Goal: Task Accomplishment & Management: Manage account settings

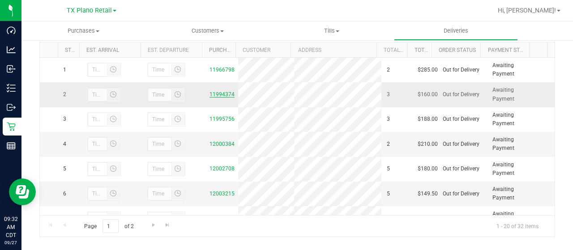
click at [219, 94] on link "11994374" at bounding box center [222, 94] width 25 height 6
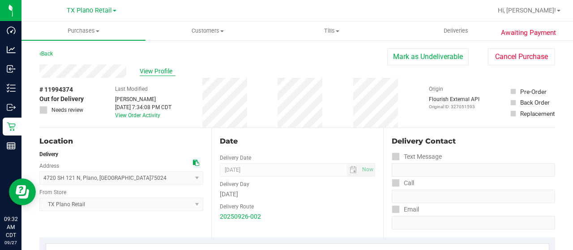
click at [154, 73] on span "View Profile" at bounding box center [158, 71] width 36 height 9
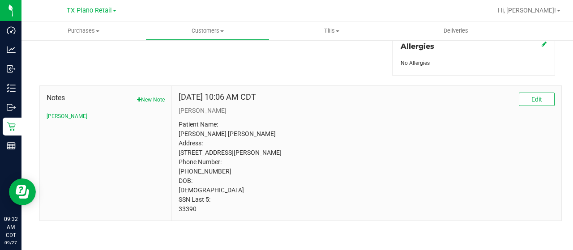
scroll to position [419, 0]
drag, startPoint x: 194, startPoint y: 209, endPoint x: 175, endPoint y: 210, distance: 19.3
click at [175, 210] on div "May 22, 2025 10:06 AM CDT Edit CURT Patient Name: Jackson Campbell Address: 582…" at bounding box center [367, 153] width 390 height 135
copy p "33390"
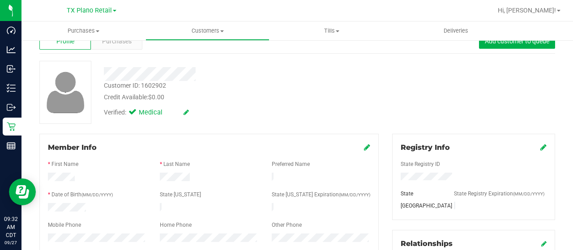
scroll to position [0, 0]
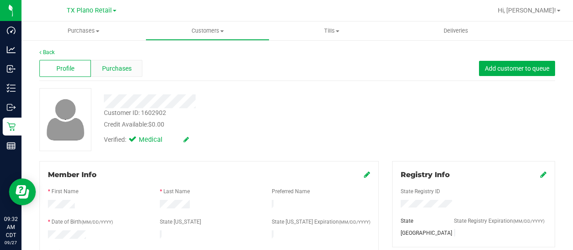
click at [111, 64] on span "Purchases" at bounding box center [117, 68] width 30 height 9
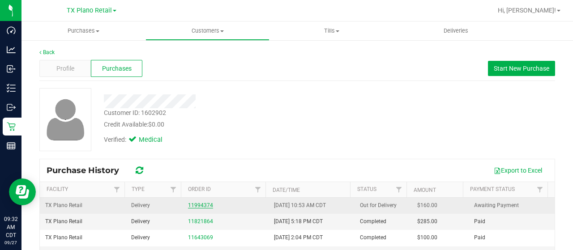
click at [193, 204] on link "11994374" at bounding box center [200, 205] width 25 height 6
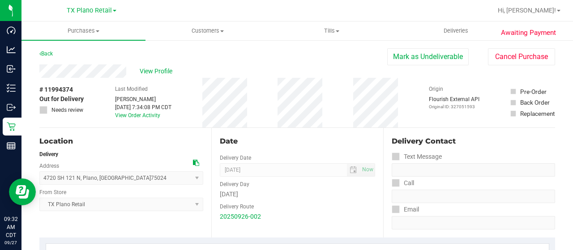
drag, startPoint x: 77, startPoint y: 88, endPoint x: 34, endPoint y: 91, distance: 43.5
copy div "# 11994374"
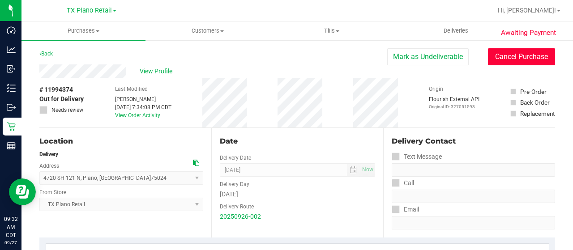
click at [506, 57] on button "Cancel Purchase" at bounding box center [521, 56] width 67 height 17
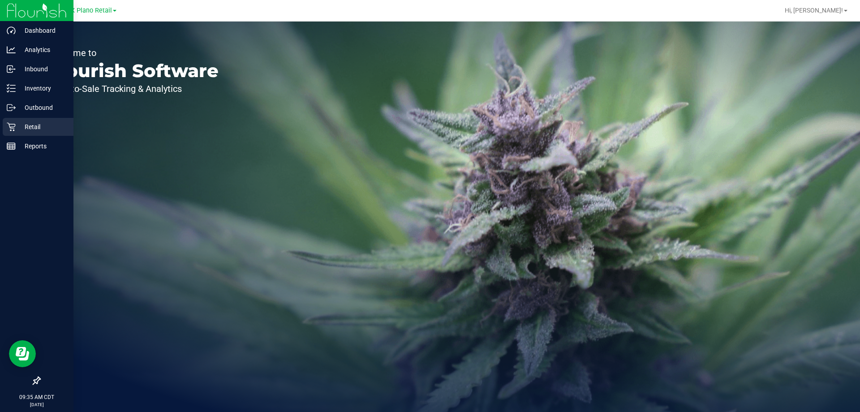
click at [9, 128] on icon at bounding box center [11, 126] width 9 height 9
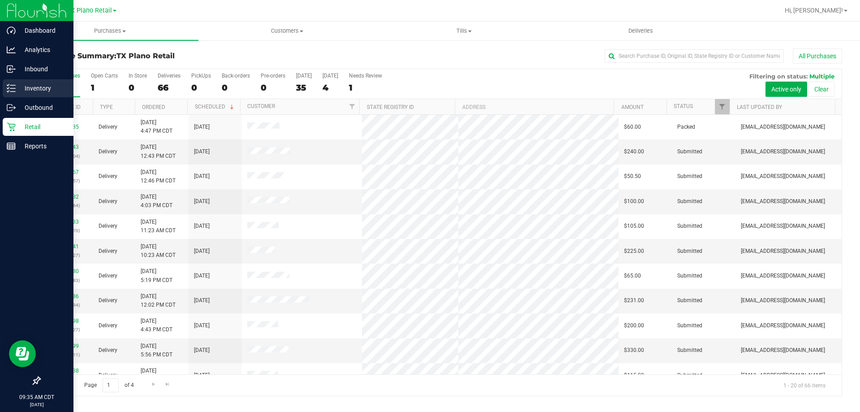
click at [15, 86] on icon at bounding box center [11, 88] width 9 height 9
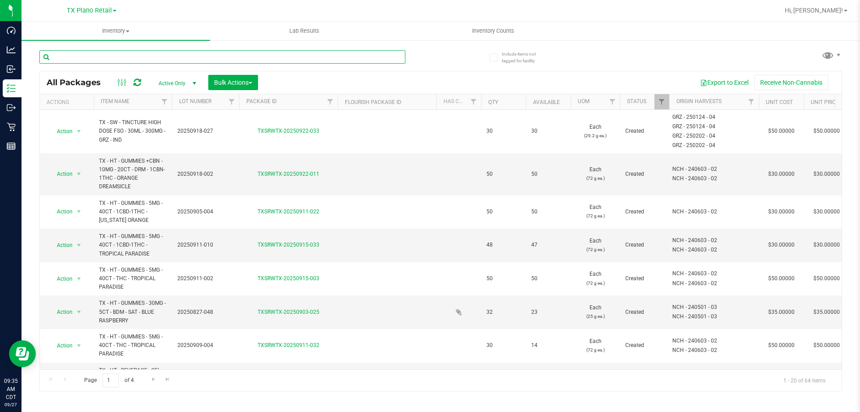
click at [185, 57] on input "text" at bounding box center [222, 56] width 366 height 13
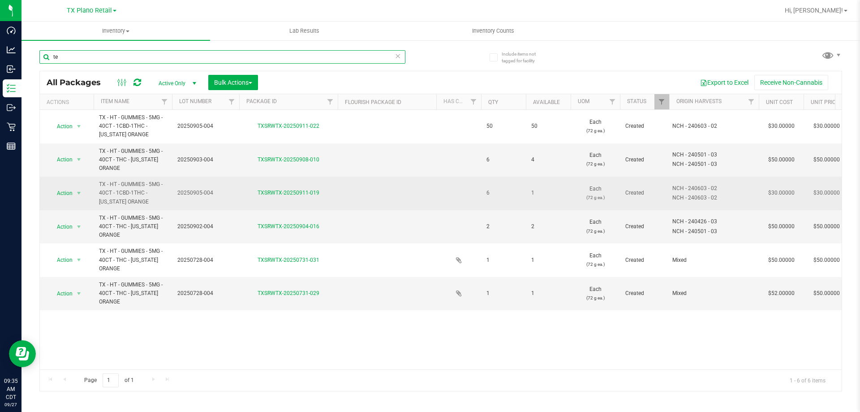
type input "t"
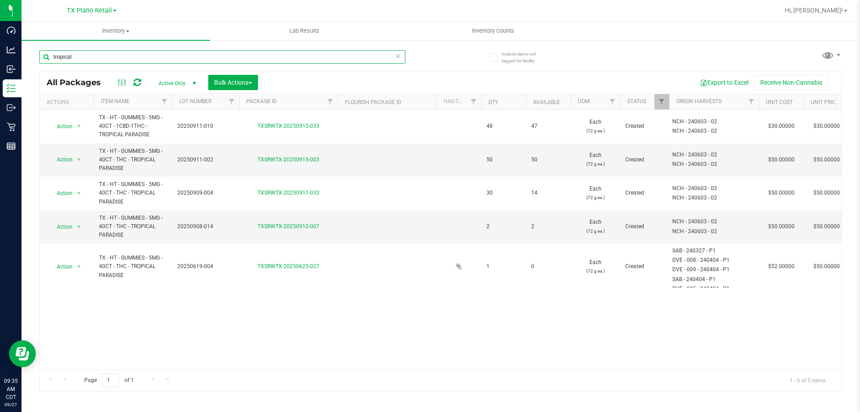
type input "tropical"
drag, startPoint x: 714, startPoint y: 47, endPoint x: 701, endPoint y: 41, distance: 14.4
click at [714, 47] on div "tropical All Packages Active Only Active Only Lab Samples Locked All Bulk Actio…" at bounding box center [440, 216] width 802 height 349
click at [102, 9] on span "TX Plano Retail" at bounding box center [89, 11] width 45 height 8
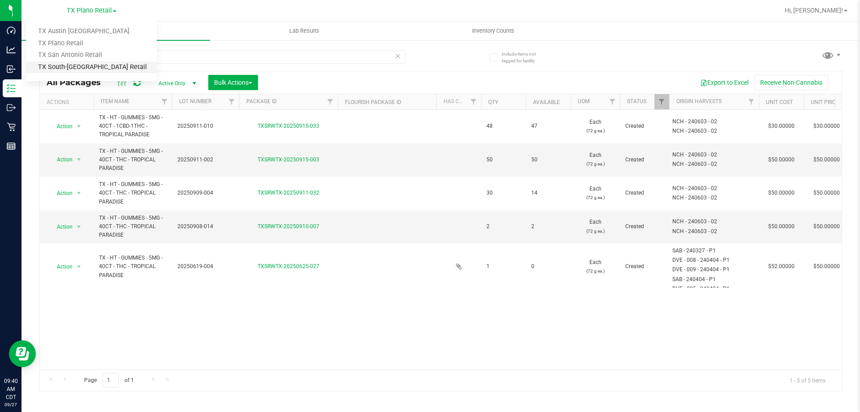
click at [95, 66] on link "TX South-[GEOGRAPHIC_DATA] Retail" at bounding box center [91, 67] width 131 height 12
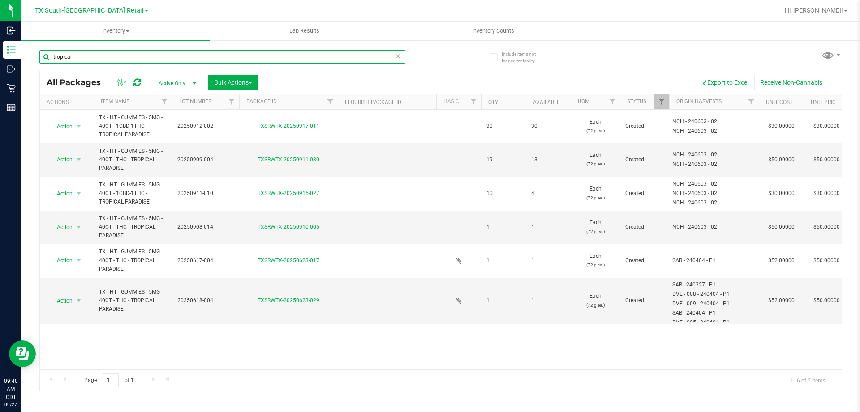
drag, startPoint x: 176, startPoint y: 59, endPoint x: 43, endPoint y: 56, distance: 133.0
click at [43, 56] on input "tropical" at bounding box center [222, 56] width 366 height 13
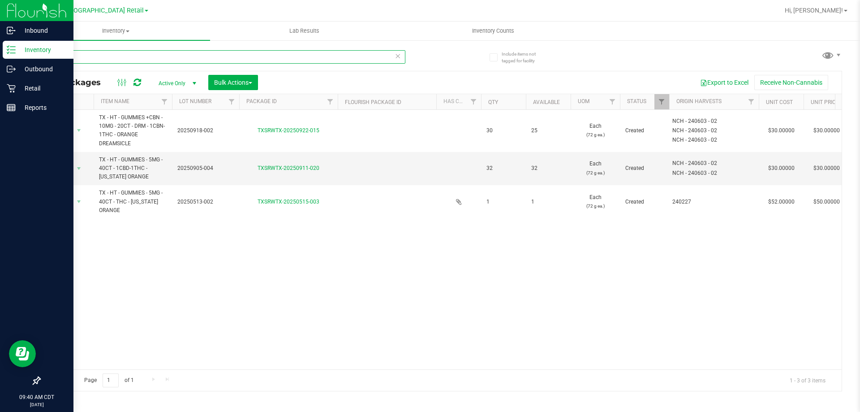
type input "orange"
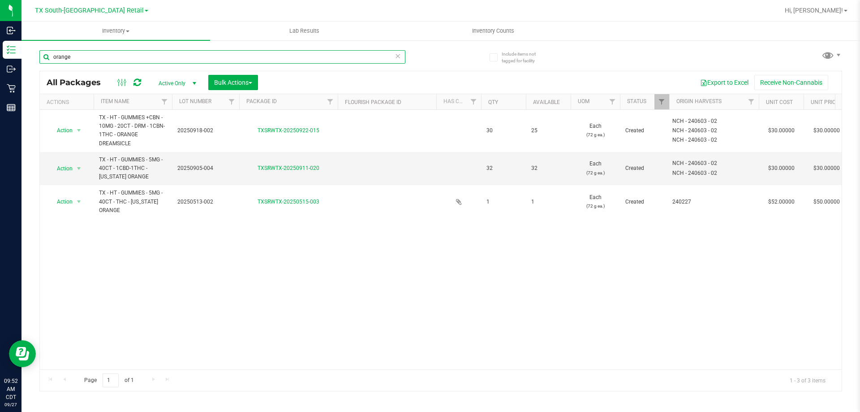
drag, startPoint x: 92, startPoint y: 61, endPoint x: 47, endPoint y: 59, distance: 45.3
click at [46, 59] on input "orange" at bounding box center [222, 56] width 366 height 13
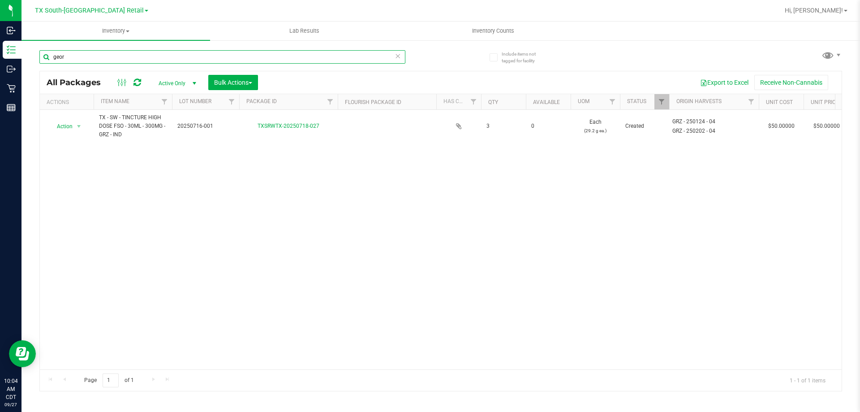
click at [107, 56] on input "geor" at bounding box center [222, 56] width 366 height 13
type input "g"
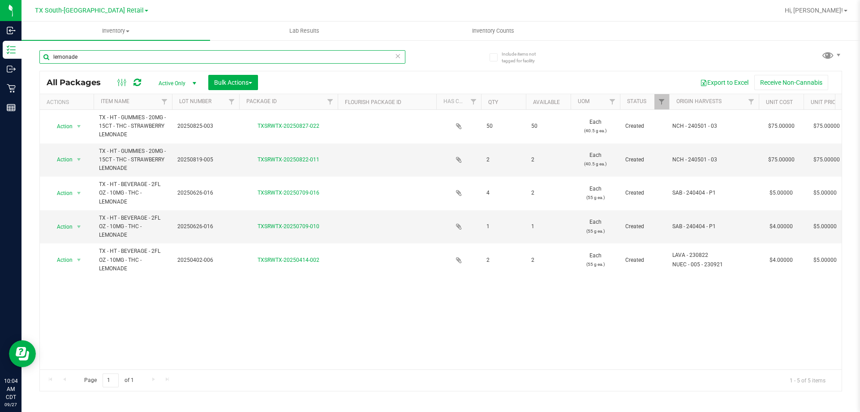
type input "lemonade"
click at [118, 12] on span "TX South-[GEOGRAPHIC_DATA] Retail" at bounding box center [89, 11] width 109 height 8
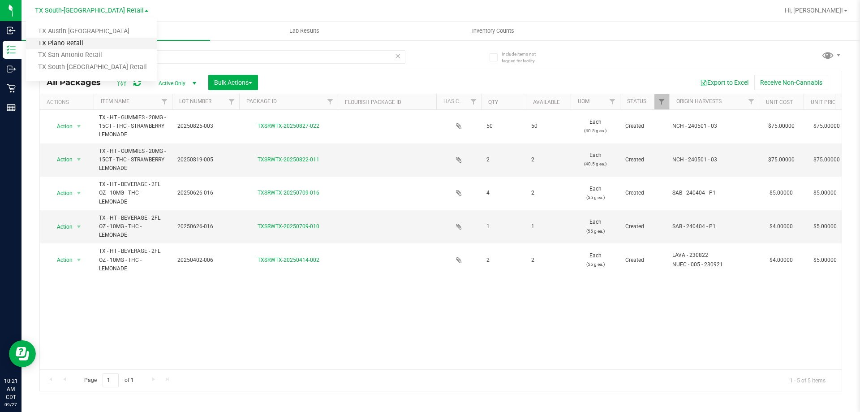
click at [112, 38] on link "TX Plano Retail" at bounding box center [91, 44] width 131 height 12
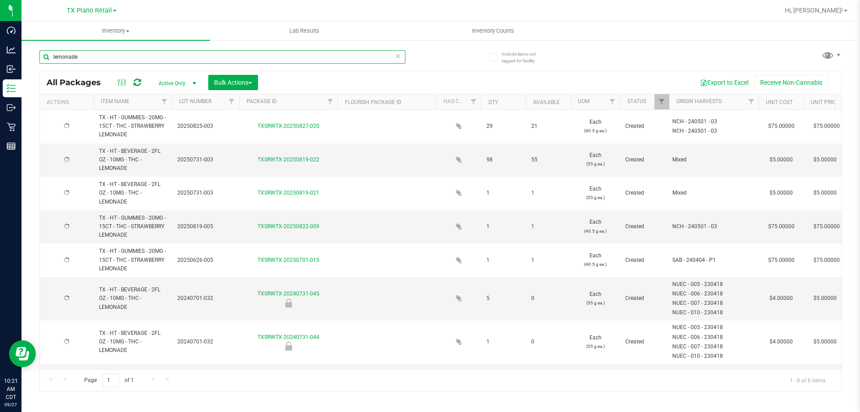
click at [41, 57] on input "lemonade" at bounding box center [222, 56] width 366 height 13
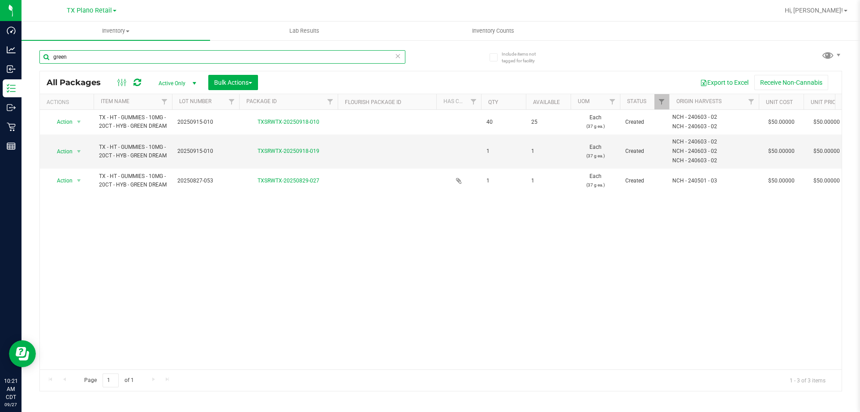
type input "green"
click at [103, 59] on input "green" at bounding box center [222, 56] width 366 height 13
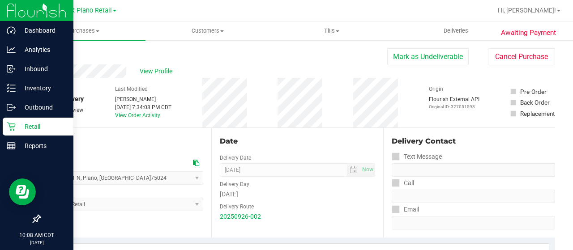
click at [24, 123] on p "Retail" at bounding box center [43, 126] width 54 height 11
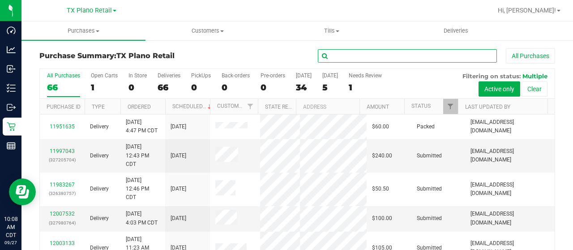
click at [371, 58] on input "text" at bounding box center [407, 55] width 179 height 13
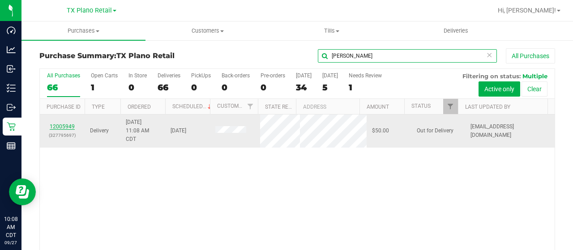
type input "crump"
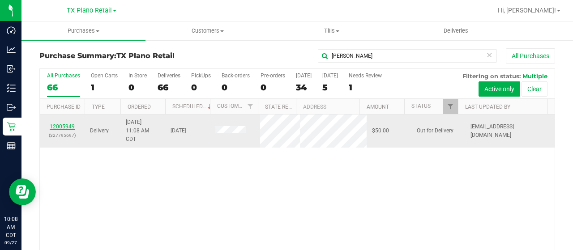
click at [62, 126] on link "12005949" at bounding box center [62, 127] width 25 height 6
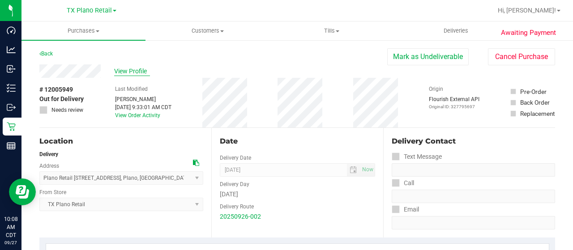
click at [126, 69] on span "View Profile" at bounding box center [132, 71] width 36 height 9
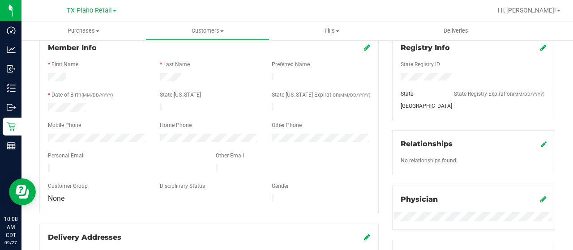
scroll to position [134, 0]
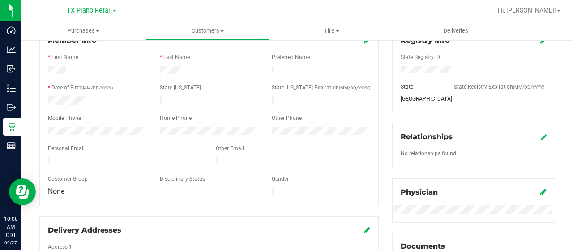
drag, startPoint x: 124, startPoint y: 158, endPoint x: 40, endPoint y: 160, distance: 84.2
click at [40, 160] on div "Member Info * First Name * Last Name Preferred Name * Date of Birth (MM/DD/YYYY…" at bounding box center [208, 117] width 339 height 180
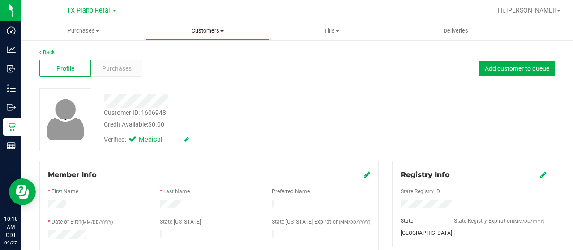
click at [210, 27] on span "Customers" at bounding box center [207, 31] width 123 height 8
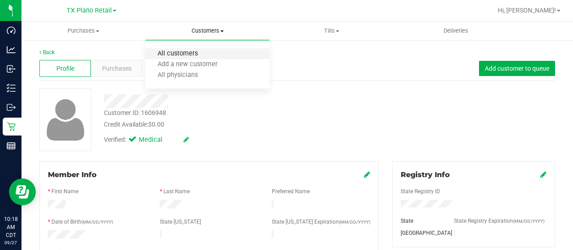
click at [206, 52] on span "All customers" at bounding box center [178, 54] width 64 height 8
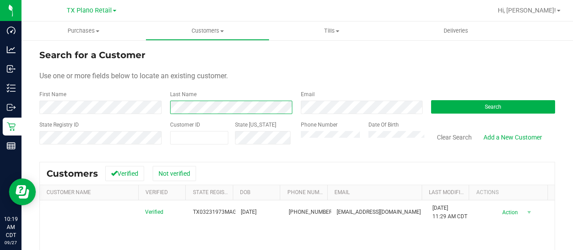
scroll to position [45, 0]
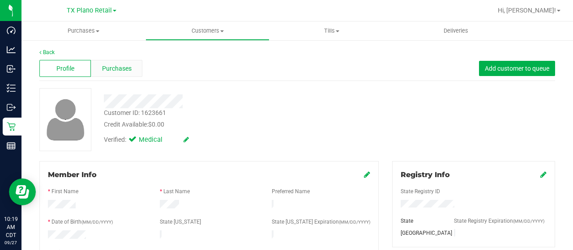
click at [122, 65] on span "Purchases" at bounding box center [117, 68] width 30 height 9
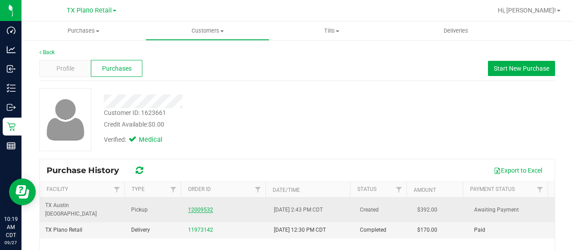
click at [193, 207] on link "12009532" at bounding box center [200, 210] width 25 height 6
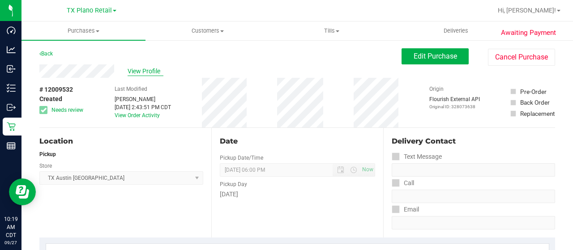
click at [149, 70] on span "View Profile" at bounding box center [146, 71] width 36 height 9
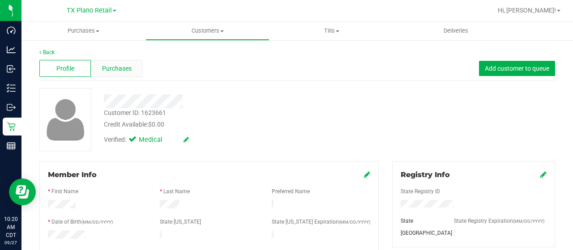
click at [103, 75] on div "Purchases" at bounding box center [116, 68] width 51 height 17
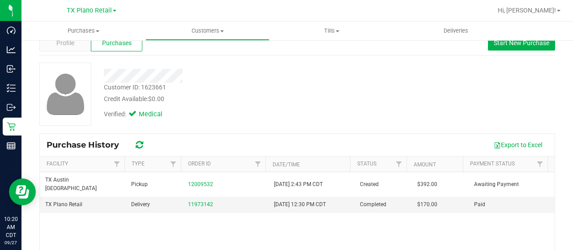
scroll to position [45, 0]
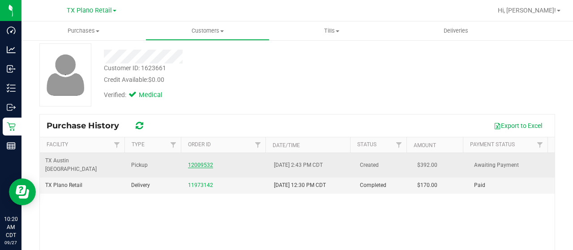
click at [199, 162] on link "12009532" at bounding box center [200, 165] width 25 height 6
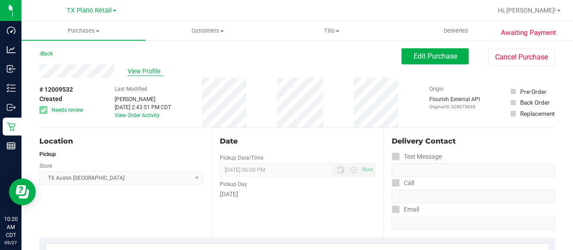
click at [143, 71] on span "View Profile" at bounding box center [146, 71] width 36 height 9
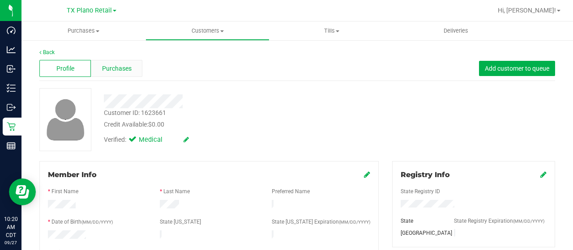
click at [123, 68] on span "Purchases" at bounding box center [117, 68] width 30 height 9
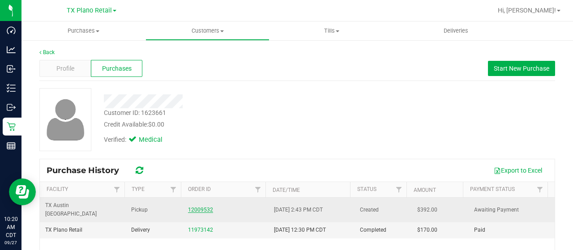
click at [202, 207] on link "12009532" at bounding box center [200, 210] width 25 height 6
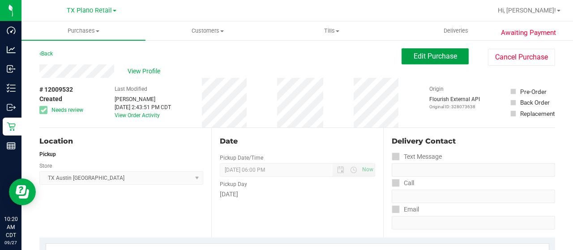
click at [428, 59] on span "Edit Purchase" at bounding box center [435, 56] width 43 height 9
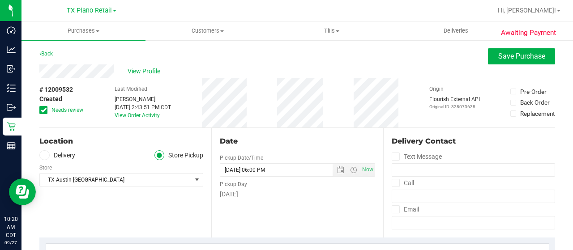
click at [64, 108] on span "Needs review" at bounding box center [67, 110] width 32 height 8
click at [0, 0] on input "Needs review" at bounding box center [0, 0] width 0 height 0
click at [68, 155] on label "Delivery" at bounding box center [57, 155] width 36 height 10
click at [0, 0] on input "Delivery" at bounding box center [0, 0] width 0 height 0
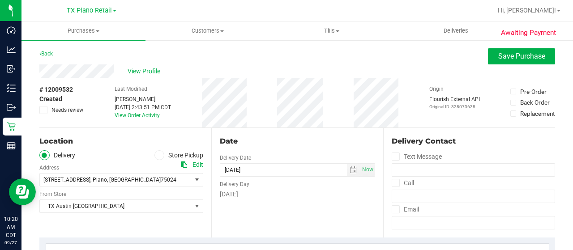
scroll to position [45, 0]
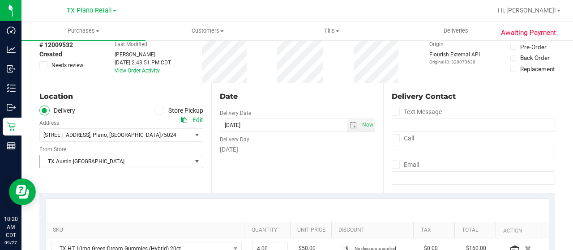
click at [87, 164] on span "TX Austin [GEOGRAPHIC_DATA]" at bounding box center [116, 161] width 152 height 13
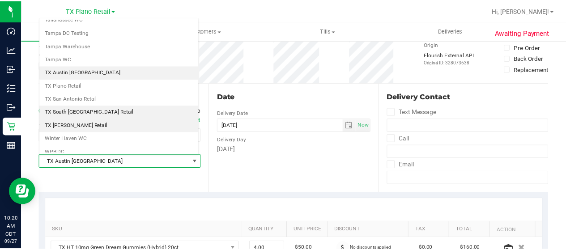
scroll to position [632, 0]
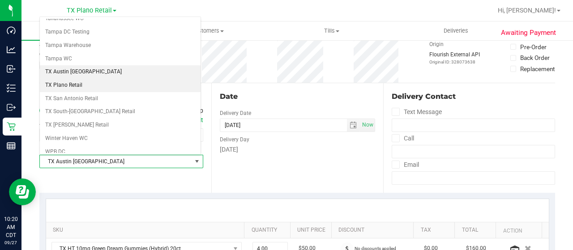
click at [97, 79] on li "TX Plano Retail" at bounding box center [120, 85] width 161 height 13
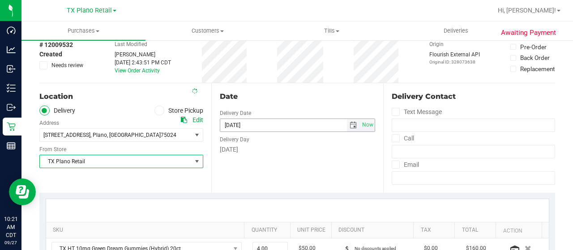
click at [350, 125] on span "select" at bounding box center [353, 125] width 7 height 7
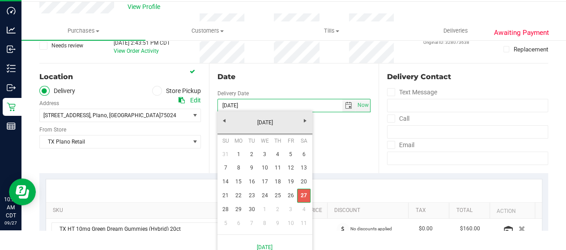
scroll to position [30, 0]
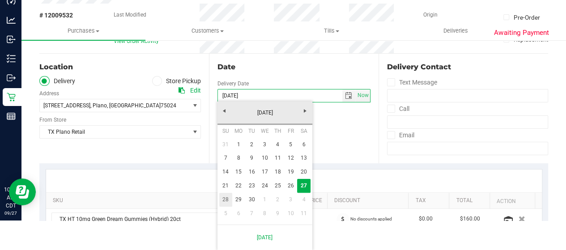
click at [226, 199] on link "28" at bounding box center [225, 200] width 13 height 14
type input "09/28/2025"
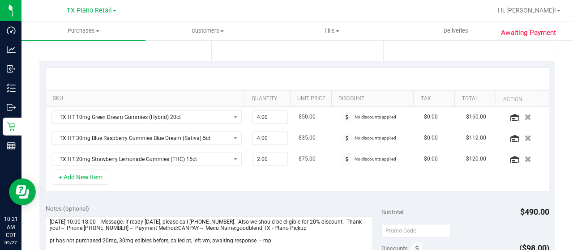
scroll to position [179, 0]
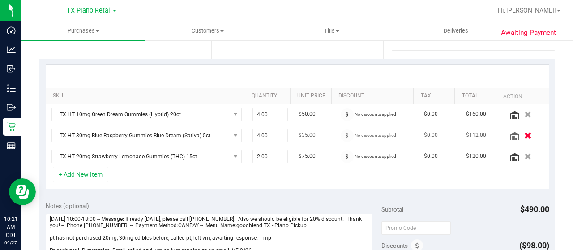
click at [524, 133] on icon "button" at bounding box center [528, 135] width 8 height 7
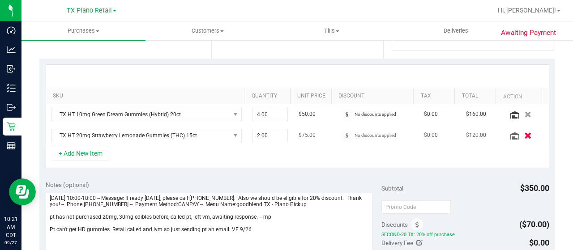
click at [524, 136] on icon "button" at bounding box center [528, 135] width 8 height 7
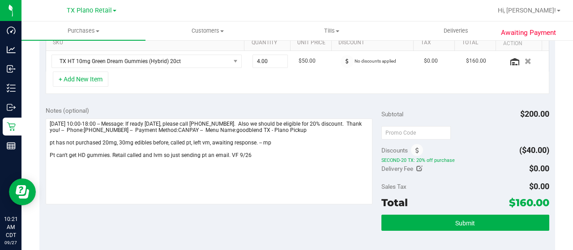
scroll to position [224, 0]
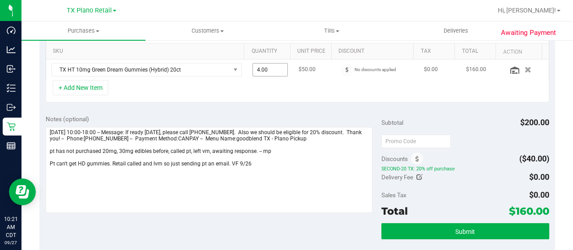
click at [257, 67] on span "4.00 4" at bounding box center [271, 69] width 36 height 13
type input "12"
type input "12.00"
click at [301, 88] on div "+ Add New Item" at bounding box center [298, 91] width 504 height 22
click at [432, 100] on div "+ Add New Item" at bounding box center [298, 91] width 504 height 22
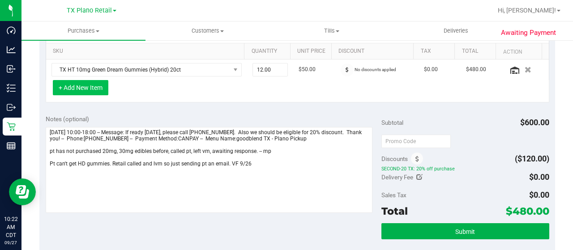
click at [92, 88] on button "+ Add New Item" at bounding box center [81, 87] width 56 height 15
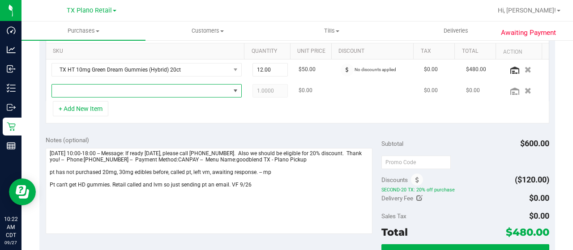
click at [148, 88] on span "NO DATA FOUND" at bounding box center [141, 91] width 178 height 13
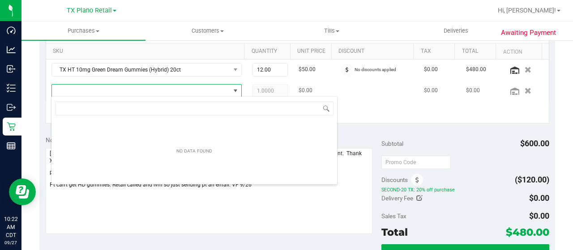
scroll to position [13, 180]
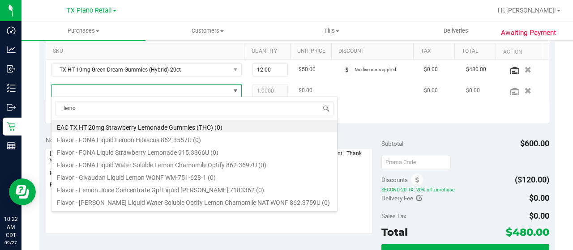
type input "lemon"
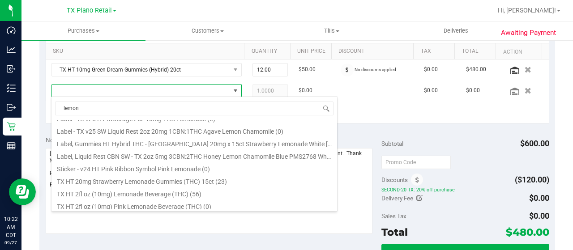
scroll to position [224, 0]
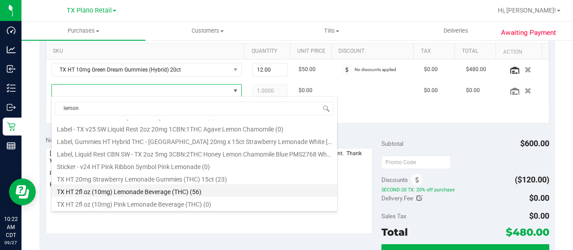
click at [223, 193] on li "TX HT 2fl oz (10mg) Lemonade Beverage (THC) (56)" at bounding box center [194, 190] width 286 height 13
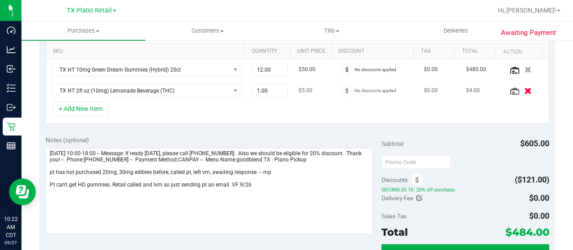
click at [524, 87] on icon "button" at bounding box center [528, 90] width 8 height 7
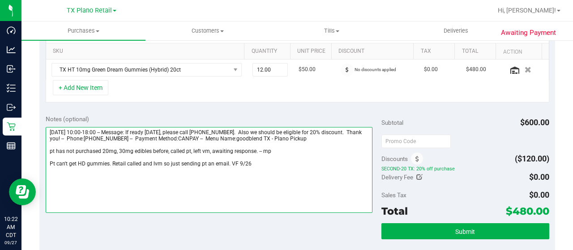
click at [265, 163] on textarea at bounding box center [209, 170] width 327 height 86
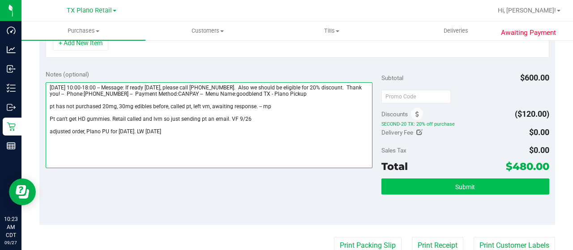
type textarea "Saturday 09/27/2025 10:00-18:00 -- Message: If ready today, please call 706-505…"
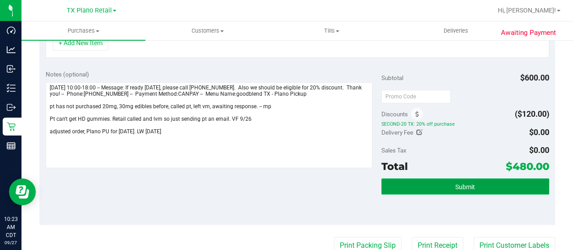
click at [420, 187] on button "Submit" at bounding box center [466, 187] width 168 height 16
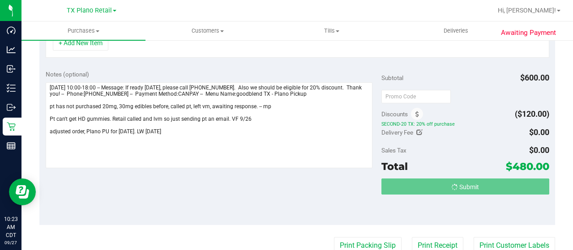
scroll to position [254, 0]
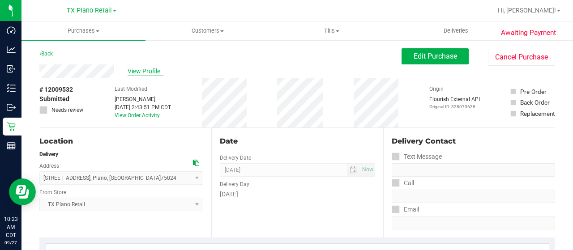
click at [139, 71] on span "View Profile" at bounding box center [146, 71] width 36 height 9
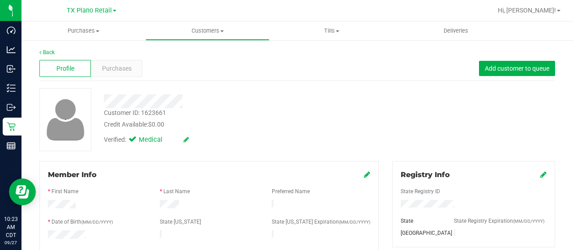
scroll to position [134, 0]
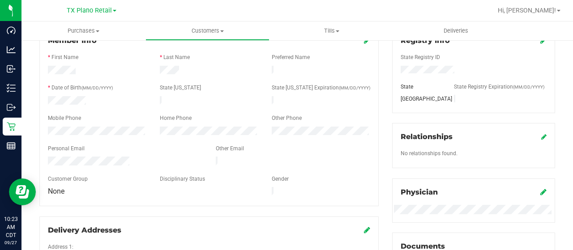
click at [47, 159] on div at bounding box center [125, 162] width 168 height 11
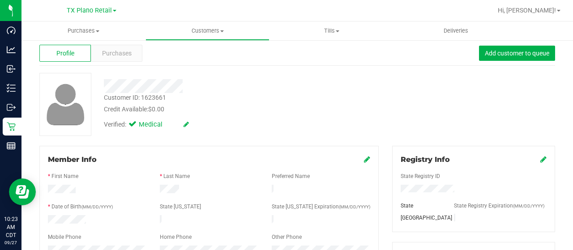
scroll to position [0, 0]
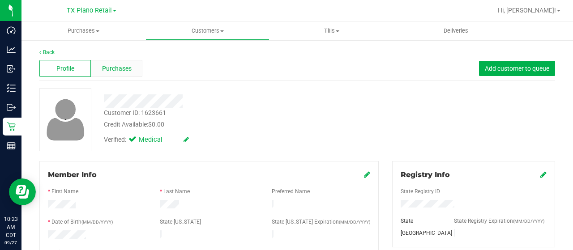
click at [112, 72] on span "Purchases" at bounding box center [117, 68] width 30 height 9
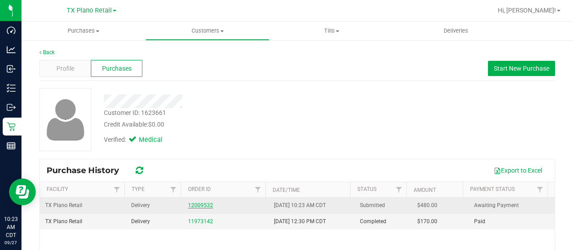
click at [192, 204] on link "12009532" at bounding box center [200, 205] width 25 height 6
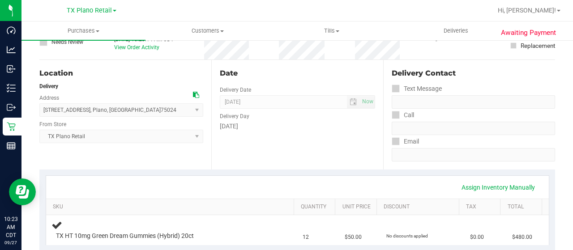
scroll to position [179, 0]
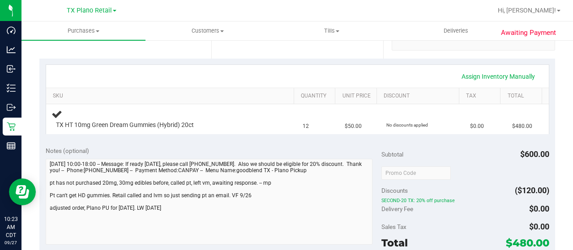
click at [42, 210] on div "Notes (optional) Subtotal $600.00 Discounts ($120.00) SECOND-20 TX: 20% off pur…" at bounding box center [297, 221] width 516 height 161
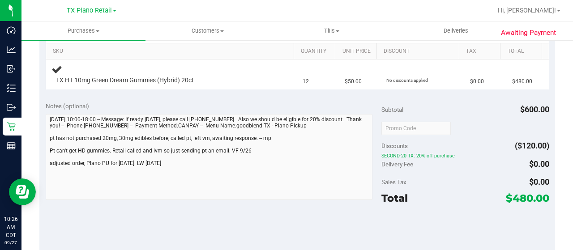
scroll to position [0, 0]
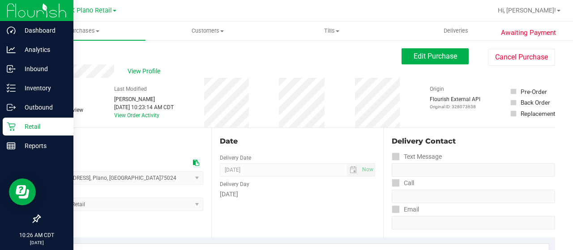
click at [8, 129] on icon at bounding box center [11, 126] width 9 height 9
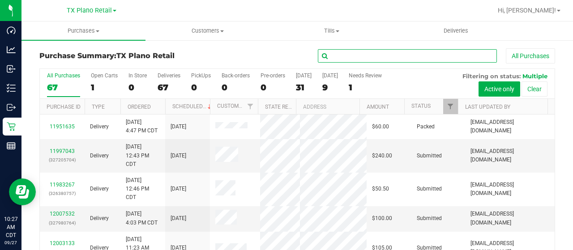
click at [365, 52] on input "text" at bounding box center [407, 55] width 179 height 13
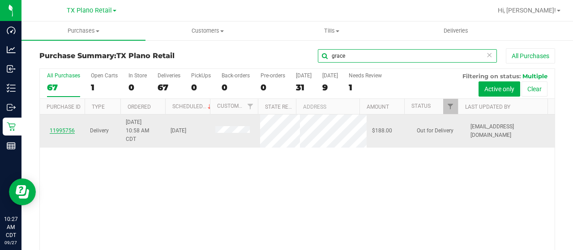
type input "grace"
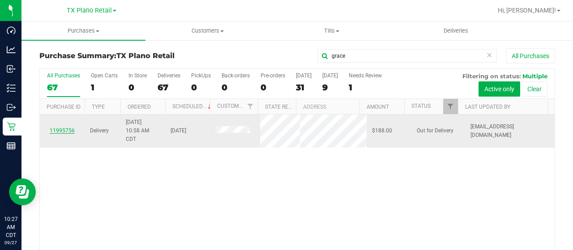
click at [63, 130] on link "11995756" at bounding box center [62, 131] width 25 height 6
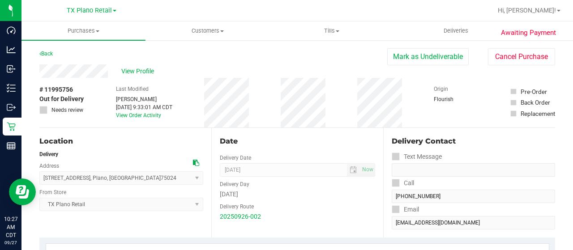
click at [133, 78] on div "Last Modified Lauran Wallace Sep 27, 2025 9:33:01 AM CDT View Order Activity" at bounding box center [144, 103] width 56 height 50
click at [134, 73] on span "View Profile" at bounding box center [139, 71] width 36 height 9
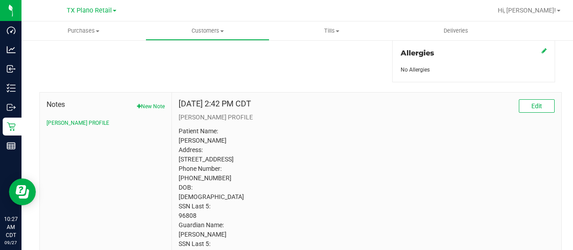
scroll to position [456, 0]
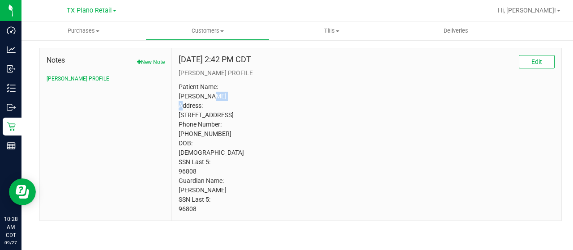
drag, startPoint x: 206, startPoint y: 86, endPoint x: 221, endPoint y: 87, distance: 15.7
click at [221, 87] on p "Patient Name: Heather L Grace Address: 800 E Central Ave Comanche, TX, 76442 Ph…" at bounding box center [367, 148] width 376 height 132
copy p "Grace"
drag, startPoint x: 197, startPoint y: 172, endPoint x: 178, endPoint y: 172, distance: 18.8
click at [179, 172] on p "Patient Name: Heather L Grace Address: 800 E Central Ave Comanche, TX, 76442 Ph…" at bounding box center [367, 148] width 376 height 132
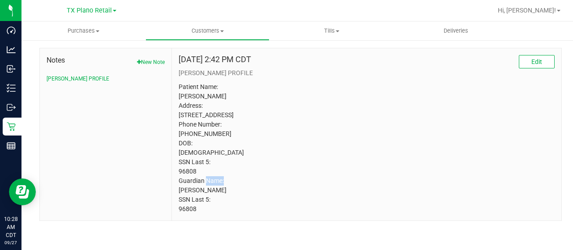
copy p "96808"
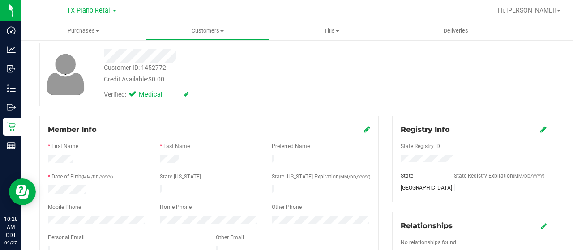
scroll to position [179, 0]
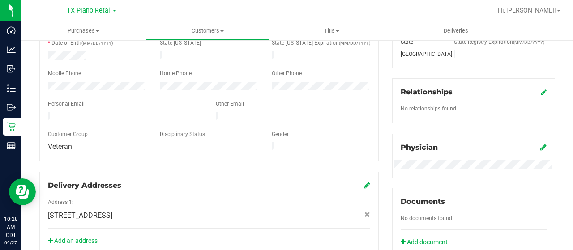
drag, startPoint x: 132, startPoint y: 112, endPoint x: 60, endPoint y: 106, distance: 71.4
click at [47, 113] on div at bounding box center [125, 117] width 168 height 11
drag, startPoint x: 60, startPoint y: 106, endPoint x: 47, endPoint y: 113, distance: 14.6
click at [44, 114] on div at bounding box center [125, 117] width 168 height 11
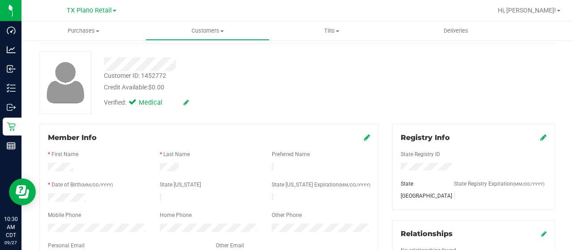
scroll to position [0, 0]
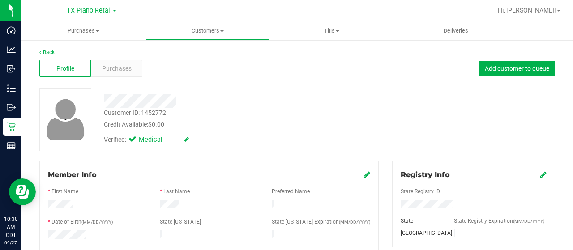
click at [106, 103] on div at bounding box center [229, 101] width 265 height 14
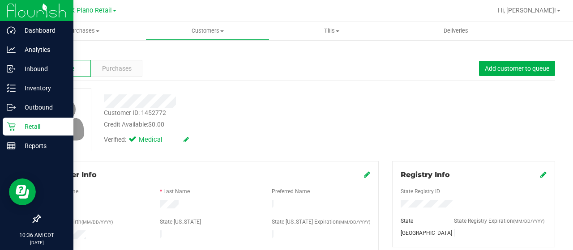
click at [15, 128] on icon at bounding box center [11, 126] width 9 height 9
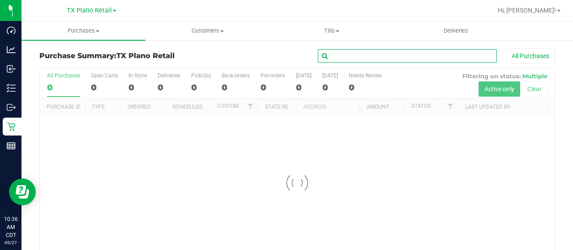
click at [371, 54] on input "text" at bounding box center [407, 55] width 179 height 13
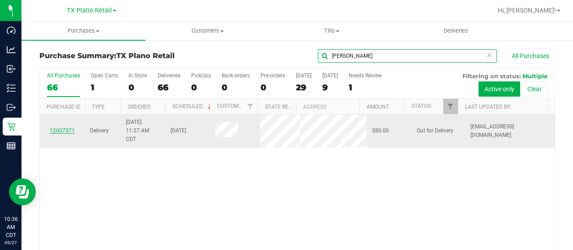
type input "jeff"
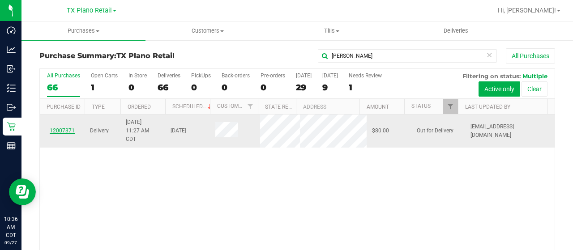
click at [62, 128] on link "12007371" at bounding box center [62, 131] width 25 height 6
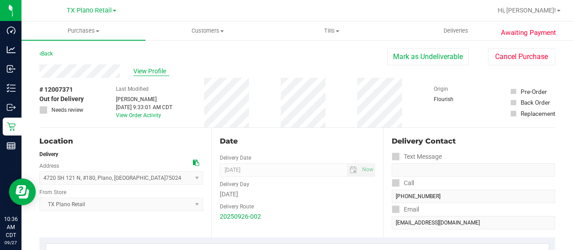
click at [160, 71] on span "View Profile" at bounding box center [151, 71] width 36 height 9
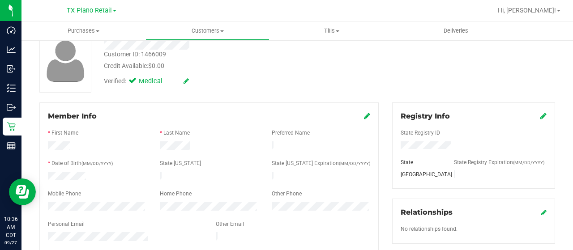
scroll to position [134, 0]
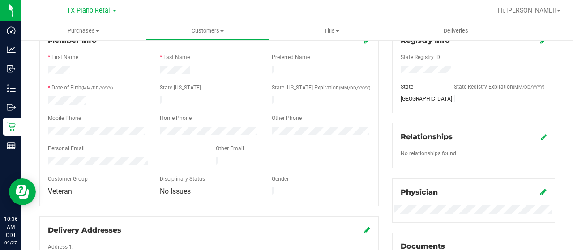
drag, startPoint x: 151, startPoint y: 158, endPoint x: 45, endPoint y: 157, distance: 106.6
click at [45, 157] on div at bounding box center [125, 162] width 168 height 11
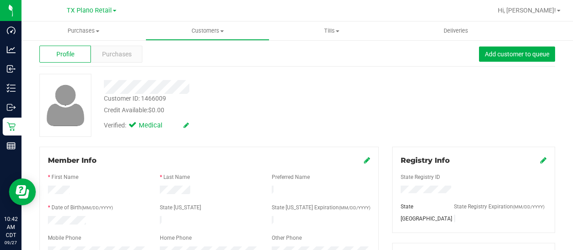
scroll to position [0, 0]
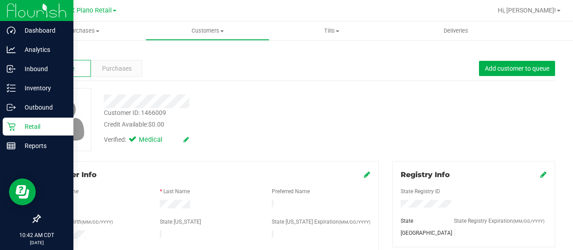
drag, startPoint x: 16, startPoint y: 127, endPoint x: 52, endPoint y: 107, distance: 41.3
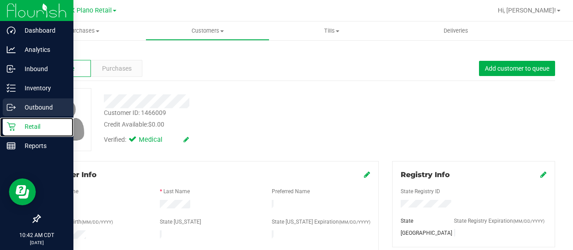
click at [16, 127] on p "Retail" at bounding box center [43, 126] width 54 height 11
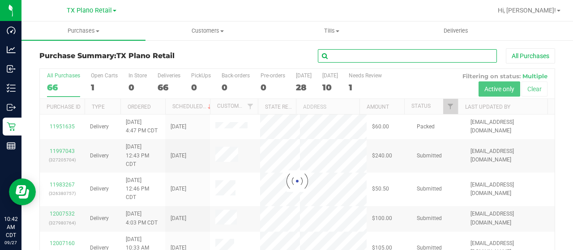
click at [339, 57] on input "text" at bounding box center [407, 55] width 179 height 13
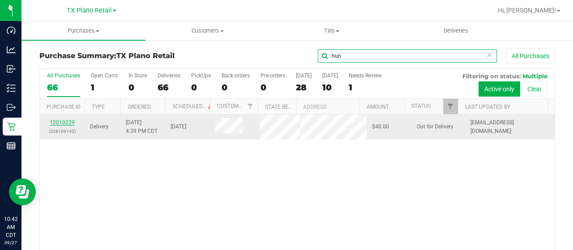
type input "hun"
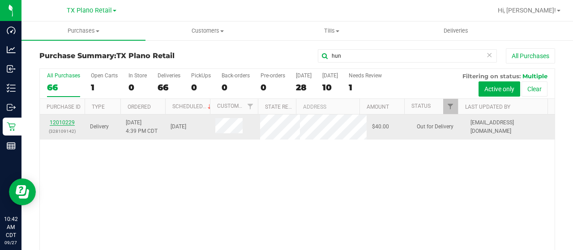
click at [69, 124] on link "12010229" at bounding box center [62, 123] width 25 height 6
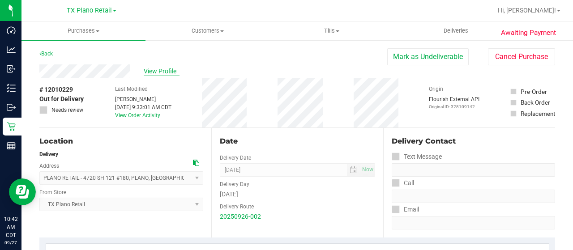
click at [159, 73] on span "View Profile" at bounding box center [162, 71] width 36 height 9
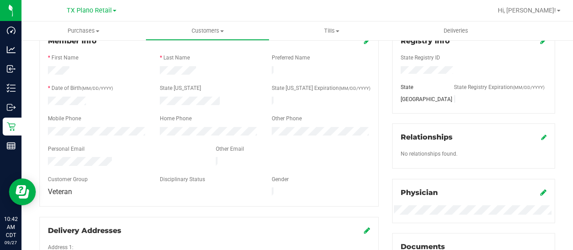
scroll to position [134, 0]
drag, startPoint x: 113, startPoint y: 155, endPoint x: 43, endPoint y: 154, distance: 70.3
click at [43, 157] on div at bounding box center [125, 162] width 168 height 11
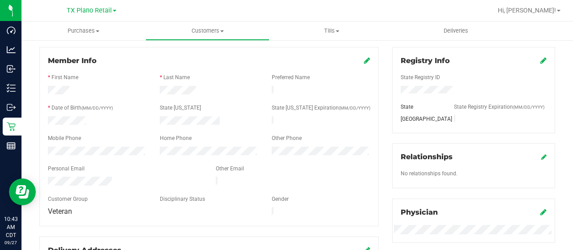
scroll to position [0, 0]
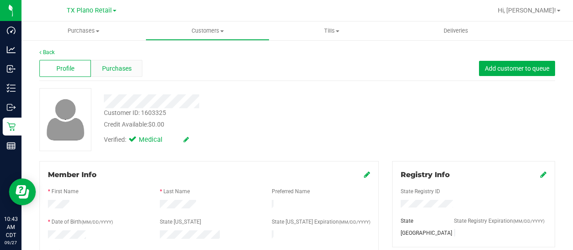
click at [121, 69] on span "Purchases" at bounding box center [117, 68] width 30 height 9
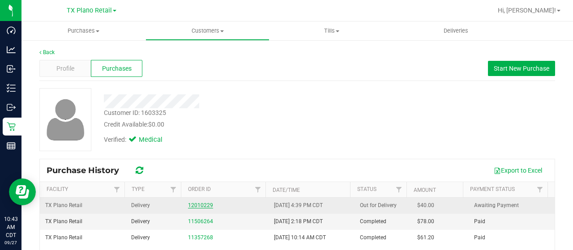
click at [189, 206] on link "12010229" at bounding box center [200, 205] width 25 height 6
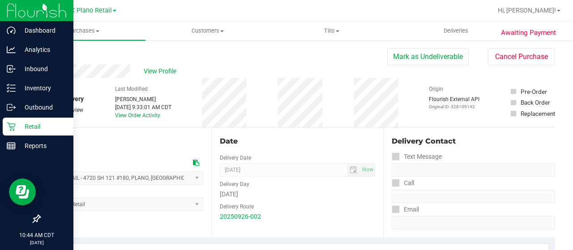
click at [17, 128] on p "Retail" at bounding box center [43, 126] width 54 height 11
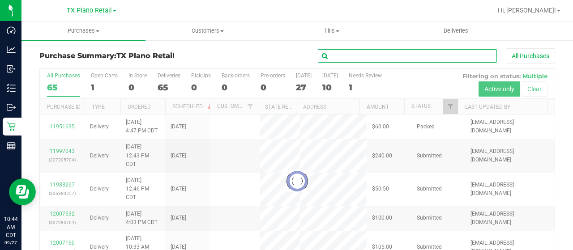
click at [368, 58] on input "text" at bounding box center [407, 55] width 179 height 13
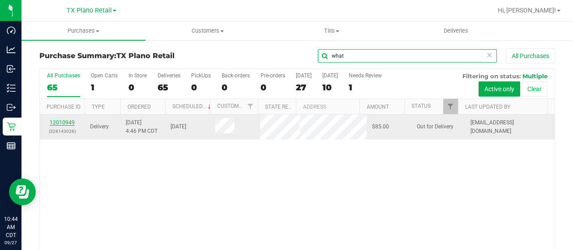
type input "what"
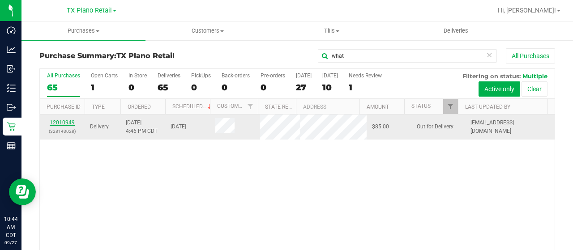
click at [65, 121] on link "12010949" at bounding box center [62, 123] width 25 height 6
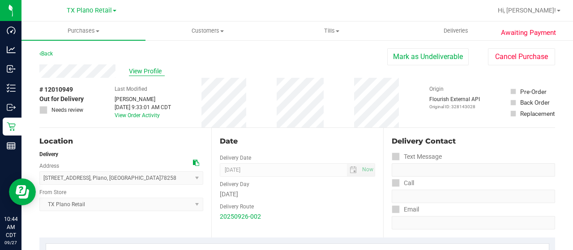
click at [150, 71] on span "View Profile" at bounding box center [147, 71] width 36 height 9
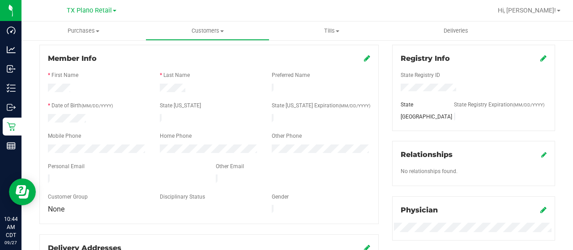
scroll to position [134, 0]
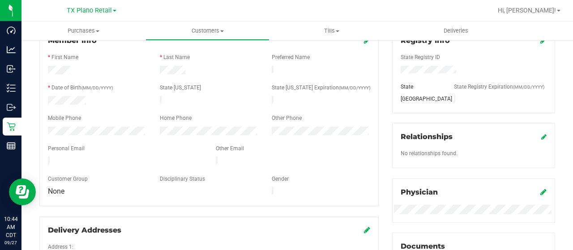
drag, startPoint x: 133, startPoint y: 155, endPoint x: 47, endPoint y: 155, distance: 86.9
click at [47, 157] on div at bounding box center [125, 162] width 168 height 11
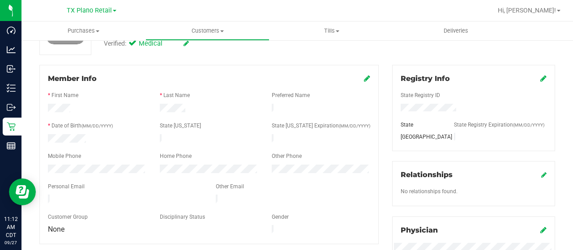
scroll to position [0, 0]
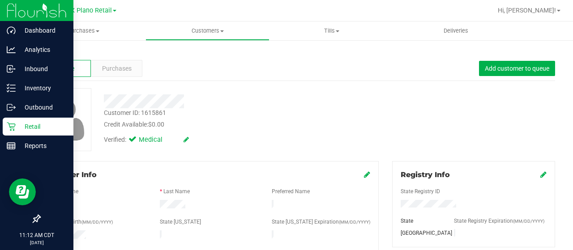
click at [21, 126] on p "Retail" at bounding box center [43, 126] width 54 height 11
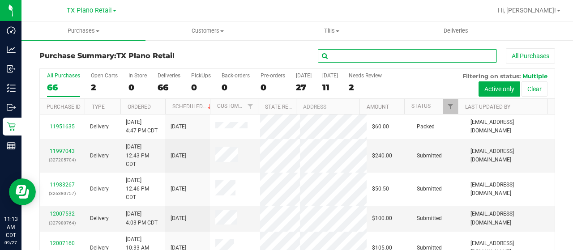
click at [348, 58] on input "text" at bounding box center [407, 55] width 179 height 13
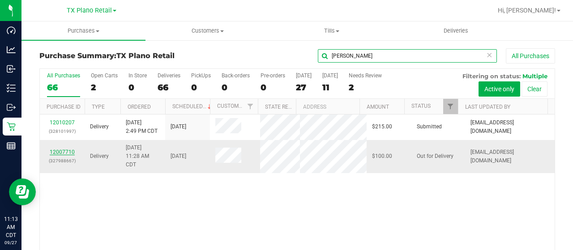
type input "thom"
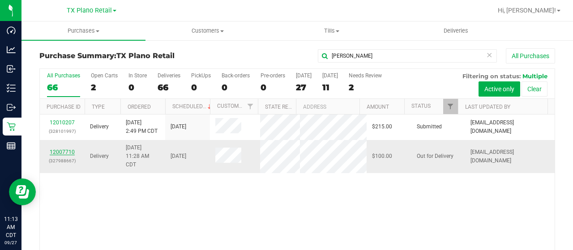
click at [66, 155] on link "12007710" at bounding box center [62, 152] width 25 height 6
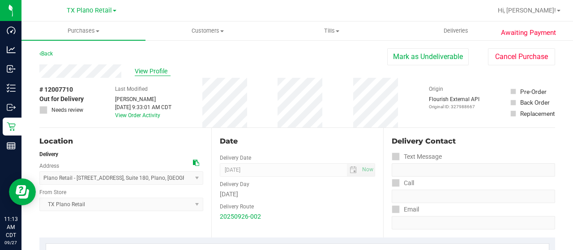
click at [144, 71] on span "View Profile" at bounding box center [153, 71] width 36 height 9
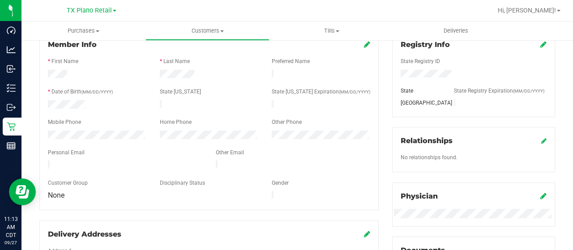
scroll to position [134, 0]
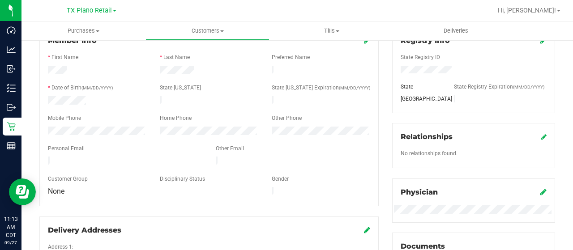
drag, startPoint x: 122, startPoint y: 159, endPoint x: 47, endPoint y: 158, distance: 74.8
click at [47, 158] on div at bounding box center [125, 162] width 168 height 11
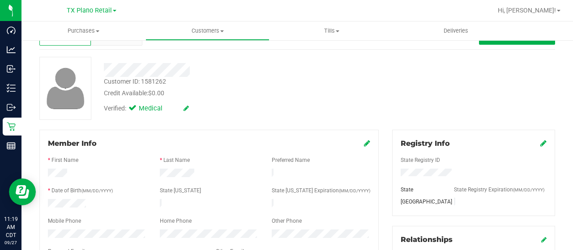
scroll to position [0, 0]
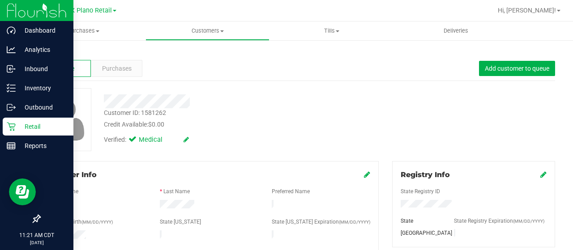
click at [20, 127] on div "Dashboard Analytics Inbound Inventory Outbound Retail Reports 11:21 AM CDT 09/2…" at bounding box center [286, 125] width 573 height 250
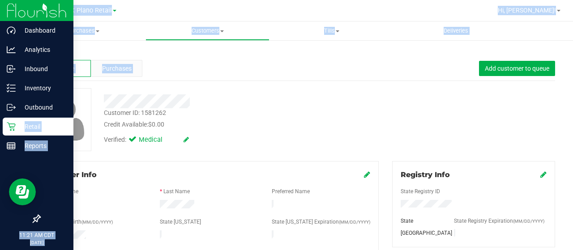
click at [18, 128] on p "Retail" at bounding box center [43, 126] width 54 height 11
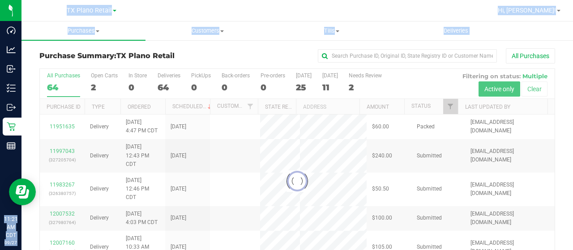
click at [276, 54] on div "All Purchases" at bounding box center [383, 55] width 344 height 15
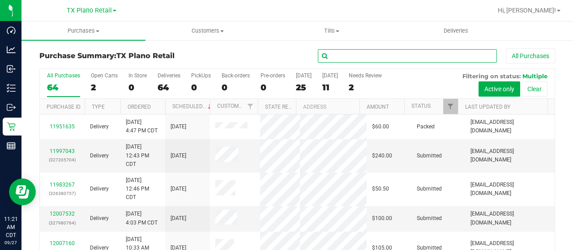
click at [339, 57] on input "text" at bounding box center [407, 55] width 179 height 13
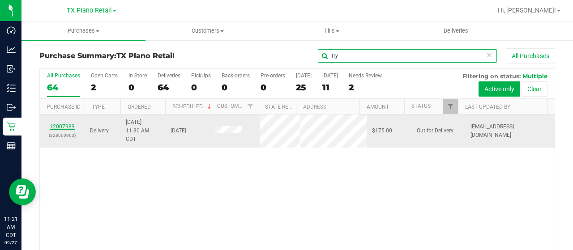
type input "fry"
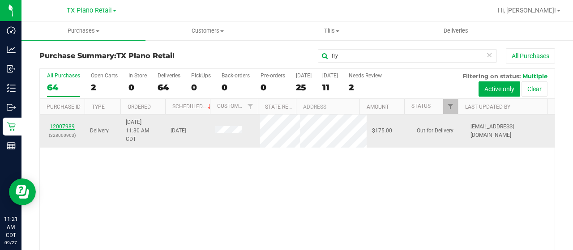
click at [67, 126] on link "12007989" at bounding box center [62, 127] width 25 height 6
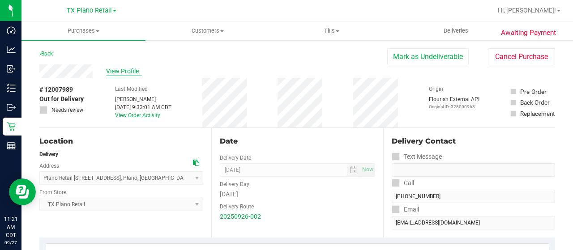
click at [124, 70] on span "View Profile" at bounding box center [124, 71] width 36 height 9
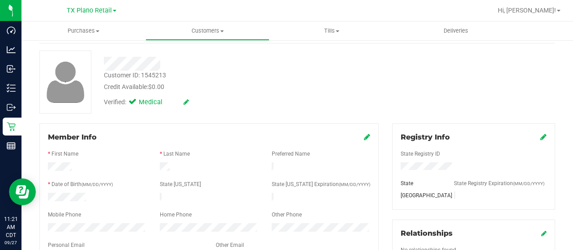
scroll to position [134, 0]
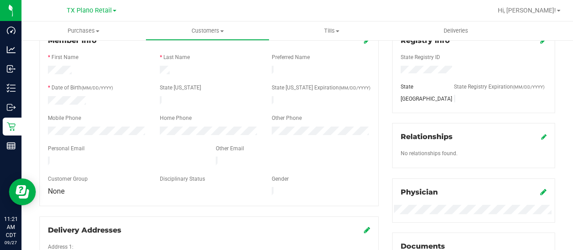
drag, startPoint x: 109, startPoint y: 157, endPoint x: 46, endPoint y: 159, distance: 63.6
click at [44, 159] on div at bounding box center [125, 162] width 168 height 11
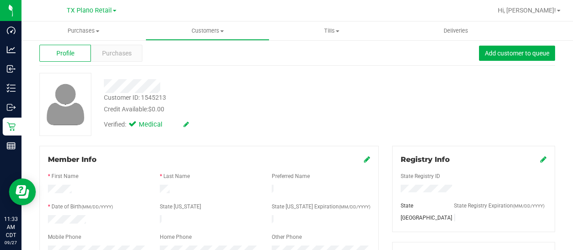
scroll to position [0, 0]
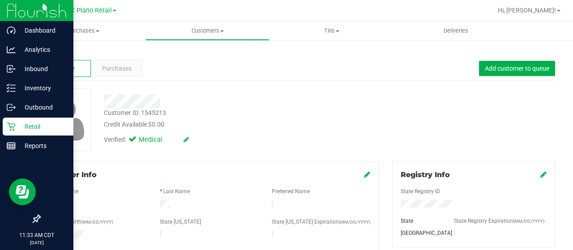
click at [11, 126] on icon at bounding box center [11, 126] width 9 height 9
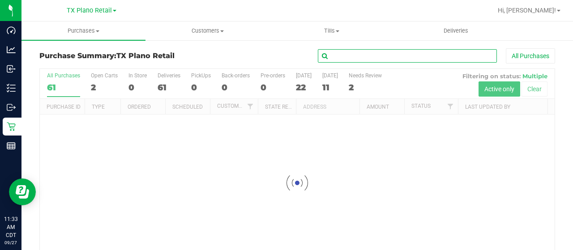
click at [382, 55] on input "text" at bounding box center [407, 55] width 179 height 13
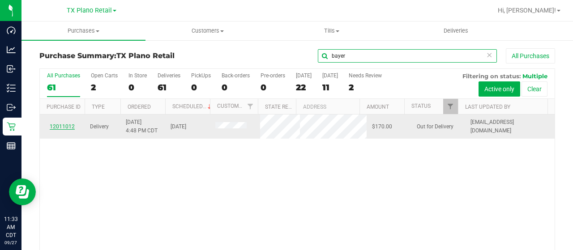
type input "bayer"
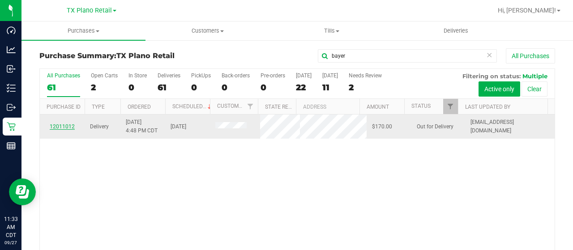
click at [64, 130] on link "12011012" at bounding box center [62, 127] width 25 height 6
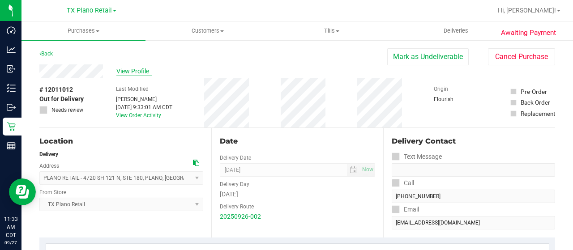
click at [131, 73] on span "View Profile" at bounding box center [134, 71] width 36 height 9
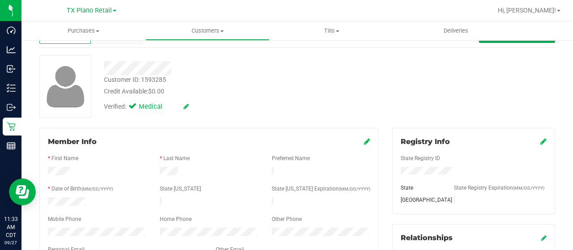
scroll to position [90, 0]
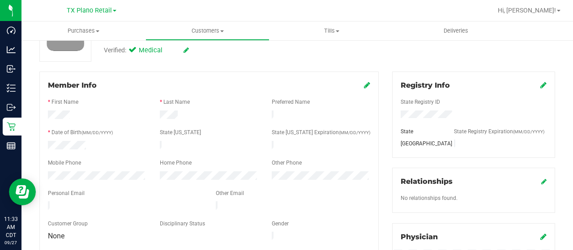
click at [48, 202] on div at bounding box center [125, 207] width 168 height 11
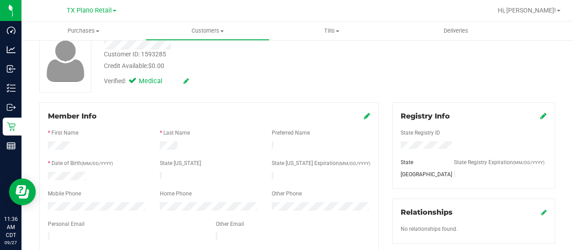
scroll to position [45, 0]
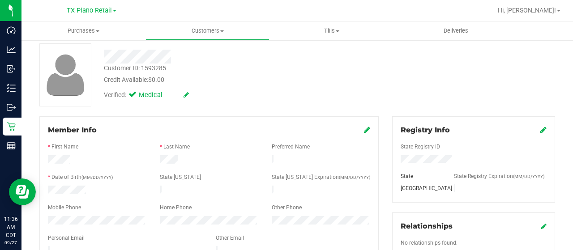
drag, startPoint x: 124, startPoint y: 204, endPoint x: 176, endPoint y: 159, distance: 69.6
click at [176, 159] on div at bounding box center [209, 160] width 112 height 11
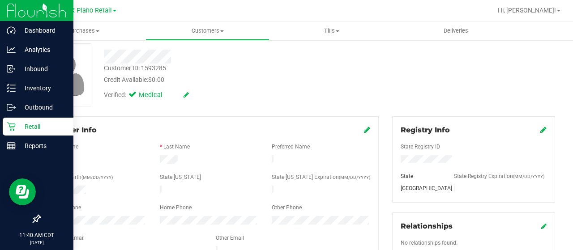
click at [13, 130] on icon at bounding box center [11, 126] width 9 height 9
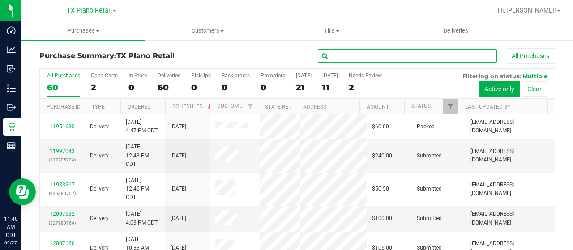
click at [371, 58] on input "text" at bounding box center [407, 55] width 179 height 13
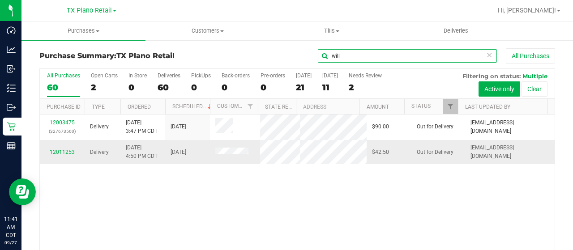
type input "will"
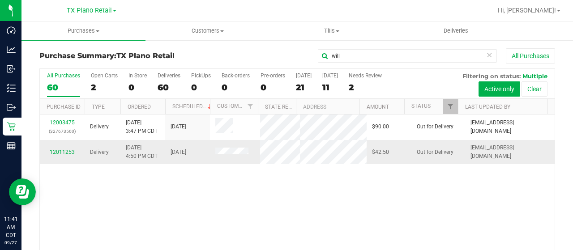
click at [59, 155] on link "12011253" at bounding box center [62, 152] width 25 height 6
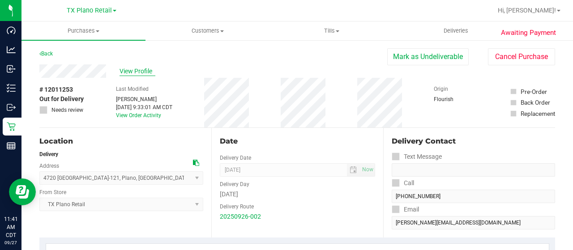
click at [138, 69] on span "View Profile" at bounding box center [138, 71] width 36 height 9
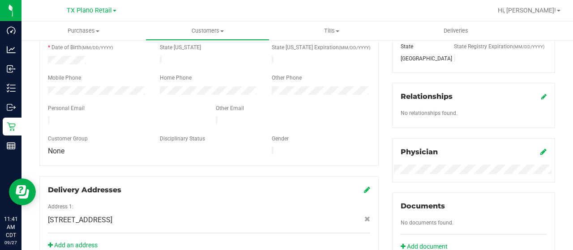
scroll to position [179, 0]
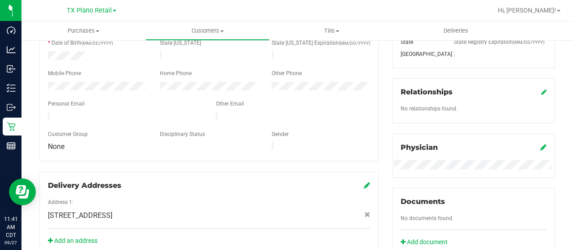
drag, startPoint x: 148, startPoint y: 112, endPoint x: 47, endPoint y: 113, distance: 100.8
click at [46, 112] on div at bounding box center [125, 117] width 168 height 11
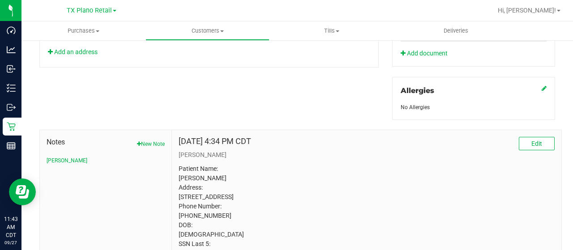
scroll to position [419, 0]
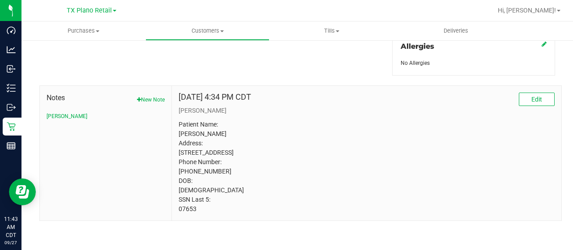
drag, startPoint x: 198, startPoint y: 211, endPoint x: 176, endPoint y: 212, distance: 22.4
click at [176, 212] on div "Sep 26, 2025 4:34 PM CDT Edit CURT Patient Name: Julia Williams Address: 2000 T…" at bounding box center [367, 153] width 390 height 135
copy p "07653"
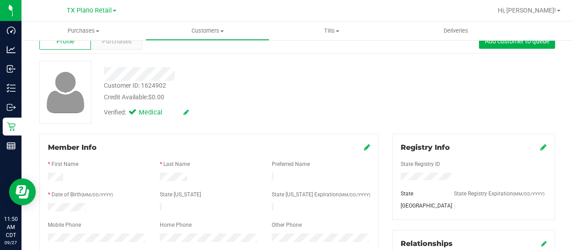
scroll to position [0, 0]
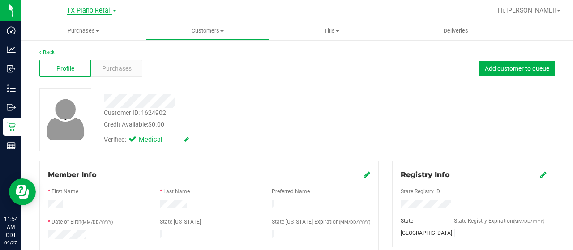
click at [87, 11] on span "TX Plano Retail" at bounding box center [89, 11] width 45 height 8
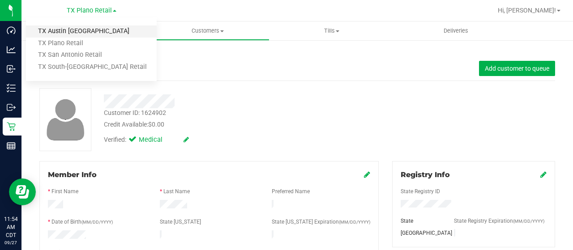
click at [82, 32] on link "TX Austin [GEOGRAPHIC_DATA]" at bounding box center [91, 32] width 131 height 12
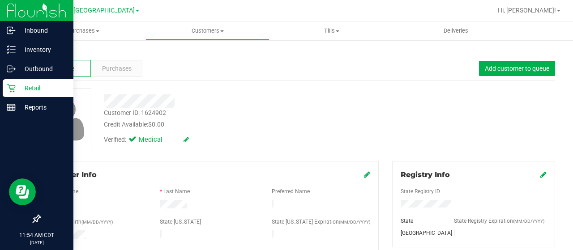
click at [9, 89] on icon at bounding box center [11, 88] width 9 height 9
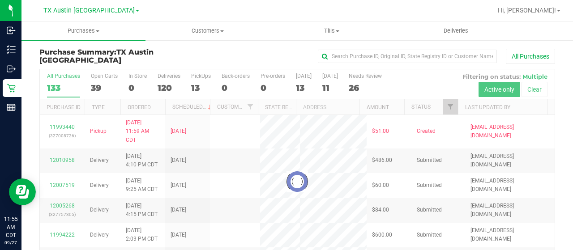
click at [444, 108] on div at bounding box center [297, 181] width 515 height 225
click at [443, 108] on div at bounding box center [297, 181] width 515 height 225
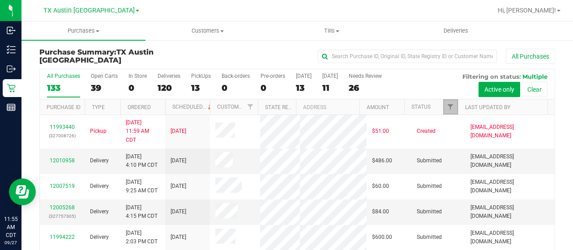
click at [446, 110] on link "Filter" at bounding box center [450, 106] width 15 height 15
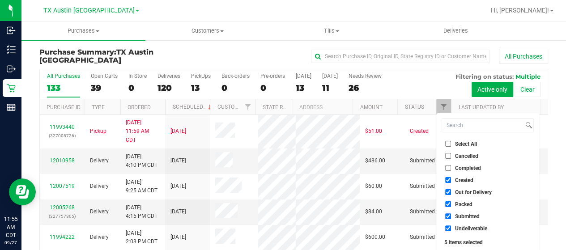
click at [459, 192] on span "Out for Delivery" at bounding box center [473, 192] width 37 height 5
click at [451, 192] on input "Out for Delivery" at bounding box center [449, 192] width 6 height 6
checkbox input "false"
click at [458, 204] on span "Packed" at bounding box center [463, 204] width 17 height 5
click at [451, 204] on input "Packed" at bounding box center [449, 205] width 6 height 6
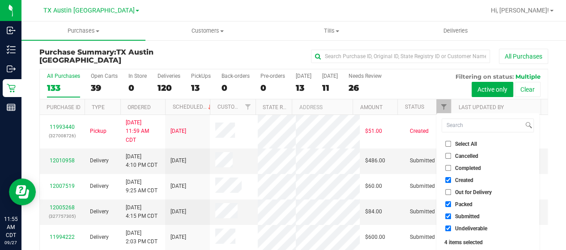
checkbox input "false"
drag, startPoint x: 459, startPoint y: 218, endPoint x: 462, endPoint y: 232, distance: 13.7
click at [459, 219] on span "Submitted" at bounding box center [467, 216] width 25 height 5
click at [451, 219] on input "Submitted" at bounding box center [449, 217] width 6 height 6
checkbox input "false"
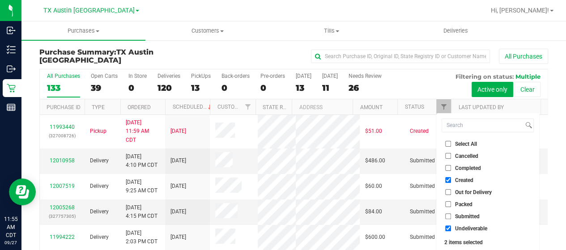
click at [462, 231] on span "Undeliverable" at bounding box center [471, 228] width 32 height 5
click at [451, 231] on input "Undeliverable" at bounding box center [449, 229] width 6 height 6
checkbox input "false"
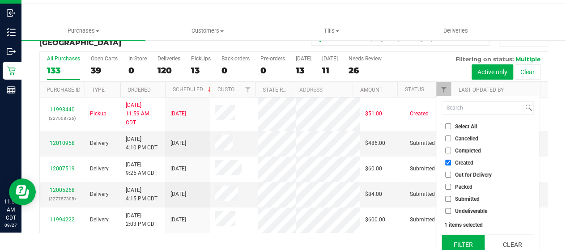
scroll to position [24, 0]
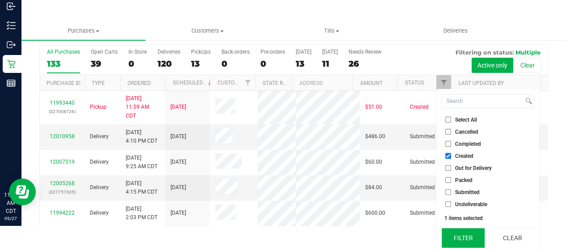
click at [459, 236] on button "Filter" at bounding box center [463, 238] width 43 height 20
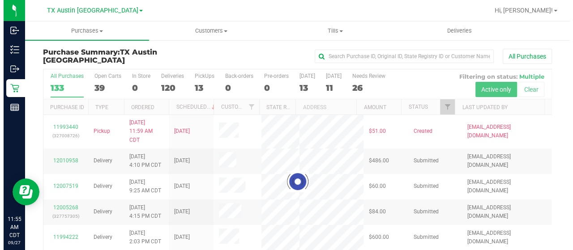
scroll to position [0, 0]
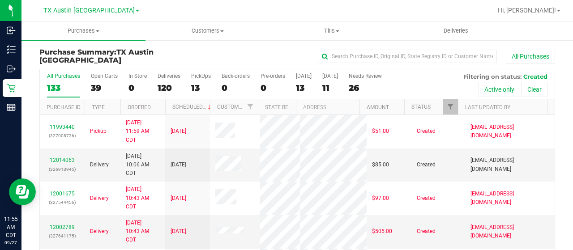
click at [299, 87] on div "13" at bounding box center [304, 88] width 16 height 10
click at [0, 0] on input "Today 13" at bounding box center [0, 0] width 0 height 0
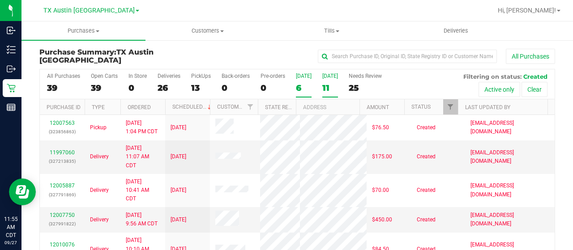
click at [325, 86] on div "11" at bounding box center [330, 88] width 16 height 10
click at [0, 0] on input "Tomorrow 11" at bounding box center [0, 0] width 0 height 0
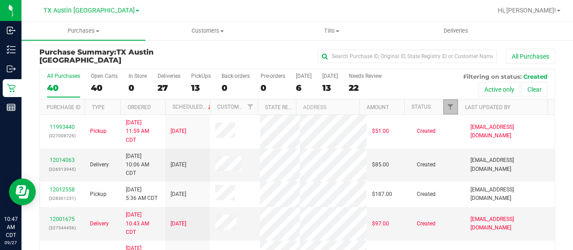
click at [447, 103] on span "Filter" at bounding box center [450, 106] width 7 height 7
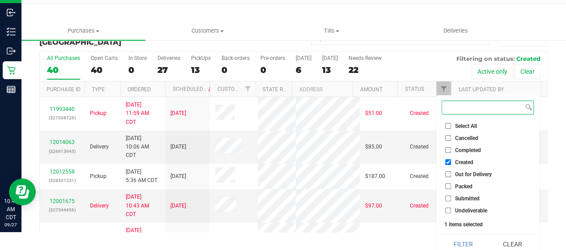
scroll to position [24, 0]
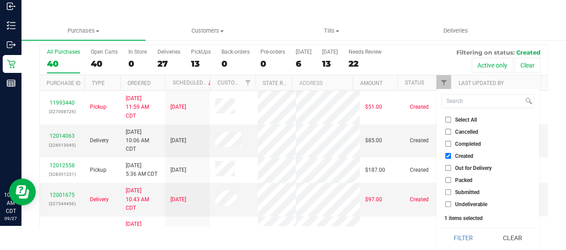
click at [470, 235] on button "Filter" at bounding box center [463, 238] width 43 height 20
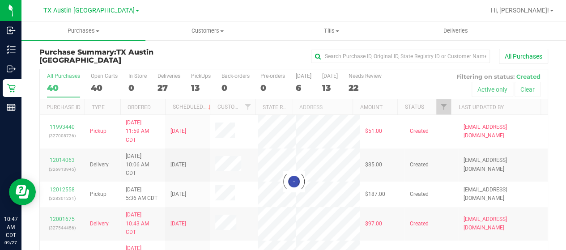
scroll to position [0, 0]
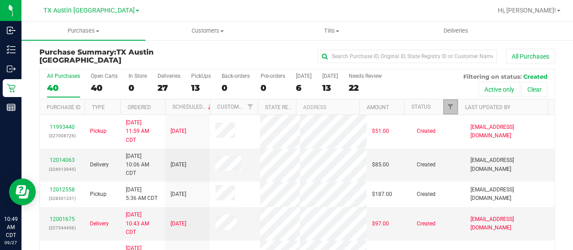
click at [447, 105] on span "Filter" at bounding box center [450, 106] width 7 height 7
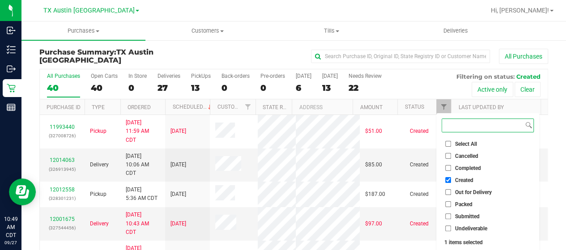
scroll to position [24, 0]
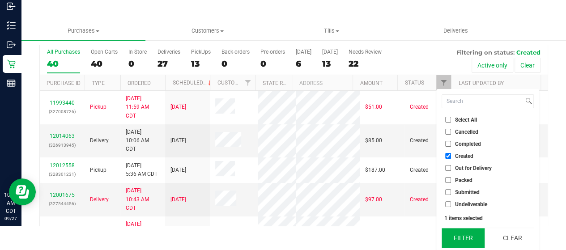
click at [462, 233] on button "Filter" at bounding box center [463, 238] width 43 height 20
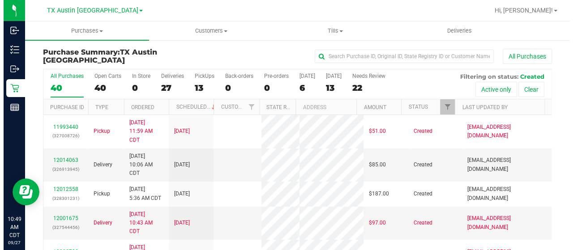
scroll to position [0, 0]
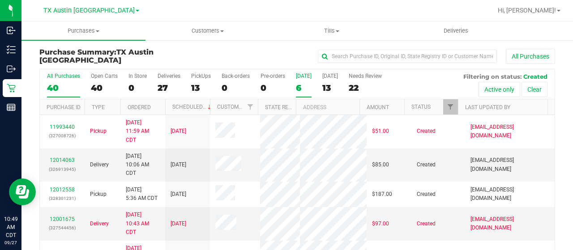
click at [299, 88] on div "6" at bounding box center [304, 88] width 16 height 10
click at [0, 0] on input "Today 6" at bounding box center [0, 0] width 0 height 0
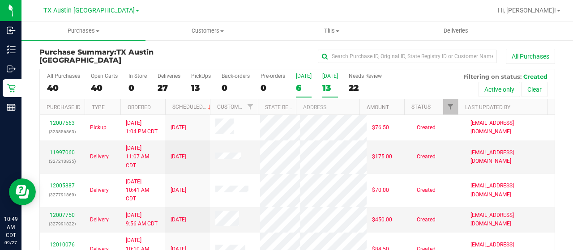
click at [326, 88] on div "13" at bounding box center [330, 88] width 16 height 10
click at [0, 0] on input "Tomorrow 13" at bounding box center [0, 0] width 0 height 0
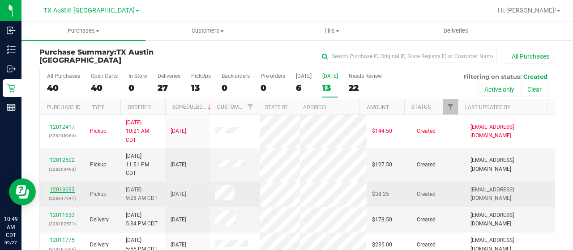
click at [60, 188] on link "12013693" at bounding box center [62, 190] width 25 height 6
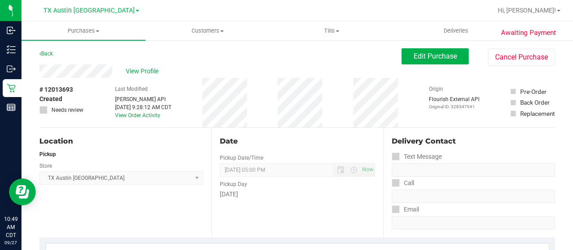
drag, startPoint x: 113, startPoint y: 69, endPoint x: 39, endPoint y: 70, distance: 74.8
click at [94, 60] on div "Back Edit Purchase Cancel Purchase" at bounding box center [297, 56] width 516 height 16
click at [113, 70] on div "View Profile" at bounding box center [220, 70] width 362 height 13
click at [149, 71] on span "View Profile" at bounding box center [144, 71] width 36 height 9
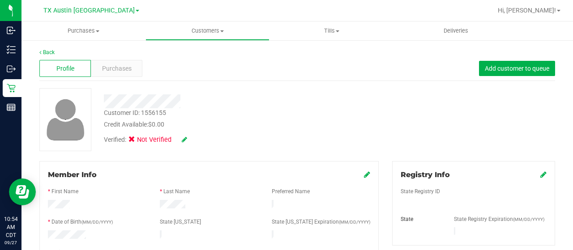
click at [107, 102] on div at bounding box center [229, 101] width 265 height 14
click at [117, 67] on span "Purchases" at bounding box center [117, 68] width 30 height 9
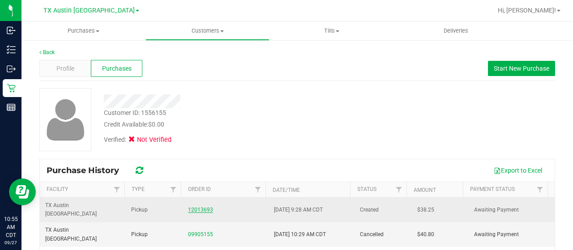
click at [196, 207] on link "12013693" at bounding box center [200, 210] width 25 height 6
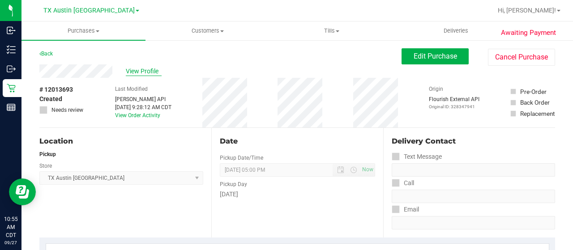
click at [154, 74] on span "View Profile" at bounding box center [144, 71] width 36 height 9
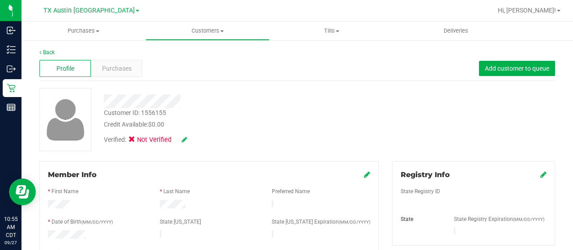
click at [107, 103] on div at bounding box center [229, 101] width 265 height 14
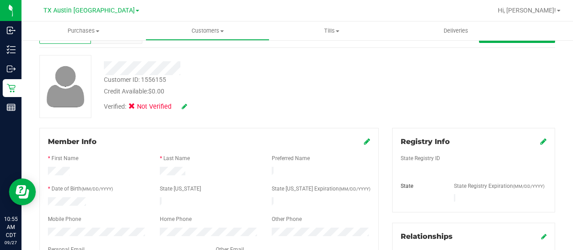
scroll to position [90, 0]
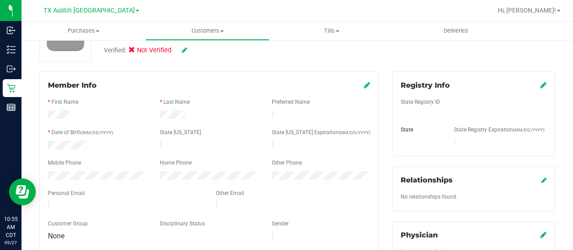
drag, startPoint x: 181, startPoint y: 101, endPoint x: 47, endPoint y: 172, distance: 151.7
click at [47, 172] on div at bounding box center [97, 177] width 112 height 11
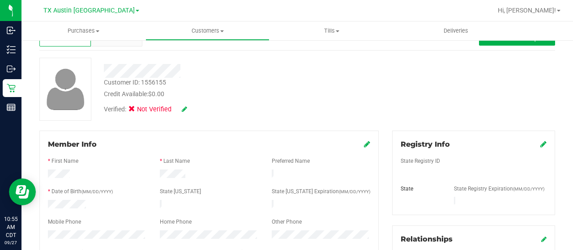
scroll to position [0, 0]
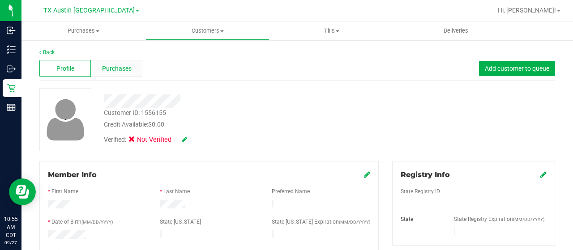
click at [103, 70] on span "Purchases" at bounding box center [117, 68] width 30 height 9
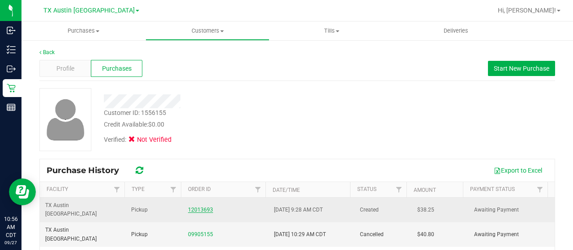
click at [197, 207] on link "12013693" at bounding box center [200, 210] width 25 height 6
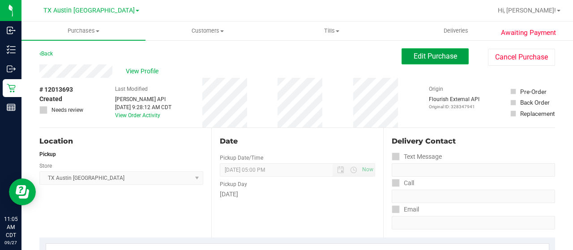
click at [414, 58] on span "Edit Purchase" at bounding box center [435, 56] width 43 height 9
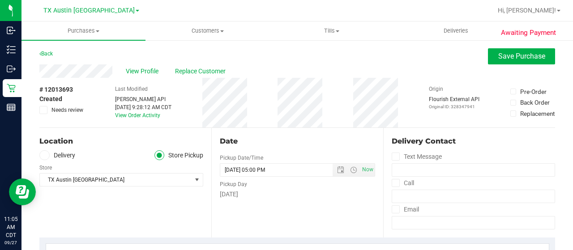
click at [65, 110] on span "Needs review" at bounding box center [67, 110] width 32 height 8
click at [0, 0] on input "Needs review" at bounding box center [0, 0] width 0 height 0
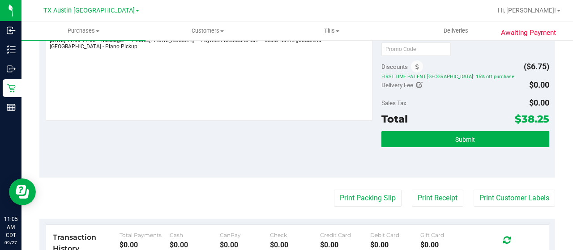
scroll to position [269, 0]
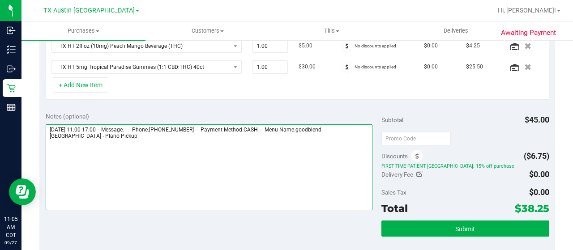
click at [104, 146] on textarea at bounding box center [209, 167] width 327 height 86
paste textarea "There was no match found"
click at [77, 146] on textarea at bounding box center [209, 167] width 327 height 86
click at [149, 148] on textarea at bounding box center [209, 167] width 327 height 86
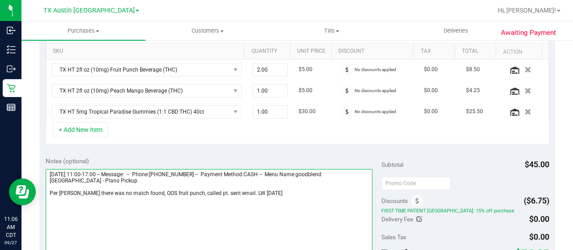
scroll to position [0, 0]
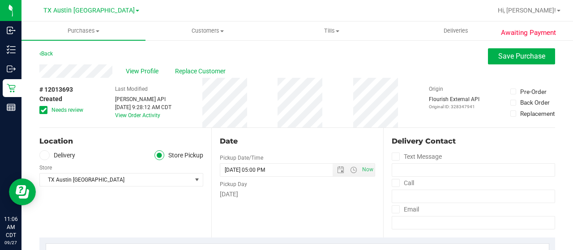
type textarea "Sunday 09/28/2025 11:00-17:00 -- Message: -- Phone:4696029381 -- Payment Method…"
click at [517, 57] on span "Save Purchase" at bounding box center [521, 56] width 47 height 9
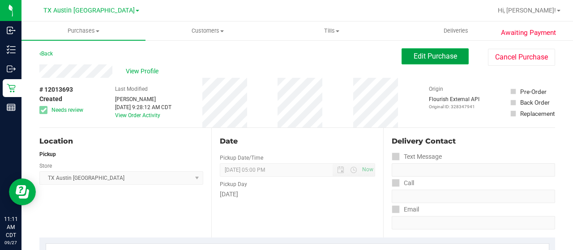
click at [451, 60] on button "Edit Purchase" at bounding box center [435, 56] width 67 height 16
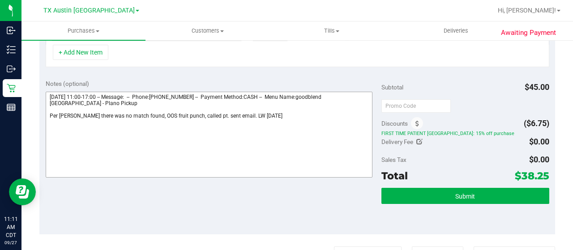
scroll to position [269, 0]
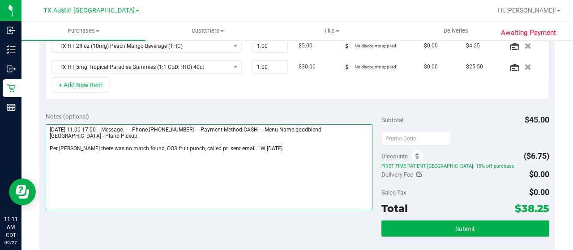
click at [227, 146] on textarea at bounding box center [209, 167] width 327 height 86
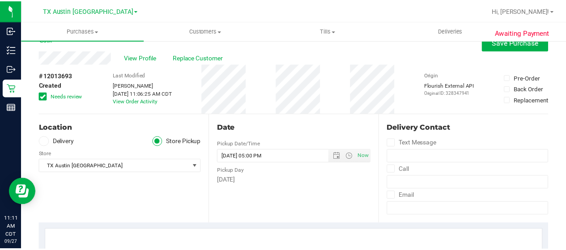
scroll to position [0, 0]
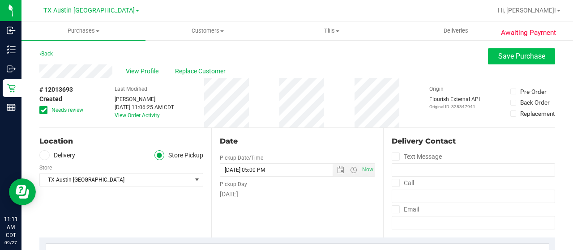
type textarea "Sunday 09/28/2025 11:00-17:00 -- Message: -- Phone:4696029381 -- Payment Method…"
click at [489, 54] on button "Save Purchase" at bounding box center [521, 56] width 67 height 16
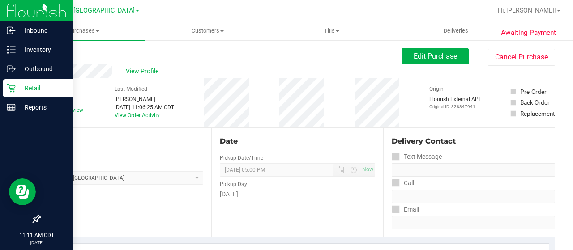
click at [26, 86] on p "Retail" at bounding box center [43, 88] width 54 height 11
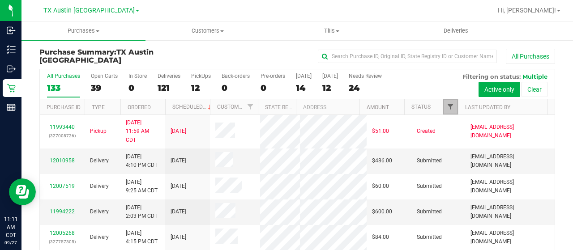
click at [447, 104] on span "Filter" at bounding box center [450, 106] width 7 height 7
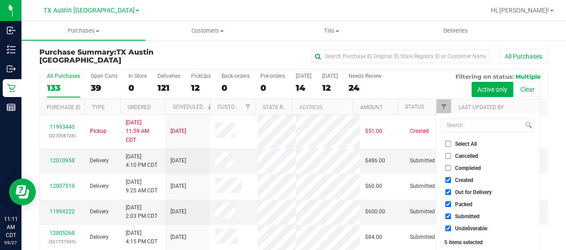
click at [473, 193] on span "Out for Delivery" at bounding box center [473, 192] width 37 height 5
click at [451, 193] on input "Out for Delivery" at bounding box center [449, 192] width 6 height 6
checkbox input "false"
click at [466, 204] on span "Packed" at bounding box center [463, 204] width 17 height 5
click at [451, 204] on input "Packed" at bounding box center [449, 205] width 6 height 6
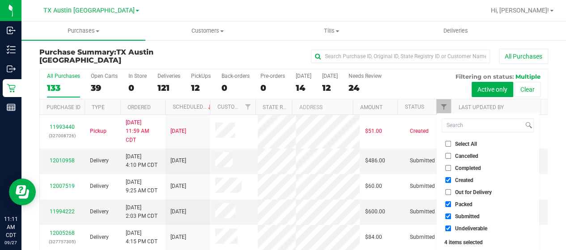
checkbox input "false"
click at [465, 214] on span "Submitted" at bounding box center [467, 216] width 25 height 5
click at [451, 214] on input "Submitted" at bounding box center [449, 217] width 6 height 6
checkbox input "false"
click at [464, 227] on span "Undeliverable" at bounding box center [471, 228] width 32 height 5
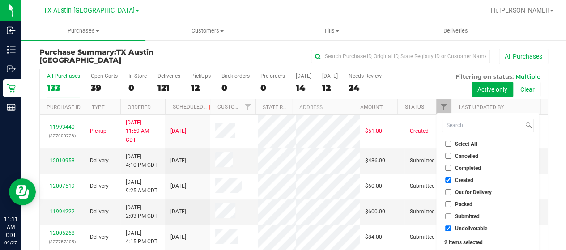
click at [451, 227] on input "Undeliverable" at bounding box center [449, 229] width 6 height 6
checkbox input "false"
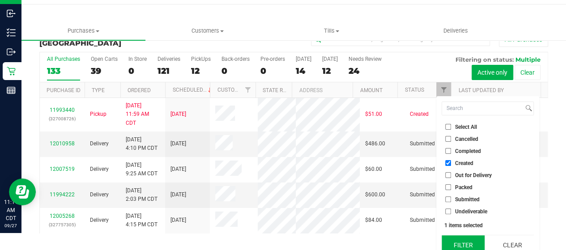
scroll to position [24, 0]
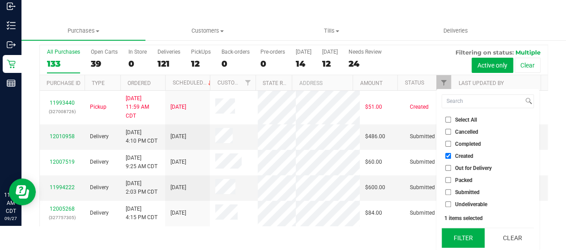
click at [462, 230] on button "Filter" at bounding box center [463, 238] width 43 height 20
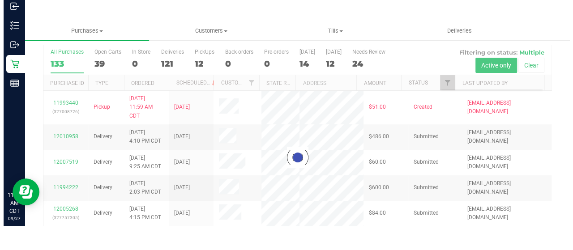
scroll to position [0, 0]
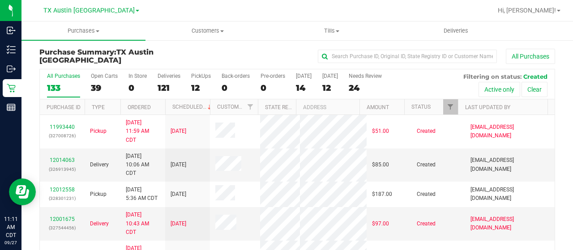
click at [302, 87] on div "14" at bounding box center [304, 88] width 16 height 10
click at [0, 0] on input "Today 14" at bounding box center [0, 0] width 0 height 0
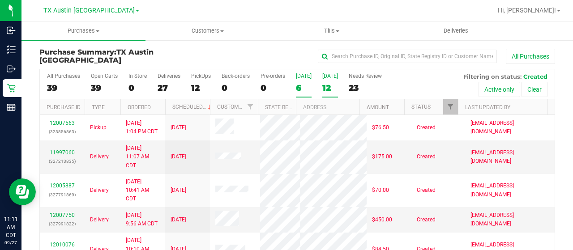
click at [330, 81] on label "Tomorrow 12" at bounding box center [330, 85] width 16 height 25
click at [0, 0] on input "Tomorrow 12" at bounding box center [0, 0] width 0 height 0
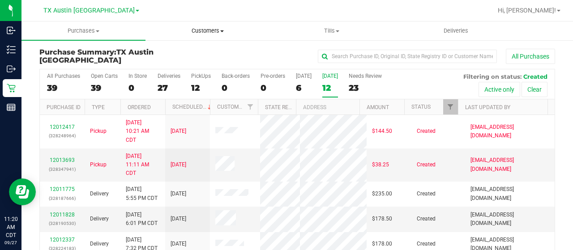
click at [212, 32] on span "Customers" at bounding box center [207, 31] width 123 height 8
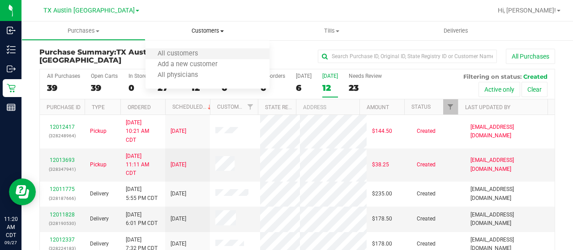
click at [218, 53] on li "All customers" at bounding box center [208, 54] width 124 height 11
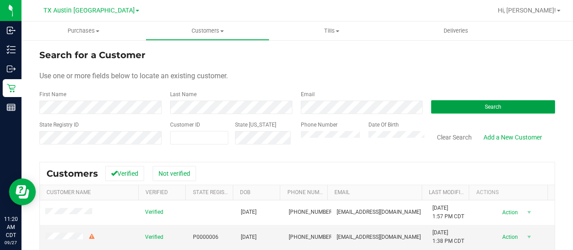
click at [463, 105] on button "Search" at bounding box center [493, 106] width 124 height 13
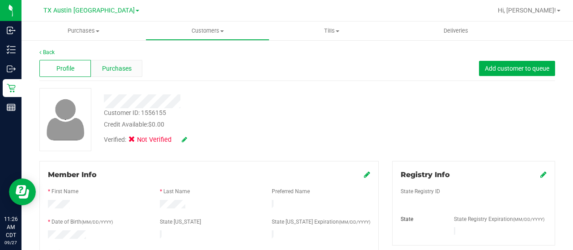
click at [116, 77] on div "Purchases" at bounding box center [116, 68] width 51 height 17
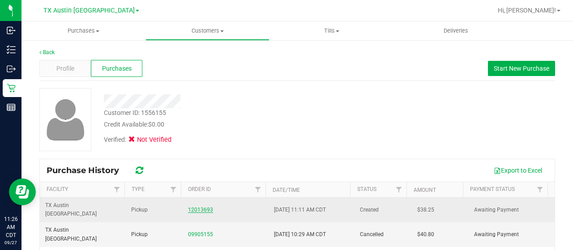
click at [199, 207] on link "12013693" at bounding box center [200, 210] width 25 height 6
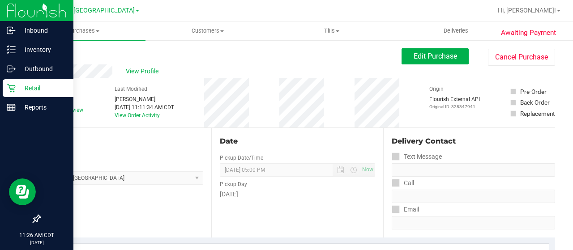
click at [4, 86] on div "Retail" at bounding box center [38, 88] width 71 height 18
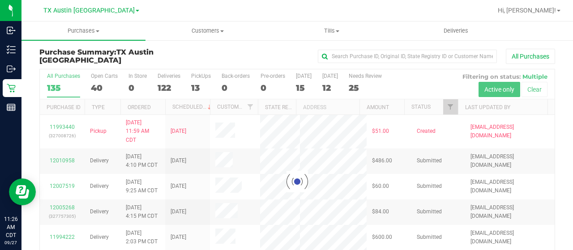
click at [446, 109] on div at bounding box center [297, 181] width 515 height 225
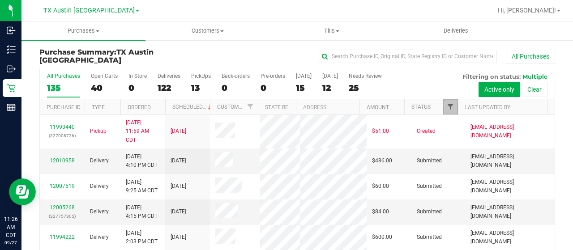
click at [447, 107] on span "Filter" at bounding box center [450, 106] width 7 height 7
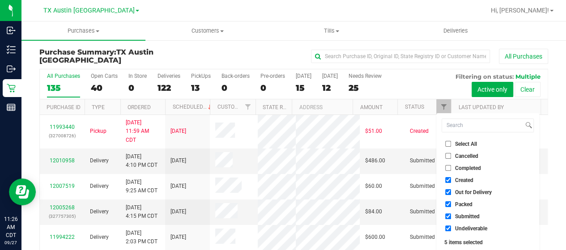
click at [473, 190] on span "Out for Delivery" at bounding box center [473, 192] width 37 height 5
click at [451, 189] on input "Out for Delivery" at bounding box center [449, 192] width 6 height 6
checkbox input "false"
click at [466, 205] on span "Packed" at bounding box center [463, 204] width 17 height 5
click at [451, 205] on input "Packed" at bounding box center [449, 205] width 6 height 6
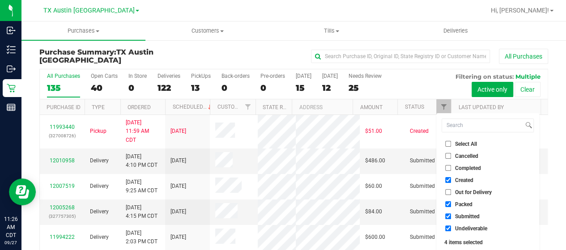
checkbox input "false"
click at [464, 218] on span "Submitted" at bounding box center [467, 216] width 25 height 5
click at [451, 218] on input "Submitted" at bounding box center [449, 217] width 6 height 6
checkbox input "false"
click at [462, 230] on span "Undeliverable" at bounding box center [471, 228] width 32 height 5
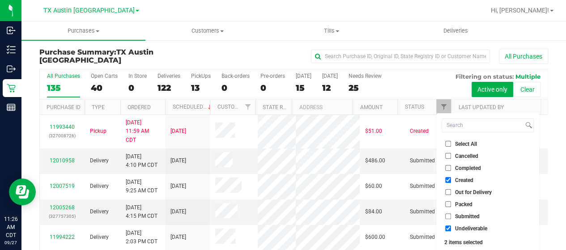
click at [451, 230] on input "Undeliverable" at bounding box center [449, 229] width 6 height 6
checkbox input "false"
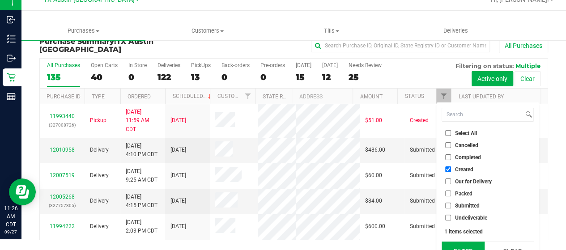
scroll to position [24, 0]
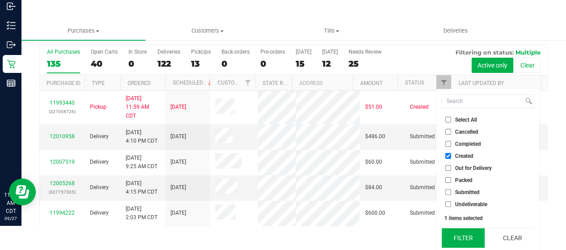
click at [462, 238] on button "Filter" at bounding box center [463, 238] width 43 height 20
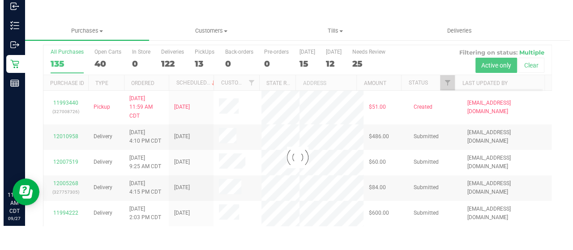
scroll to position [0, 0]
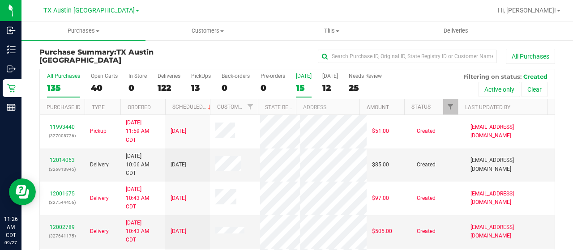
click at [302, 87] on div "15" at bounding box center [304, 88] width 16 height 10
click at [0, 0] on input "Today 15" at bounding box center [0, 0] width 0 height 0
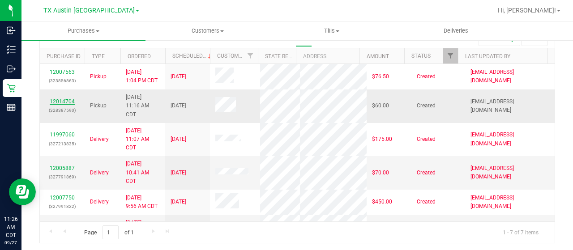
click at [63, 99] on link "12014704" at bounding box center [62, 102] width 25 height 6
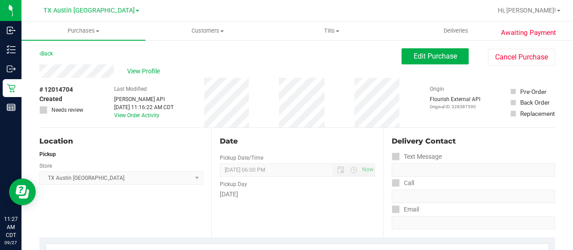
drag, startPoint x: 114, startPoint y: 72, endPoint x: 33, endPoint y: 73, distance: 81.1
click at [445, 58] on span "Edit Purchase" at bounding box center [435, 56] width 43 height 9
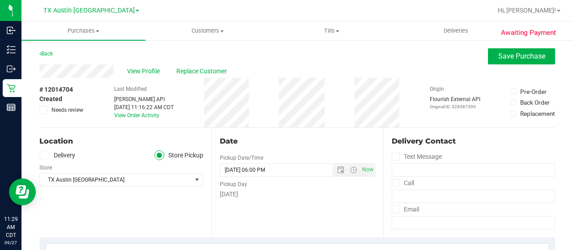
click at [62, 155] on label "Delivery" at bounding box center [57, 155] width 36 height 10
click at [0, 0] on input "Delivery" at bounding box center [0, 0] width 0 height 0
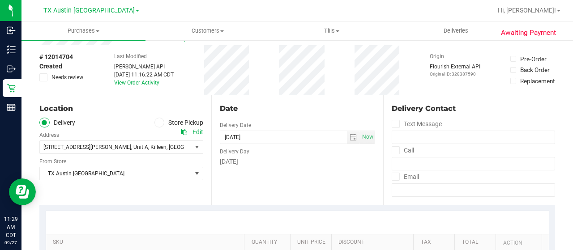
scroll to position [45, 0]
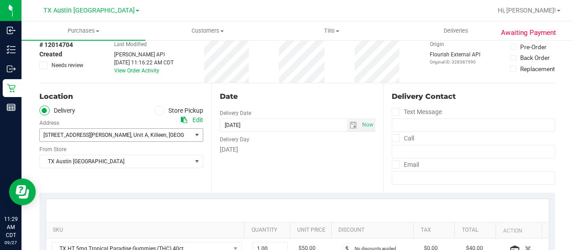
click at [131, 136] on span ", Unit A" at bounding box center [139, 135] width 17 height 6
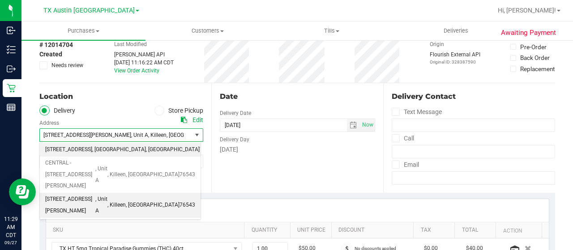
click at [107, 153] on span ", Austin" at bounding box center [119, 150] width 54 height 12
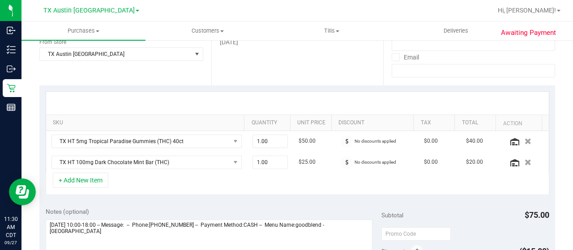
scroll to position [134, 0]
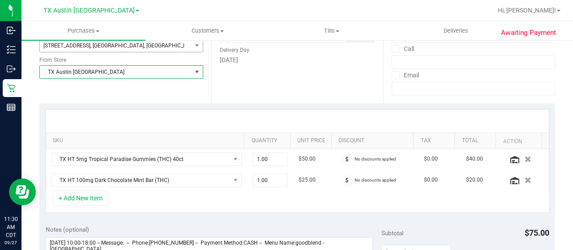
click at [107, 69] on span "TX Austin [GEOGRAPHIC_DATA]" at bounding box center [116, 72] width 152 height 13
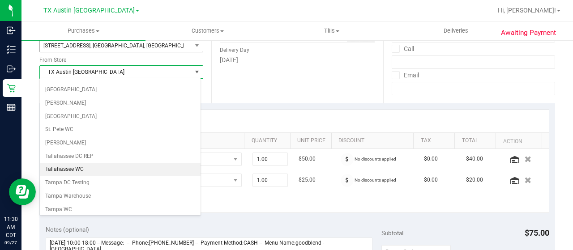
scroll to position [587, 0]
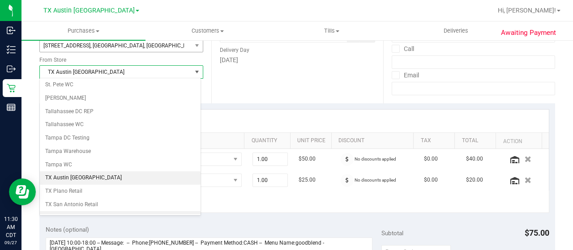
click at [83, 211] on li "TX South-[GEOGRAPHIC_DATA] Retail" at bounding box center [120, 217] width 161 height 13
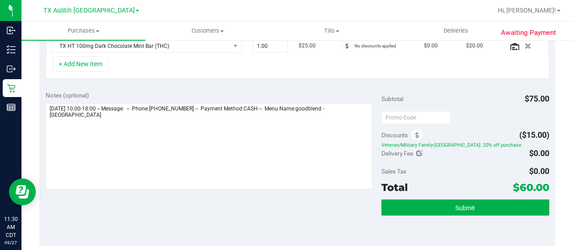
scroll to position [254, 0]
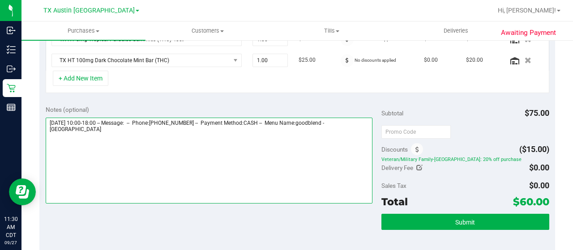
drag, startPoint x: 344, startPoint y: 119, endPoint x: 365, endPoint y: 131, distance: 24.9
click at [365, 131] on textarea at bounding box center [209, 161] width 327 height 86
click at [168, 147] on textarea at bounding box center [209, 161] width 327 height 86
paste textarea "South Austin"
drag, startPoint x: 47, startPoint y: 120, endPoint x: 100, endPoint y: 118, distance: 53.3
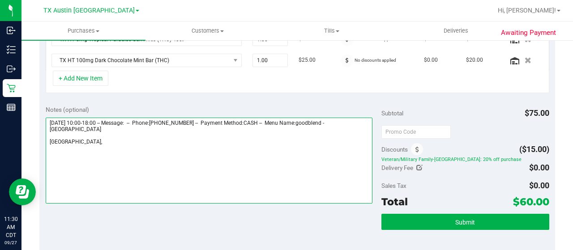
click at [100, 118] on textarea at bounding box center [209, 161] width 327 height 86
click at [130, 142] on textarea at bounding box center [209, 161] width 327 height 86
paste textarea "Saturday 09/27/2025"
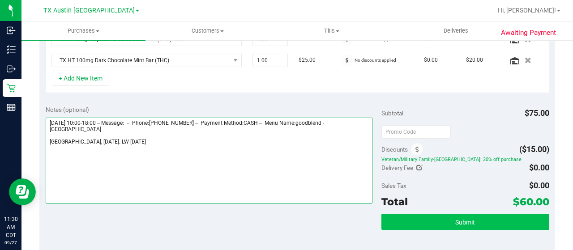
type textarea "Saturday 09/27/2025 10:00-18:00 -- Message: -- Phone:3465310680 -- Payment Meth…"
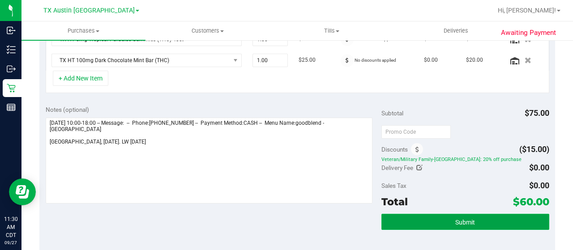
click at [440, 220] on button "Submit" at bounding box center [466, 222] width 168 height 16
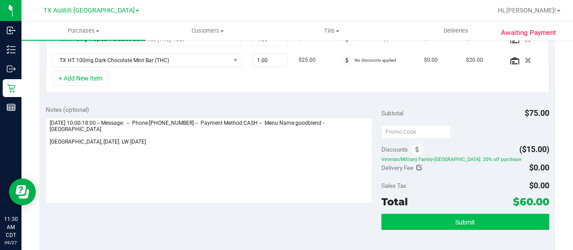
scroll to position [256, 0]
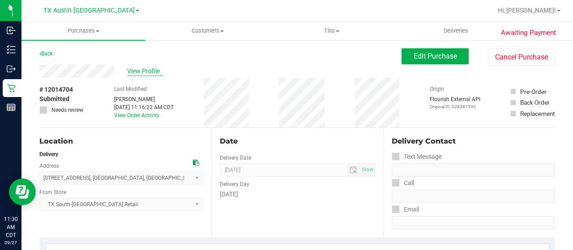
click at [148, 71] on span "View Profile" at bounding box center [145, 71] width 36 height 9
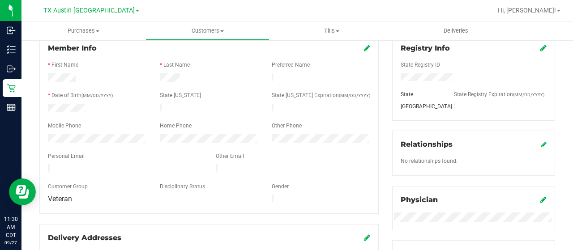
scroll to position [134, 0]
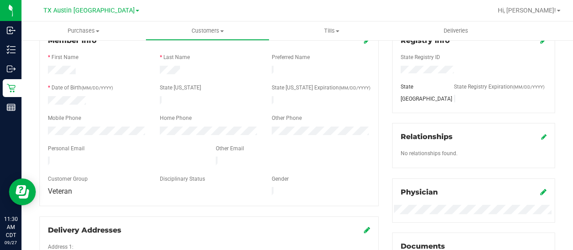
drag, startPoint x: 126, startPoint y: 159, endPoint x: 47, endPoint y: 159, distance: 79.7
click at [47, 159] on div at bounding box center [125, 162] width 168 height 11
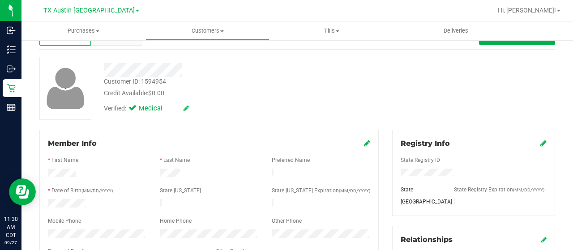
scroll to position [0, 0]
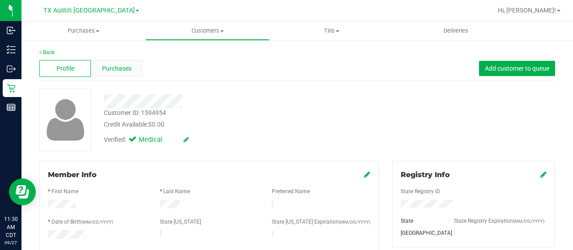
click at [123, 63] on div "Purchases" at bounding box center [116, 68] width 51 height 17
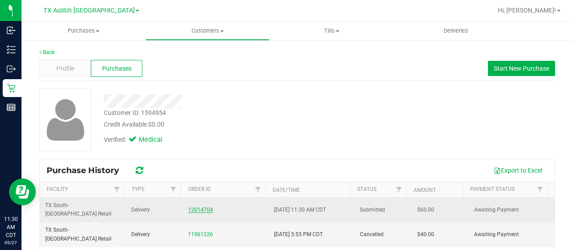
click at [192, 207] on link "12014704" at bounding box center [200, 210] width 25 height 6
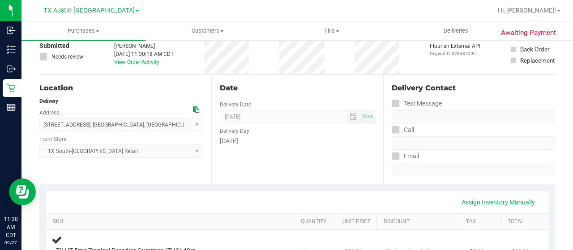
scroll to position [224, 0]
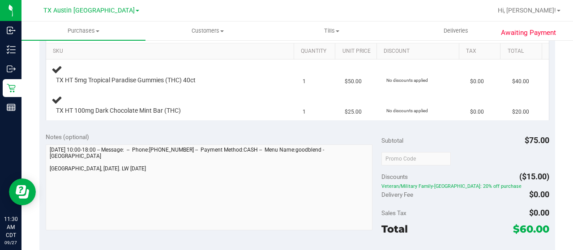
click at [41, 172] on div "Notes (optional) Subtotal $75.00 Discounts ($15.00) Veteran/Military Family-TX:…" at bounding box center [297, 206] width 516 height 161
drag, startPoint x: 515, startPoint y: 228, endPoint x: 525, endPoint y: 228, distance: 9.9
click at [525, 228] on span "$60.00" at bounding box center [531, 229] width 36 height 13
copy span "60"
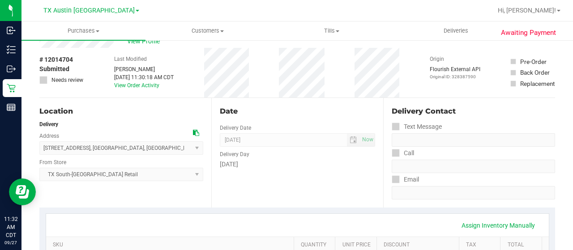
scroll to position [0, 0]
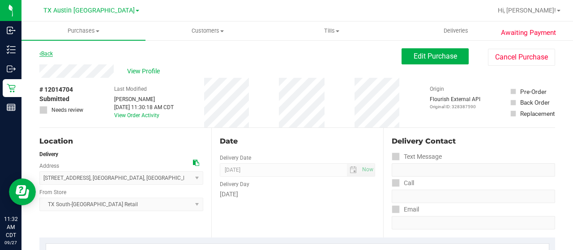
click at [43, 53] on link "Back" at bounding box center [45, 54] width 13 height 6
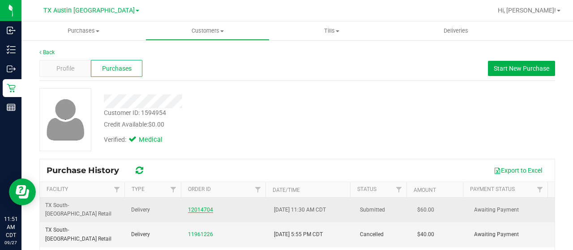
click at [200, 207] on link "12014704" at bounding box center [200, 210] width 25 height 6
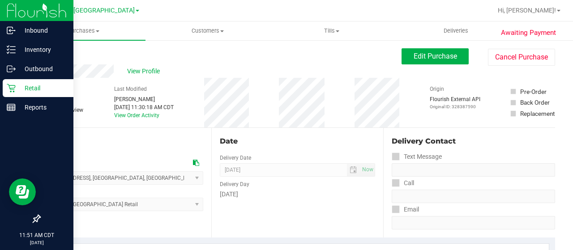
click at [14, 93] on div "Retail" at bounding box center [38, 88] width 71 height 18
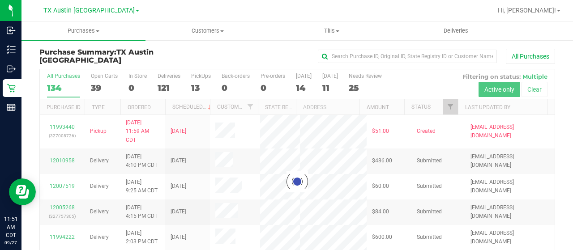
click at [445, 107] on div at bounding box center [297, 181] width 515 height 225
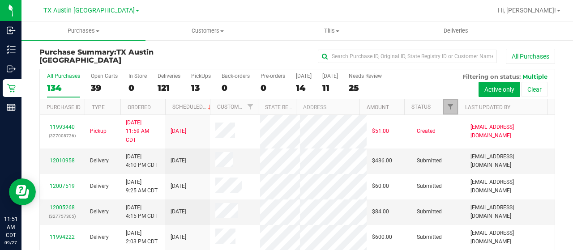
click at [447, 107] on span "Filter" at bounding box center [450, 106] width 7 height 7
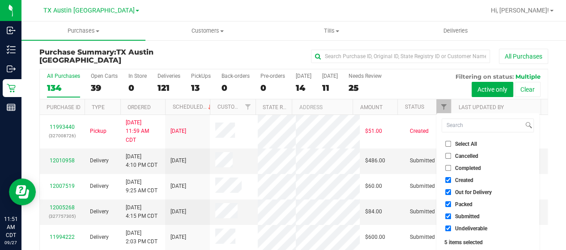
click at [462, 193] on span "Out for Delivery" at bounding box center [473, 192] width 37 height 5
click at [451, 193] on input "Out for Delivery" at bounding box center [449, 192] width 6 height 6
checkbox input "false"
click at [461, 205] on span "Packed" at bounding box center [463, 204] width 17 height 5
click at [451, 205] on input "Packed" at bounding box center [449, 205] width 6 height 6
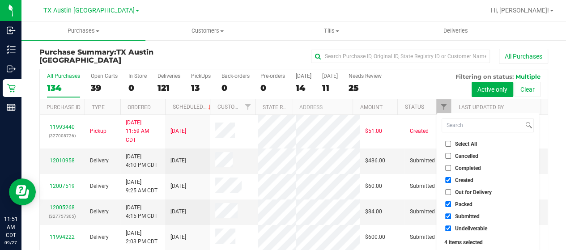
checkbox input "false"
click at [461, 216] on span "Submitted" at bounding box center [467, 216] width 25 height 5
click at [451, 216] on input "Submitted" at bounding box center [449, 217] width 6 height 6
checkbox input "false"
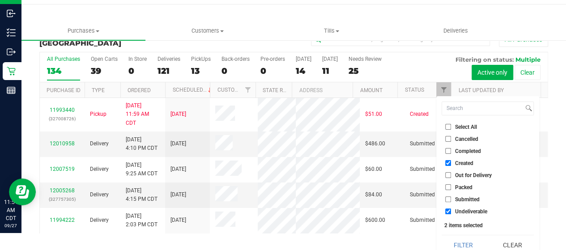
scroll to position [24, 0]
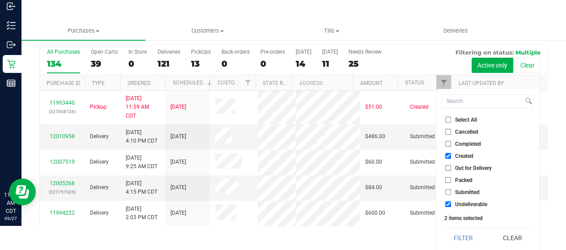
click at [464, 207] on li "Undeliverable" at bounding box center [488, 204] width 92 height 9
click at [474, 200] on li "Undeliverable" at bounding box center [488, 204] width 92 height 9
click at [471, 206] on span "Undeliverable" at bounding box center [471, 204] width 32 height 5
click at [451, 206] on input "Undeliverable" at bounding box center [449, 205] width 6 height 6
checkbox input "false"
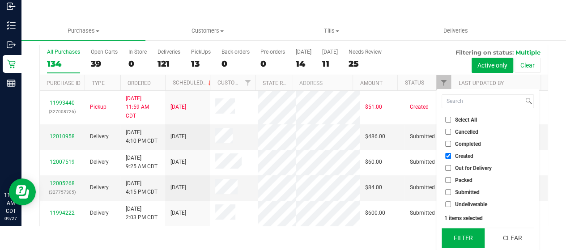
click at [465, 241] on button "Filter" at bounding box center [463, 238] width 43 height 20
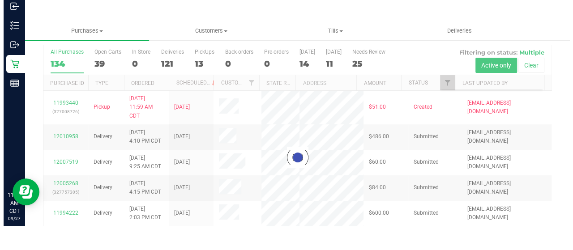
scroll to position [0, 0]
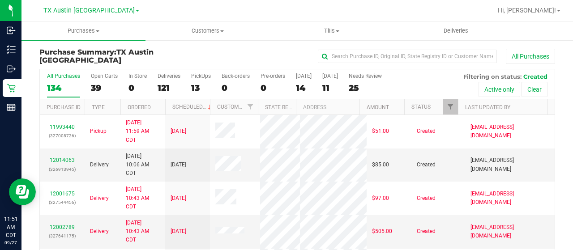
click at [302, 86] on div "14" at bounding box center [304, 88] width 16 height 10
click at [0, 0] on input "Today 14" at bounding box center [0, 0] width 0 height 0
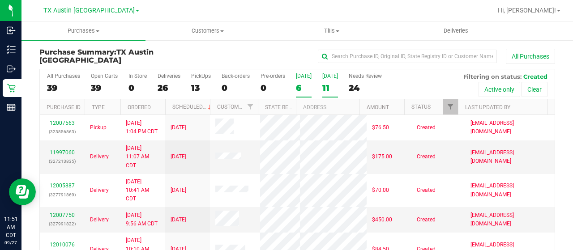
click at [331, 86] on div "11" at bounding box center [330, 88] width 16 height 10
click at [0, 0] on input "Tomorrow 11" at bounding box center [0, 0] width 0 height 0
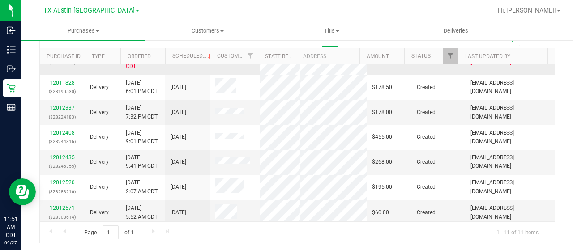
scroll to position [11, 0]
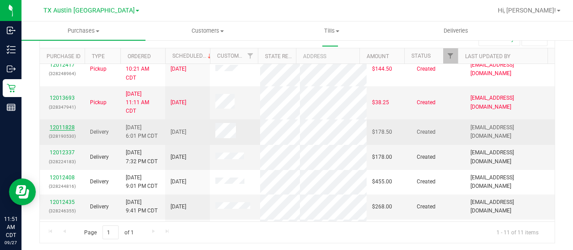
click at [54, 129] on link "12011828" at bounding box center [62, 127] width 25 height 6
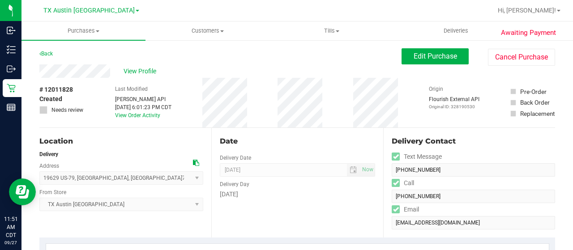
drag, startPoint x: 111, startPoint y: 70, endPoint x: 38, endPoint y: 69, distance: 73.5
click at [69, 52] on div "Back Edit Purchase Cancel Purchase" at bounding box center [297, 56] width 516 height 16
click at [115, 74] on div "View Profile" at bounding box center [220, 70] width 362 height 13
click at [193, 163] on icon at bounding box center [196, 163] width 6 height 6
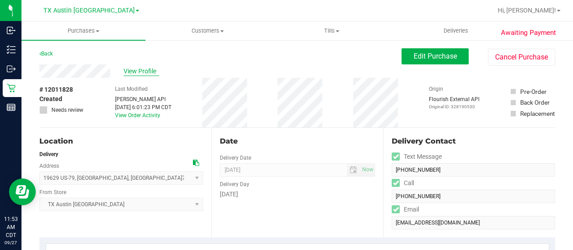
click at [142, 72] on span "View Profile" at bounding box center [142, 71] width 36 height 9
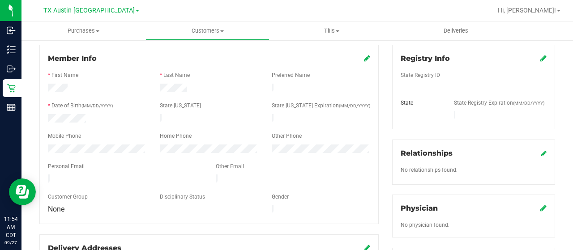
scroll to position [179, 0]
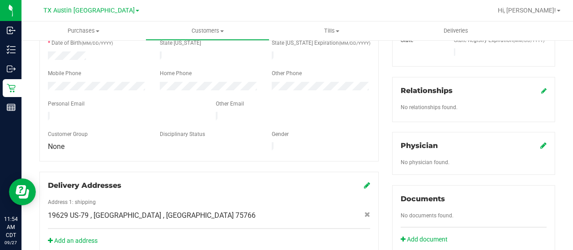
click at [541, 142] on icon at bounding box center [544, 145] width 6 height 7
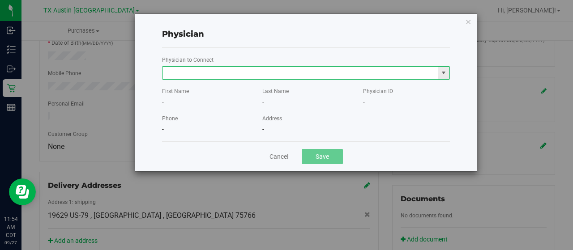
click at [345, 76] on input "text" at bounding box center [301, 73] width 276 height 13
paste input "Durinka"
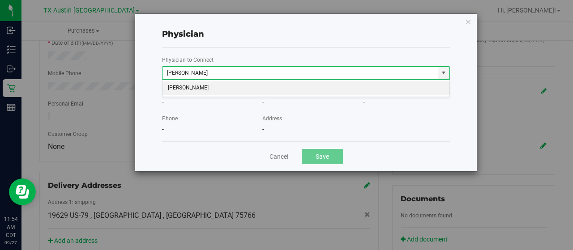
click at [328, 90] on li "Joel Durinka" at bounding box center [306, 88] width 287 height 13
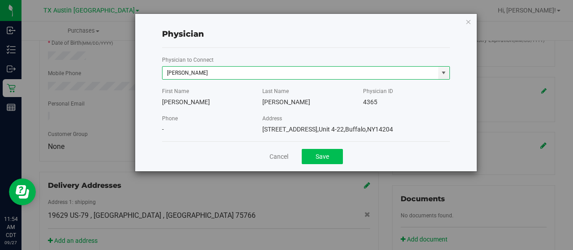
type input "Joel Durinka"
click at [324, 159] on button "Save" at bounding box center [322, 156] width 41 height 15
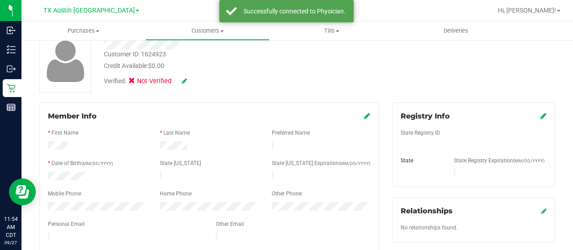
scroll to position [45, 0]
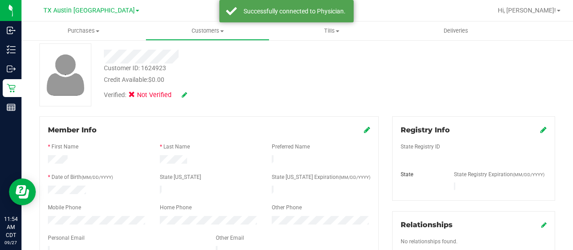
click at [541, 130] on icon at bounding box center [544, 129] width 6 height 7
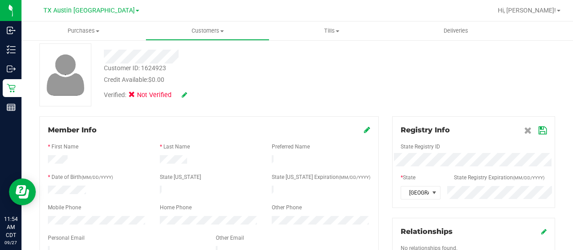
click at [539, 131] on icon at bounding box center [543, 130] width 8 height 7
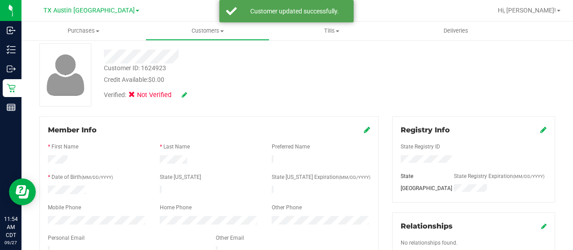
click at [184, 94] on icon at bounding box center [184, 95] width 5 height 6
click at [135, 96] on icon at bounding box center [135, 96] width 6 height 0
click at [0, 0] on input "Medical" at bounding box center [0, 0] width 0 height 0
click at [197, 92] on icon at bounding box center [196, 95] width 7 height 6
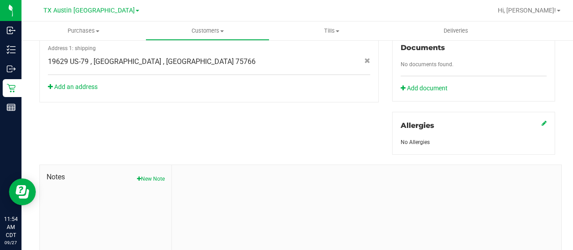
scroll to position [395, 0]
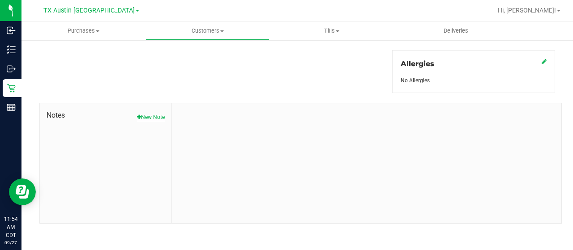
click at [157, 115] on button "New Note" at bounding box center [151, 117] width 28 height 8
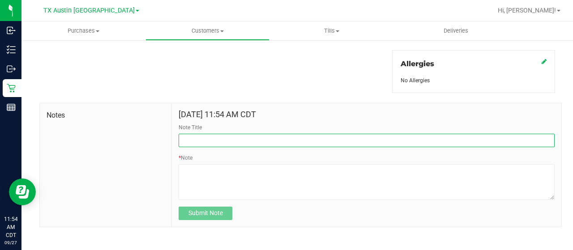
click at [214, 141] on input "Note Title" at bounding box center [367, 140] width 376 height 13
type input "curt"
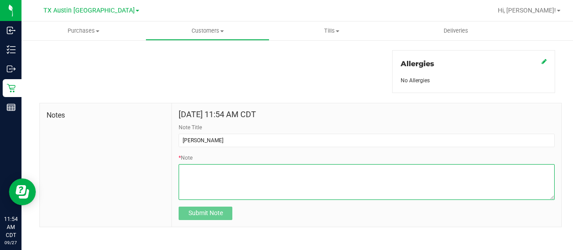
click at [277, 178] on textarea "* Note" at bounding box center [367, 182] width 376 height 36
paste textarea "Patient Name: Jason Samford Address: PO BOX 431 NEW SUMMERFLD, TX, 75780 Phone …"
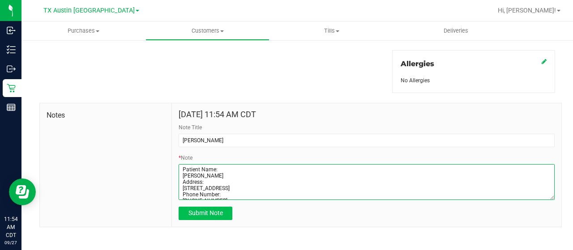
scroll to position [38, 0]
type textarea "Patient Name: Jason Samford Address: PO BOX 431 NEW SUMMERFLD, TX, 75780 Phone …"
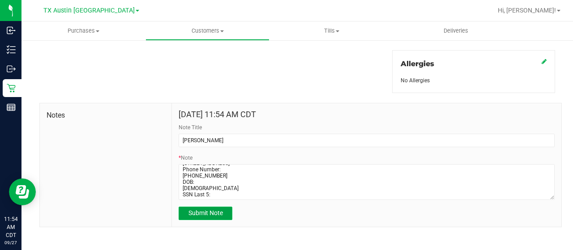
click at [224, 209] on button "Submit Note" at bounding box center [206, 213] width 54 height 13
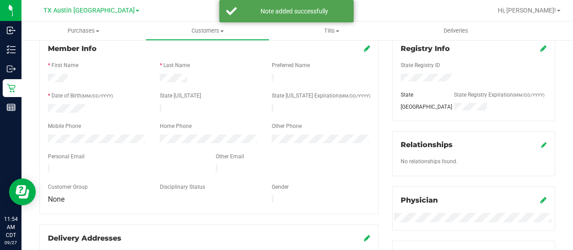
scroll to position [0, 0]
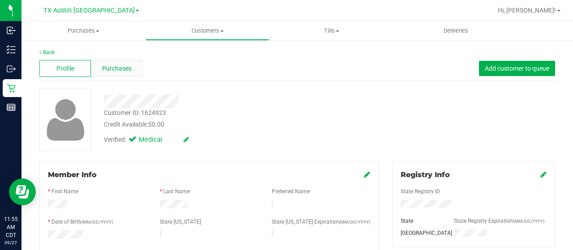
click at [129, 73] on span "Purchases" at bounding box center [117, 68] width 30 height 9
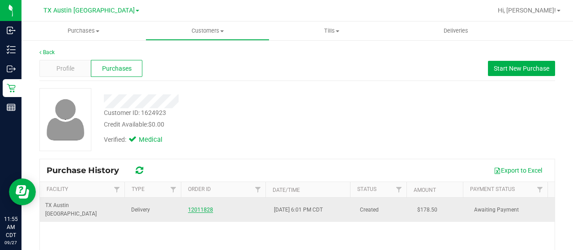
click at [202, 207] on link "12011828" at bounding box center [200, 210] width 25 height 6
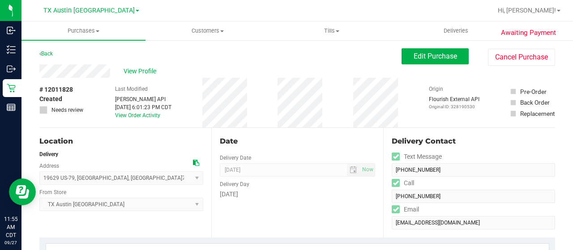
click at [150, 140] on div "Location" at bounding box center [121, 141] width 164 height 11
click at [419, 60] on button "Edit Purchase" at bounding box center [435, 56] width 67 height 16
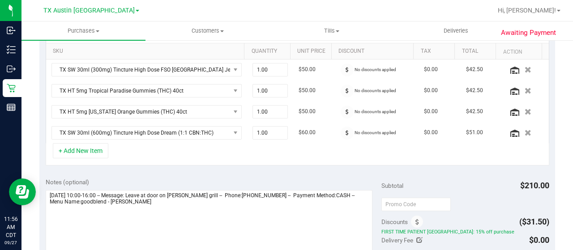
scroll to position [269, 0]
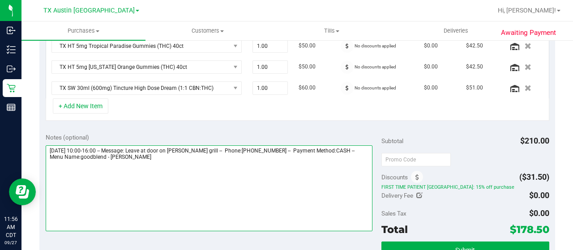
click at [150, 157] on textarea at bounding box center [209, 189] width 327 height 86
paste textarea "East Texas Core"
click at [154, 170] on textarea at bounding box center [209, 189] width 327 height 86
drag, startPoint x: 268, startPoint y: 167, endPoint x: 277, endPoint y: 163, distance: 9.6
click at [268, 166] on textarea at bounding box center [209, 189] width 327 height 86
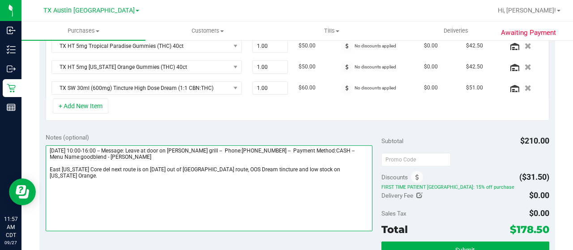
click at [349, 172] on textarea at bounding box center [209, 189] width 327 height 86
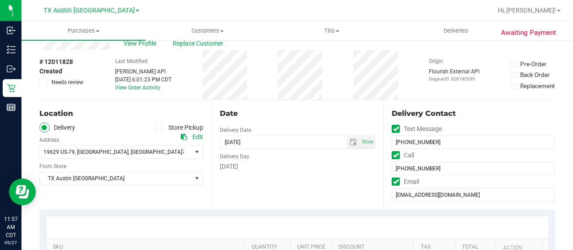
scroll to position [0, 0]
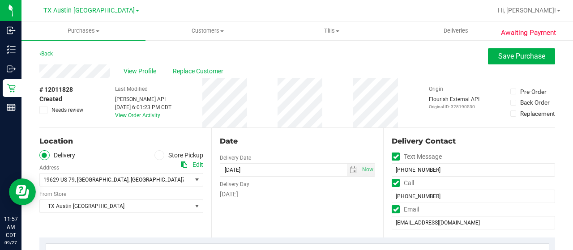
type textarea "Sunday 09/28/2025 10:00-16:00 -- Message: Leave at door on gass grill -- Phone:…"
click at [65, 109] on span "Needs review" at bounding box center [67, 110] width 32 height 8
click at [0, 0] on input "Needs review" at bounding box center [0, 0] width 0 height 0
click at [513, 58] on span "Save Purchase" at bounding box center [521, 56] width 47 height 9
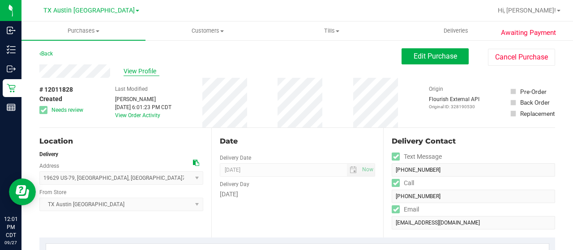
click at [139, 72] on span "View Profile" at bounding box center [142, 71] width 36 height 9
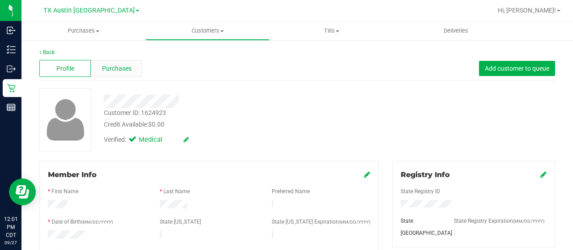
click at [122, 72] on span "Purchases" at bounding box center [117, 68] width 30 height 9
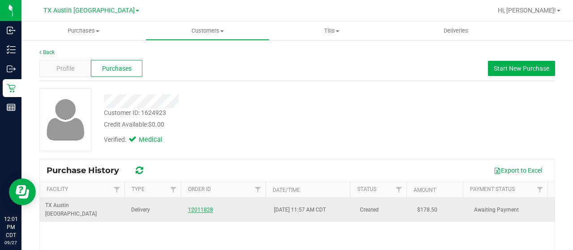
click at [197, 207] on link "12011828" at bounding box center [200, 210] width 25 height 6
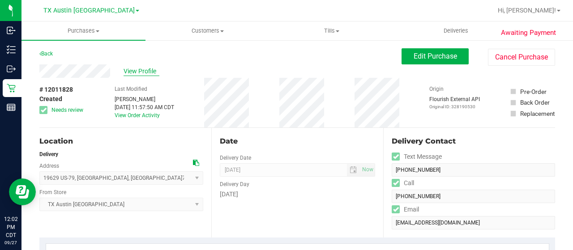
click at [139, 68] on span "View Profile" at bounding box center [142, 71] width 36 height 9
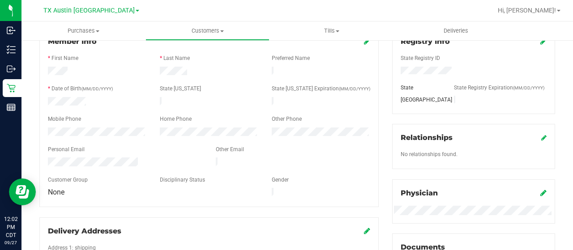
scroll to position [134, 0]
drag, startPoint x: 138, startPoint y: 156, endPoint x: 52, endPoint y: 151, distance: 86.1
click at [43, 157] on div at bounding box center [125, 162] width 168 height 11
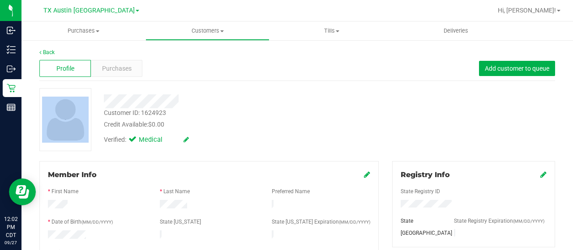
drag, startPoint x: 183, startPoint y: 103, endPoint x: 96, endPoint y: 103, distance: 86.9
click at [96, 103] on div "Customer ID: 1624923 Credit Available: $0.00 Verified: Medical" at bounding box center [297, 119] width 529 height 63
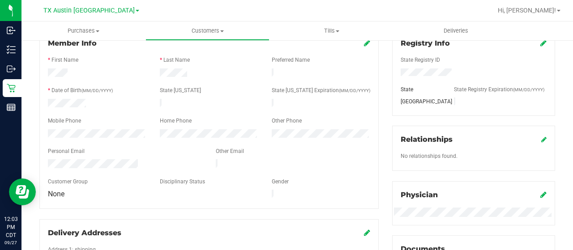
scroll to position [134, 0]
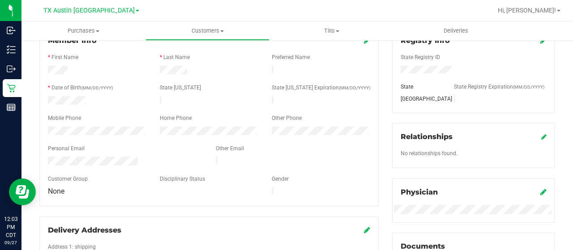
click at [40, 128] on div "Member Info * First Name * Last Name Preferred Name * Date of Birth (MM/DD/YYYY…" at bounding box center [208, 117] width 339 height 180
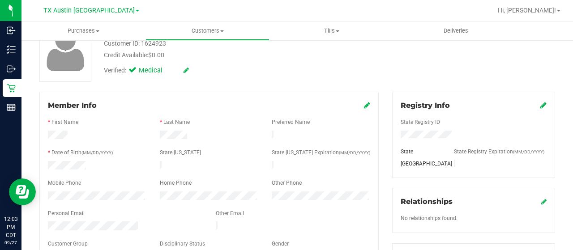
scroll to position [0, 0]
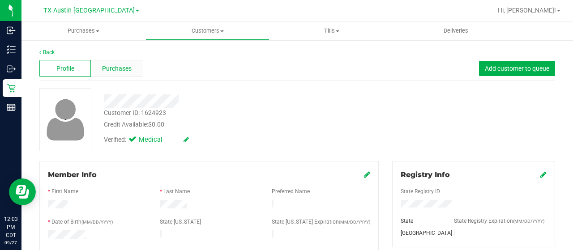
click at [103, 68] on span "Purchases" at bounding box center [117, 68] width 30 height 9
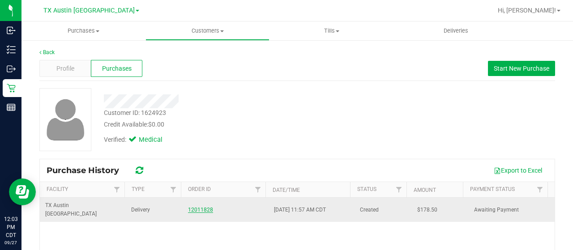
click at [199, 207] on link "12011828" at bounding box center [200, 210] width 25 height 6
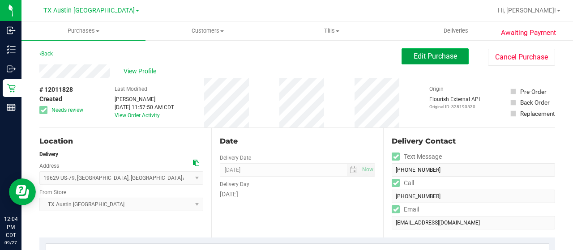
click at [438, 58] on span "Edit Purchase" at bounding box center [435, 56] width 43 height 9
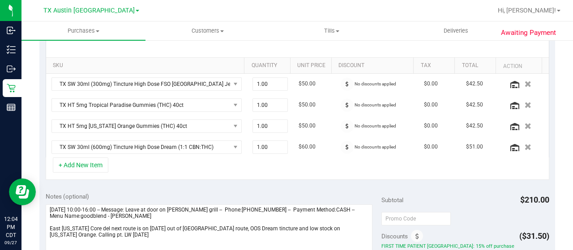
scroll to position [224, 0]
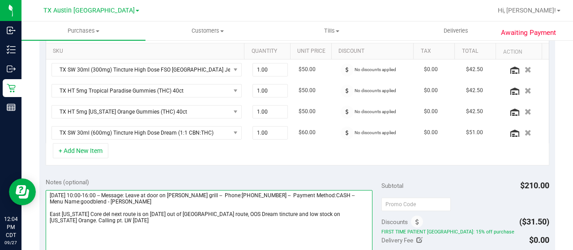
click at [250, 211] on textarea at bounding box center [209, 233] width 327 height 86
click at [347, 213] on textarea at bounding box center [209, 233] width 327 height 86
drag, startPoint x: 148, startPoint y: 218, endPoint x: 124, endPoint y: 217, distance: 24.2
click at [124, 217] on textarea at bounding box center [209, 233] width 327 height 86
drag, startPoint x: 182, startPoint y: 221, endPoint x: 47, endPoint y: 211, distance: 135.6
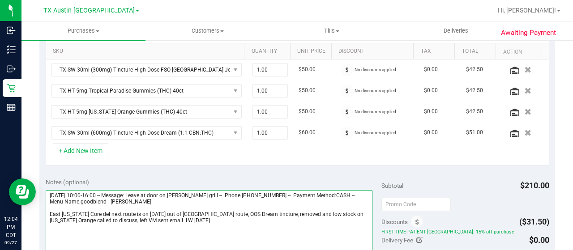
click at [47, 211] on textarea at bounding box center [209, 233] width 327 height 86
type textarea "Sunday 09/28/2025 10:00-16:00 -- Message: Leave at door on gass grill -- Phone:…"
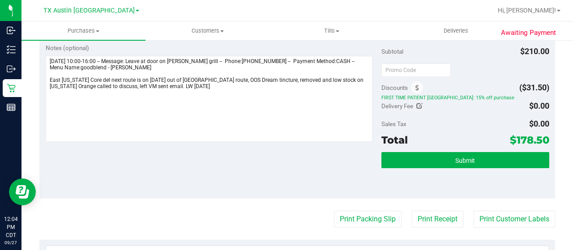
scroll to position [134, 0]
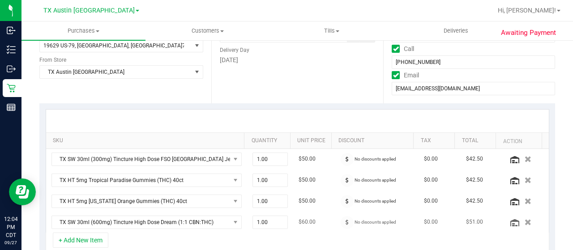
click at [525, 220] on icon "button" at bounding box center [528, 222] width 7 height 6
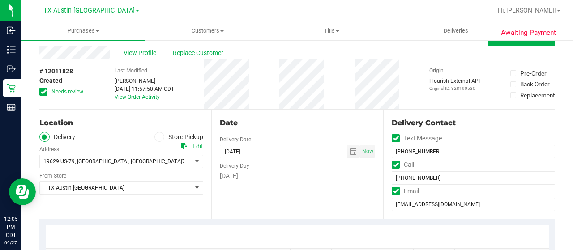
scroll to position [0, 0]
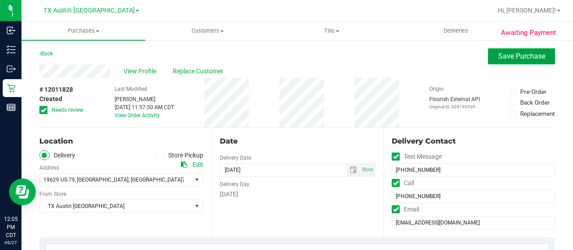
drag, startPoint x: 498, startPoint y: 57, endPoint x: 519, endPoint y: 48, distance: 22.7
click at [498, 57] on span "Save Purchase" at bounding box center [521, 56] width 47 height 9
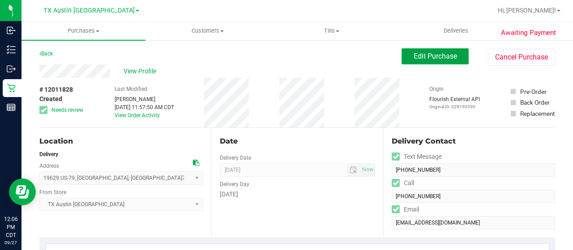
click at [414, 52] on span "Edit Purchase" at bounding box center [435, 56] width 43 height 9
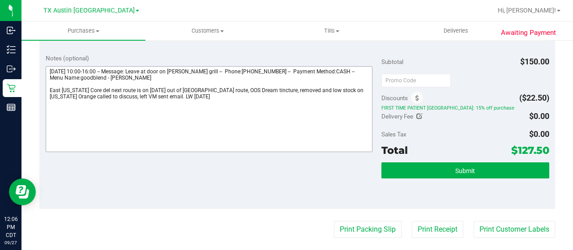
scroll to position [313, 0]
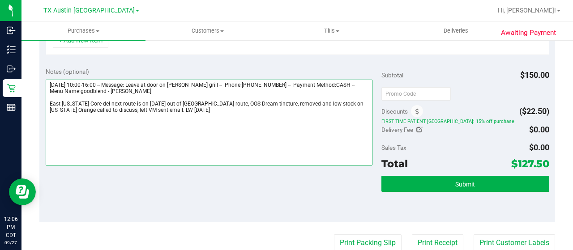
click at [137, 100] on textarea at bounding box center [209, 123] width 327 height 86
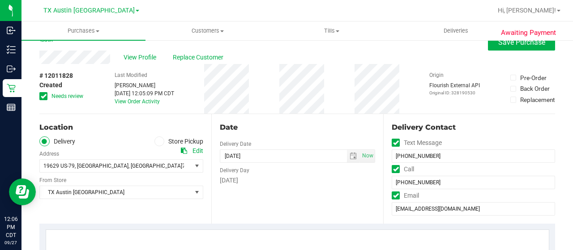
scroll to position [0, 0]
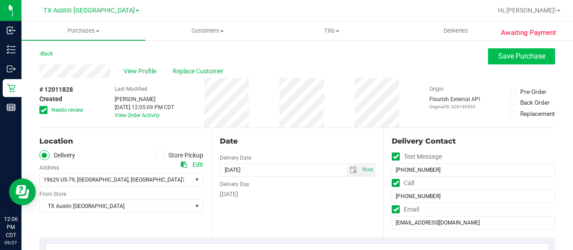
type textarea "Sunday 09/28/2025 10:00-16:00 -- Message: Leave at door on gass grill -- Phone:…"
click at [504, 59] on span "Save Purchase" at bounding box center [521, 56] width 47 height 9
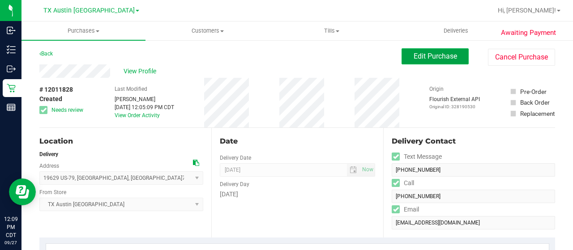
click at [430, 58] on span "Edit Purchase" at bounding box center [435, 56] width 43 height 9
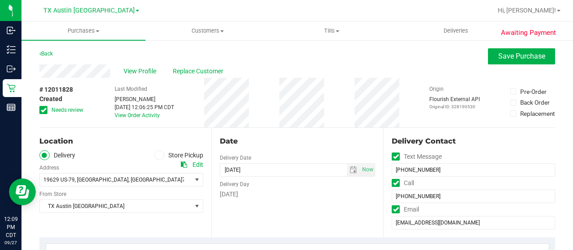
click at [76, 109] on span "Needs review" at bounding box center [67, 110] width 32 height 8
click at [0, 0] on input "Needs review" at bounding box center [0, 0] width 0 height 0
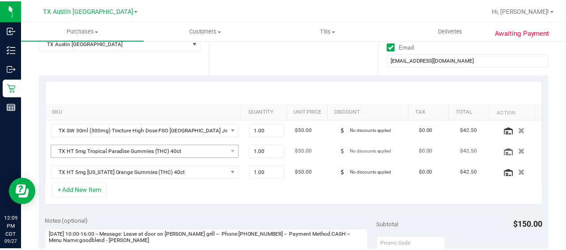
scroll to position [90, 0]
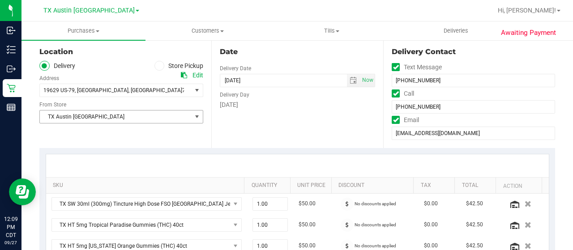
click at [133, 121] on span "TX Austin [GEOGRAPHIC_DATA]" at bounding box center [116, 117] width 152 height 13
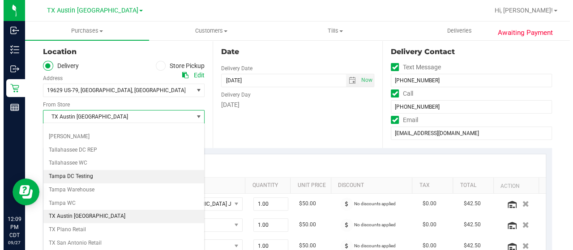
scroll to position [632, 0]
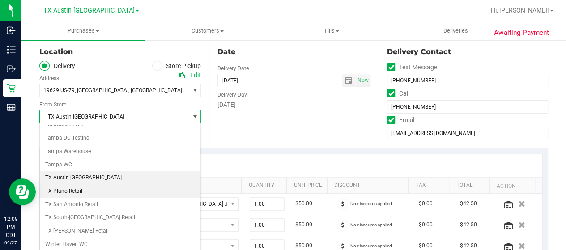
click at [90, 185] on li "TX Plano Retail" at bounding box center [120, 191] width 161 height 13
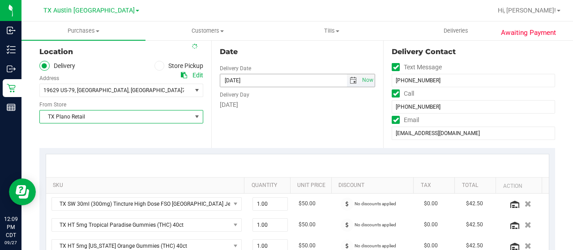
click at [350, 83] on span "select" at bounding box center [353, 80] width 7 height 7
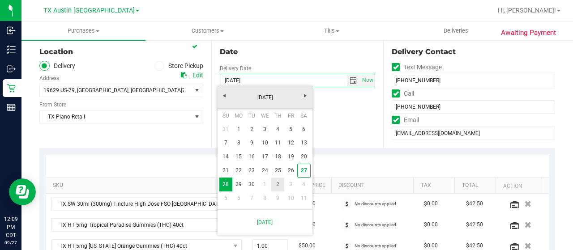
click at [274, 187] on link "2" at bounding box center [277, 185] width 13 height 14
type input "10/02/2025"
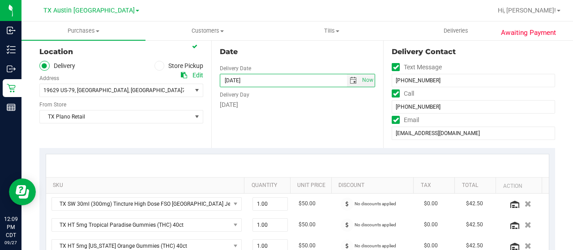
click at [272, 131] on div "Date Delivery Date 10/02/2025 Now 10/02/2025 07:00 AM Now Delivery Day Thursday" at bounding box center [297, 94] width 172 height 110
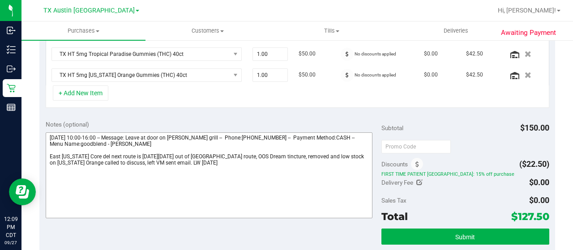
scroll to position [269, 0]
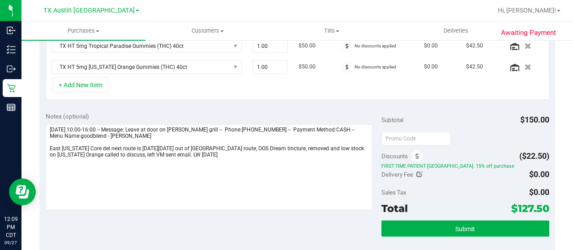
click at [416, 173] on icon at bounding box center [419, 175] width 6 height 6
type input "$0.00"
click at [494, 175] on span at bounding box center [516, 176] width 67 height 16
type input "25"
type input "$25.00"
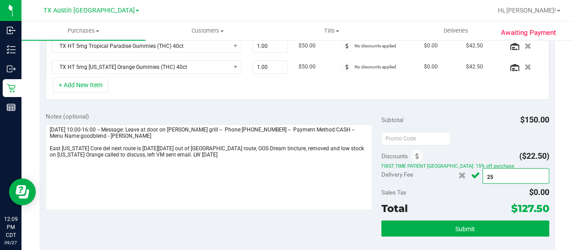
click at [466, 137] on div at bounding box center [466, 138] width 168 height 16
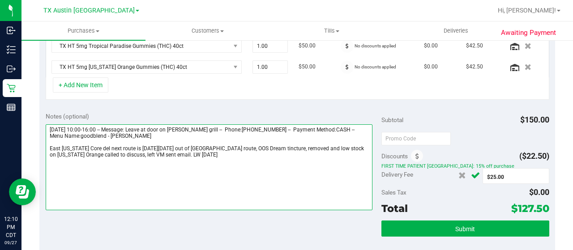
click at [195, 155] on textarea at bounding box center [209, 167] width 327 height 86
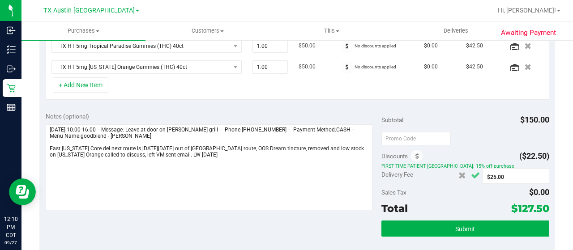
click at [472, 174] on icon "Cancel button" at bounding box center [475, 175] width 9 height 7
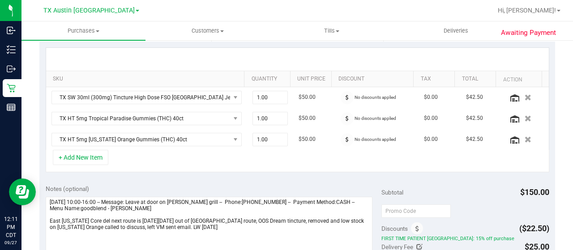
scroll to position [254, 0]
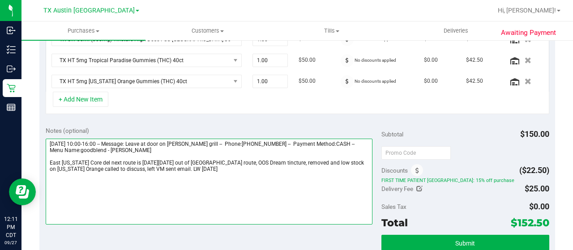
click at [203, 175] on textarea at bounding box center [209, 182] width 327 height 86
drag, startPoint x: 48, startPoint y: 159, endPoint x: 96, endPoint y: 160, distance: 47.5
click at [96, 160] on textarea at bounding box center [209, 182] width 327 height 86
click at [114, 180] on textarea at bounding box center [209, 182] width 327 height 86
paste textarea "East Texas Core del"
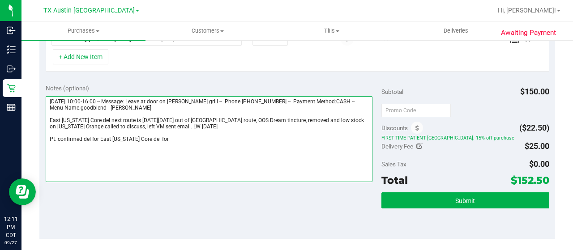
scroll to position [299, 0]
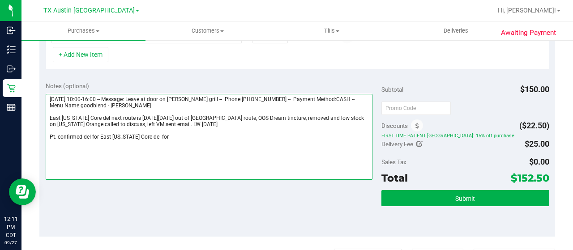
drag, startPoint x: 136, startPoint y: 115, endPoint x: 180, endPoint y: 117, distance: 43.9
click at [180, 117] on textarea at bounding box center [209, 137] width 327 height 86
click at [178, 138] on textarea at bounding box center [209, 137] width 327 height 86
paste textarea "Thursday, 10/2/25"
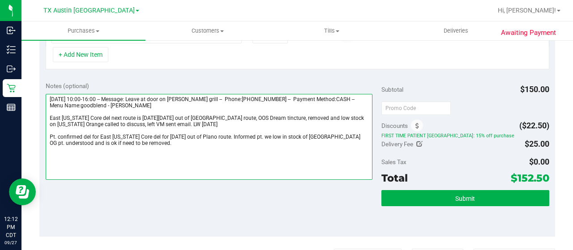
click at [245, 134] on textarea at bounding box center [209, 137] width 327 height 86
click at [239, 143] on textarea at bounding box center [209, 137] width 327 height 86
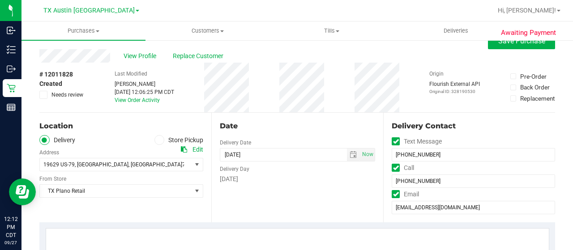
scroll to position [0, 0]
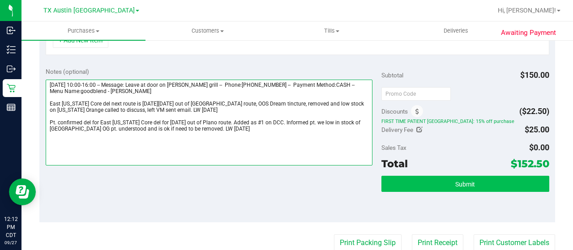
type textarea "Sunday 09/28/2025 10:00-16:00 -- Message: Leave at door on gass grill -- Phone:…"
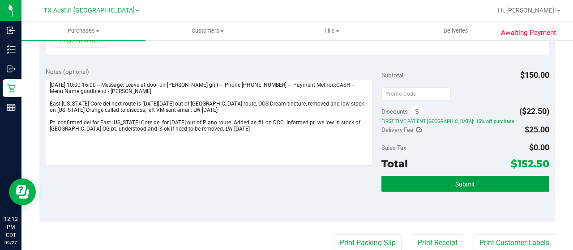
click at [439, 181] on button "Submit" at bounding box center [466, 184] width 168 height 16
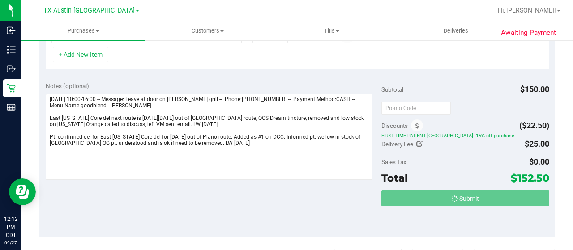
scroll to position [285, 0]
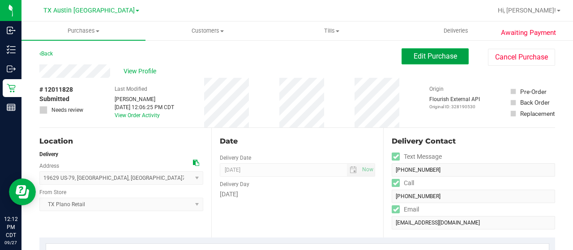
click at [450, 59] on button "Edit Purchase" at bounding box center [435, 56] width 67 height 16
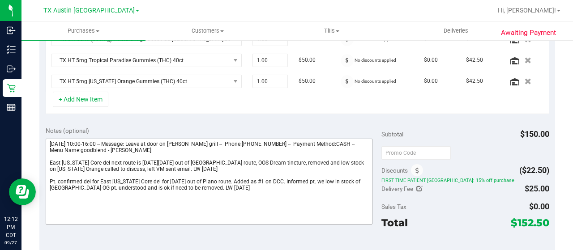
scroll to position [269, 0]
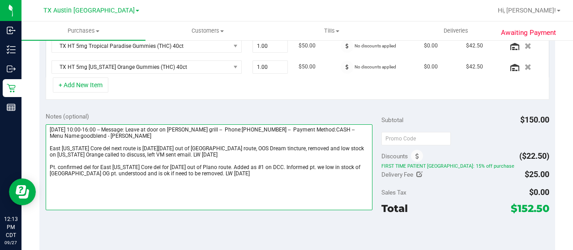
click at [337, 165] on textarea at bounding box center [209, 167] width 327 height 86
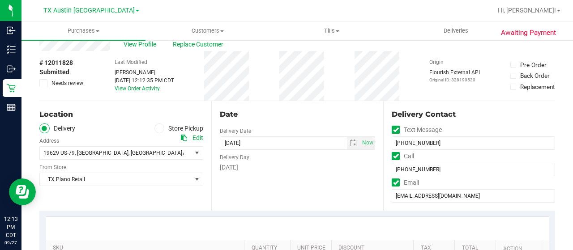
scroll to position [0, 0]
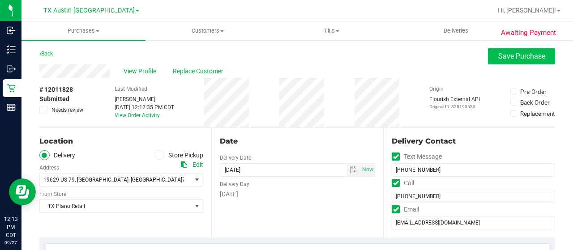
type textarea "Sunday 09/28/2025 10:00-16:00 -- Message: Leave at door on gass grill -- Phone:…"
click at [490, 60] on button "Save Purchase" at bounding box center [521, 56] width 67 height 16
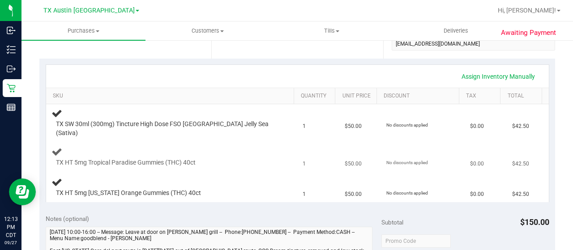
scroll to position [358, 0]
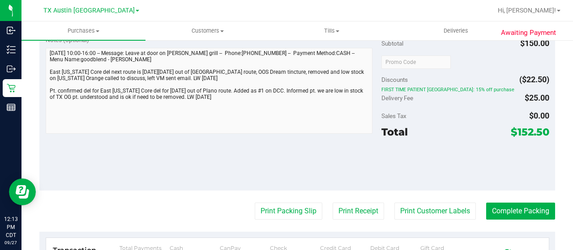
drag, startPoint x: 511, startPoint y: 121, endPoint x: 542, endPoint y: 125, distance: 30.7
click at [542, 126] on span "$152.50" at bounding box center [530, 132] width 39 height 13
copy span "152.50"
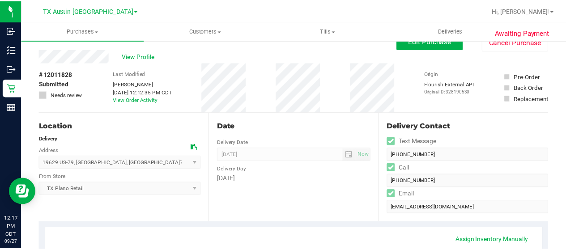
scroll to position [0, 0]
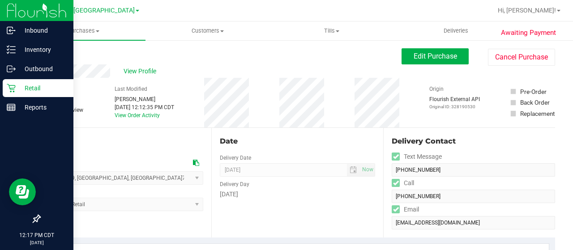
click at [11, 92] on icon at bounding box center [11, 88] width 9 height 9
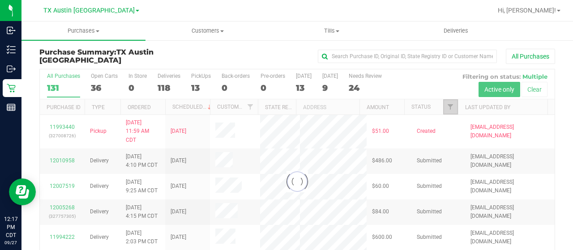
click at [448, 107] on link "Filter" at bounding box center [450, 106] width 15 height 15
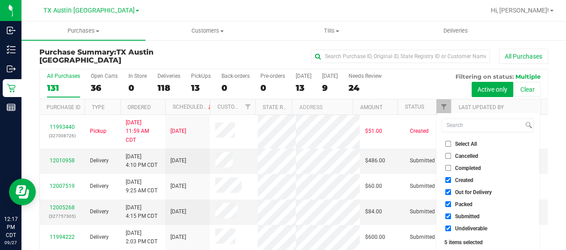
click at [472, 191] on span "Out for Delivery" at bounding box center [473, 192] width 37 height 5
click at [451, 191] on input "Out for Delivery" at bounding box center [449, 192] width 6 height 6
checkbox input "false"
click at [456, 203] on span "Packed" at bounding box center [463, 204] width 17 height 5
click at [451, 203] on input "Packed" at bounding box center [449, 205] width 6 height 6
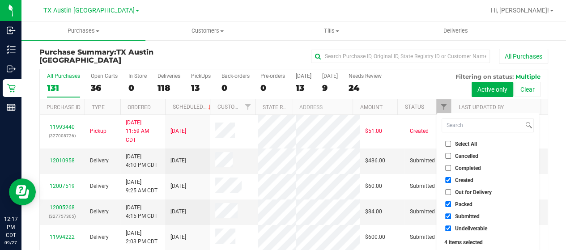
checkbox input "false"
drag, startPoint x: 461, startPoint y: 216, endPoint x: 461, endPoint y: 227, distance: 10.7
click at [461, 217] on span "Submitted" at bounding box center [467, 216] width 25 height 5
click at [451, 217] on input "Submitted" at bounding box center [449, 217] width 6 height 6
checkbox input "false"
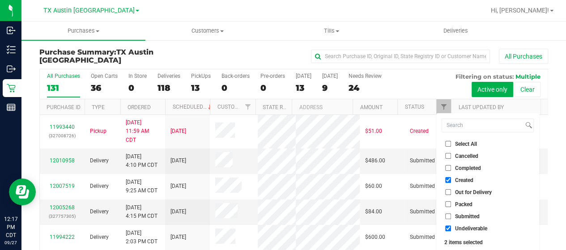
click at [461, 228] on span "Undeliverable" at bounding box center [471, 228] width 32 height 5
click at [451, 228] on input "Undeliverable" at bounding box center [449, 229] width 6 height 6
checkbox input "false"
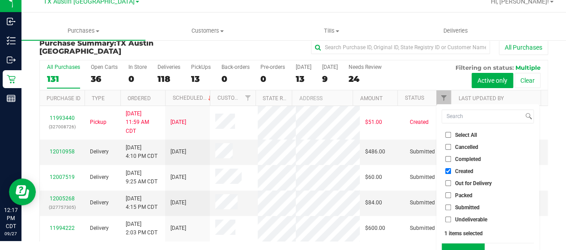
scroll to position [24, 0]
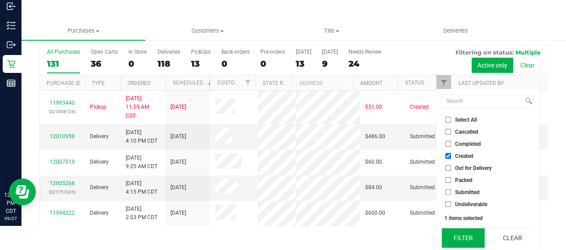
click at [465, 233] on button "Filter" at bounding box center [463, 238] width 43 height 20
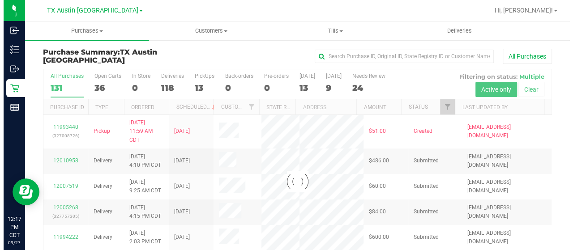
scroll to position [0, 0]
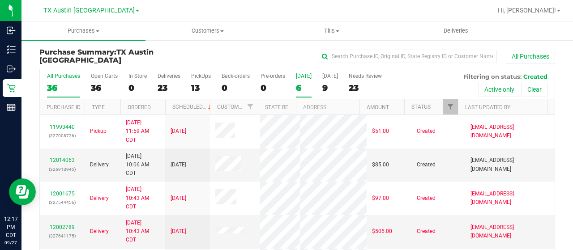
click at [300, 88] on div "6" at bounding box center [304, 88] width 16 height 10
click at [0, 0] on input "Today 6" at bounding box center [0, 0] width 0 height 0
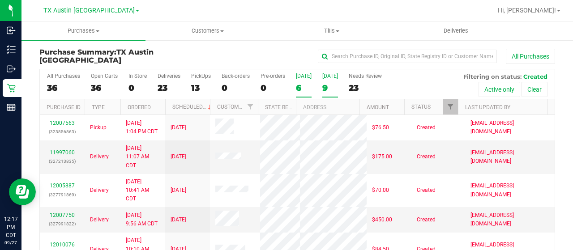
click at [334, 87] on div "9" at bounding box center [330, 88] width 16 height 10
click at [0, 0] on input "Tomorrow 9" at bounding box center [0, 0] width 0 height 0
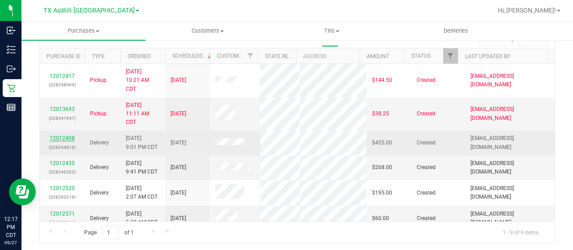
click at [69, 137] on link "12012408" at bounding box center [62, 138] width 25 height 6
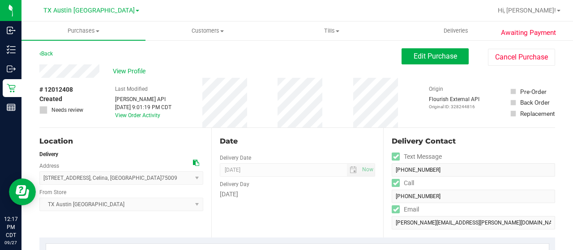
click at [101, 74] on div "View Profile" at bounding box center [220, 70] width 362 height 13
drag, startPoint x: 83, startPoint y: 56, endPoint x: 84, endPoint y: 63, distance: 7.6
click at [83, 56] on div "Back Edit Purchase Cancel Purchase" at bounding box center [297, 56] width 516 height 16
drag, startPoint x: 101, startPoint y: 71, endPoint x: 39, endPoint y: 76, distance: 62.4
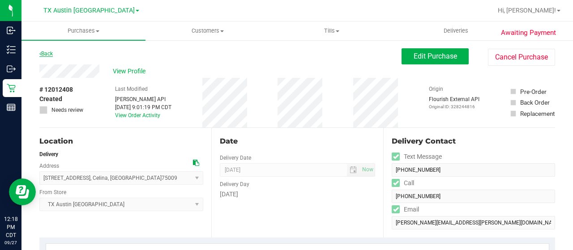
click at [46, 54] on link "Back" at bounding box center [45, 54] width 13 height 6
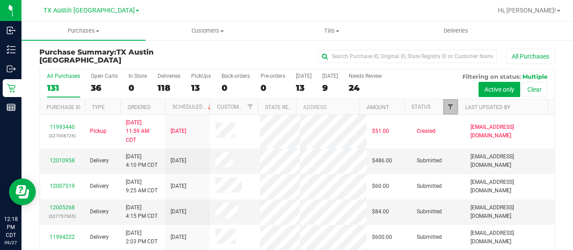
click at [447, 109] on span "Filter" at bounding box center [450, 106] width 7 height 7
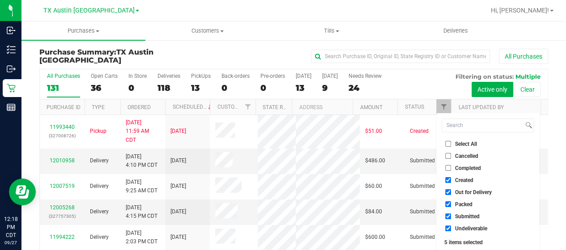
click at [475, 194] on span "Out for Delivery" at bounding box center [473, 192] width 37 height 5
click at [451, 194] on input "Out for Delivery" at bounding box center [449, 192] width 6 height 6
checkbox input "false"
click at [466, 206] on span "Packed" at bounding box center [463, 204] width 17 height 5
click at [451, 206] on input "Packed" at bounding box center [449, 205] width 6 height 6
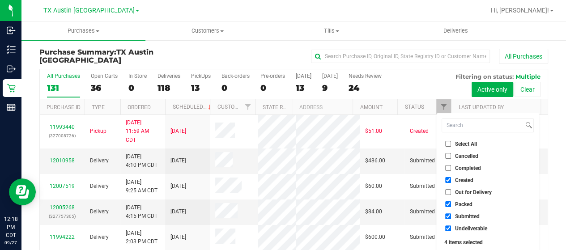
checkbox input "false"
click at [464, 215] on span "Submitted" at bounding box center [467, 216] width 25 height 5
click at [451, 215] on input "Submitted" at bounding box center [449, 217] width 6 height 6
checkbox input "false"
click at [463, 226] on span "Undeliverable" at bounding box center [471, 228] width 32 height 5
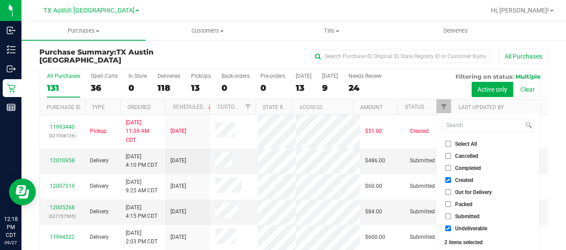
click at [451, 226] on input "Undeliverable" at bounding box center [449, 229] width 6 height 6
checkbox input "false"
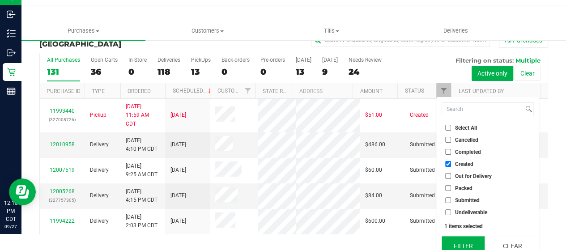
scroll to position [24, 0]
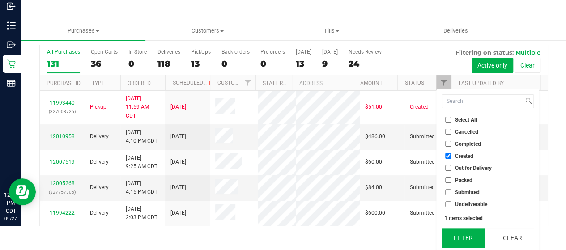
click at [467, 233] on button "Filter" at bounding box center [463, 238] width 43 height 20
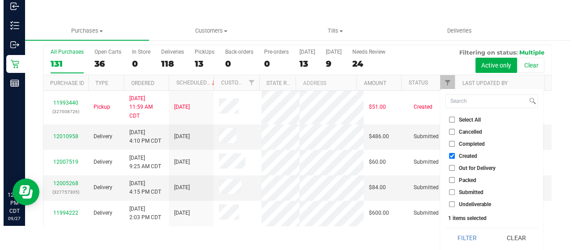
scroll to position [0, 0]
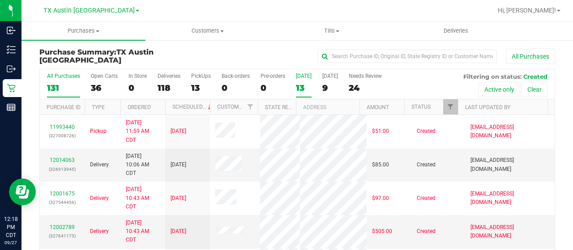
click at [301, 86] on div "13" at bounding box center [304, 88] width 16 height 10
click at [0, 0] on input "Today 13" at bounding box center [0, 0] width 0 height 0
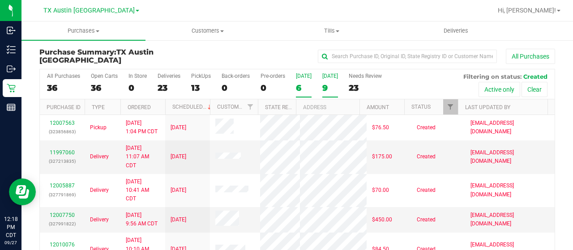
click at [327, 85] on div "9" at bounding box center [330, 88] width 16 height 10
click at [0, 0] on input "Tomorrow 9" at bounding box center [0, 0] width 0 height 0
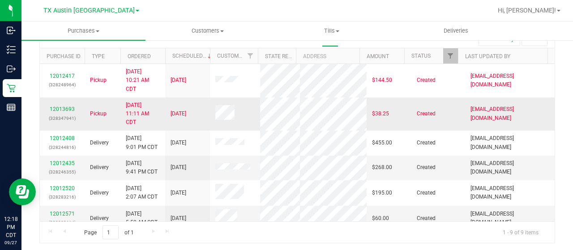
scroll to position [51, 0]
click at [52, 160] on link "12012435" at bounding box center [62, 163] width 25 height 6
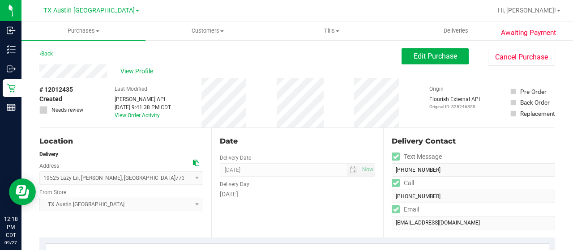
click at [108, 71] on div "View Profile" at bounding box center [220, 70] width 362 height 13
click at [99, 56] on div "Back Edit Purchase Cancel Purchase" at bounding box center [297, 56] width 516 height 16
drag, startPoint x: 110, startPoint y: 73, endPoint x: 34, endPoint y: 69, distance: 76.2
click at [195, 163] on icon at bounding box center [196, 163] width 6 height 6
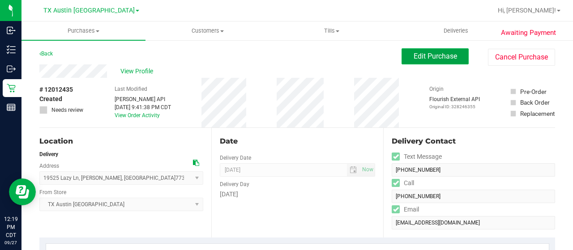
click at [414, 58] on span "Edit Purchase" at bounding box center [435, 56] width 43 height 9
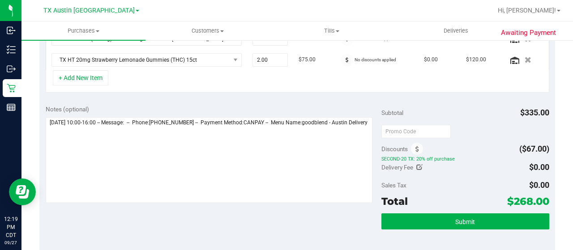
scroll to position [358, 0]
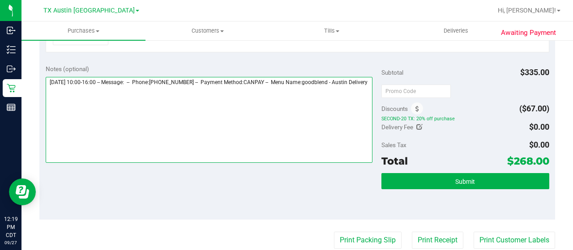
click at [88, 96] on textarea at bounding box center [209, 120] width 327 height 86
paste textarea "Houston Cor"
type textarea "Sunday 09/28/2025 10:00-16:00 -- Message: -- Phone:2814750569 -- Payment Method…"
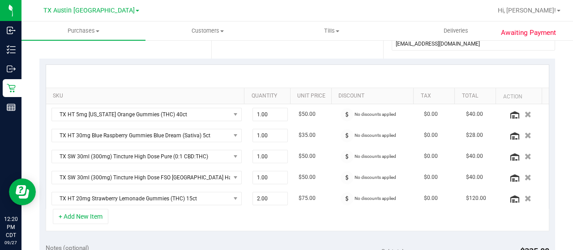
scroll to position [0, 0]
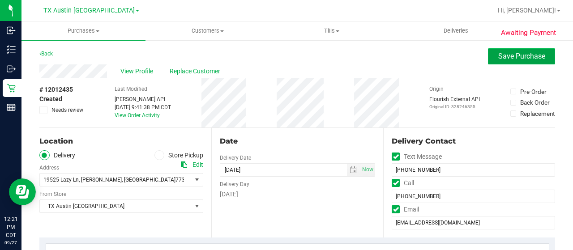
drag, startPoint x: 500, startPoint y: 58, endPoint x: 505, endPoint y: 57, distance: 5.0
click at [500, 58] on span "Save Purchase" at bounding box center [521, 56] width 47 height 9
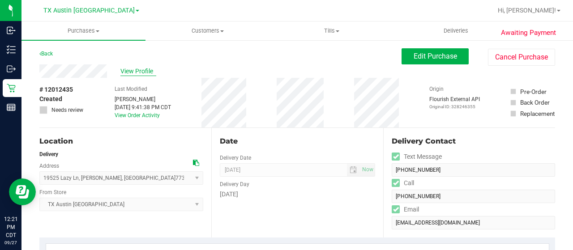
click at [132, 73] on span "View Profile" at bounding box center [138, 71] width 36 height 9
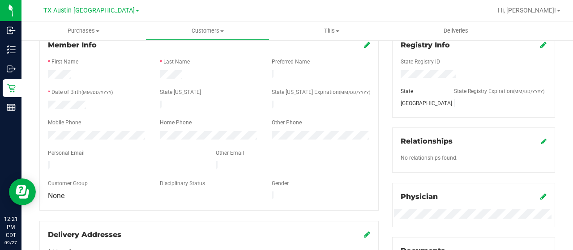
scroll to position [134, 0]
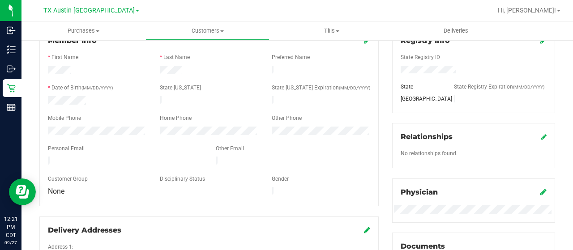
drag, startPoint x: 123, startPoint y: 155, endPoint x: 47, endPoint y: 155, distance: 75.7
click at [47, 157] on div at bounding box center [125, 162] width 168 height 11
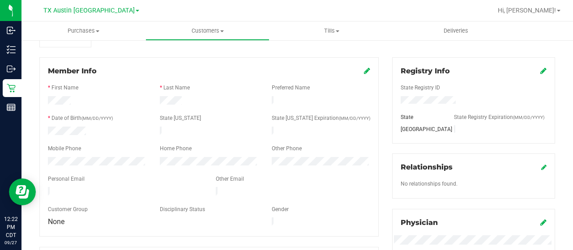
scroll to position [0, 0]
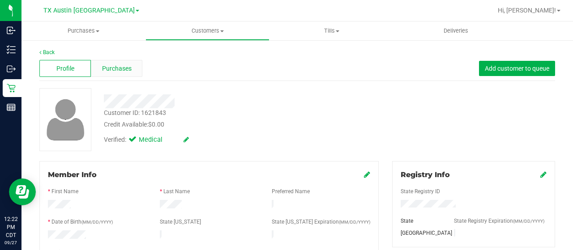
click at [118, 68] on span "Purchases" at bounding box center [117, 68] width 30 height 9
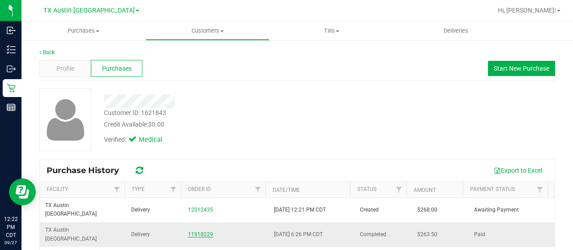
click at [196, 232] on link "11918229" at bounding box center [200, 235] width 25 height 6
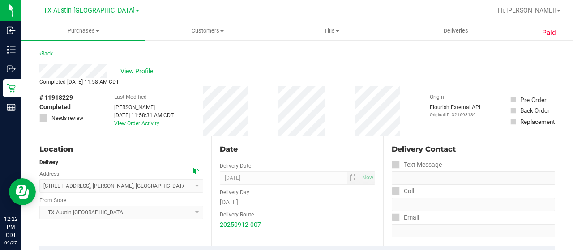
click at [138, 70] on span "View Profile" at bounding box center [138, 71] width 36 height 9
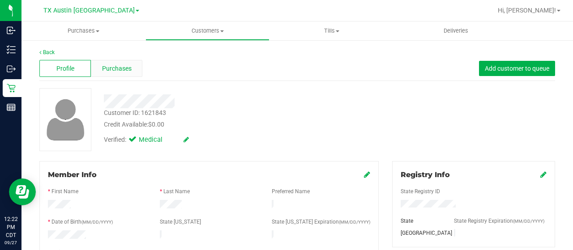
click at [112, 60] on div "Purchases" at bounding box center [116, 68] width 51 height 17
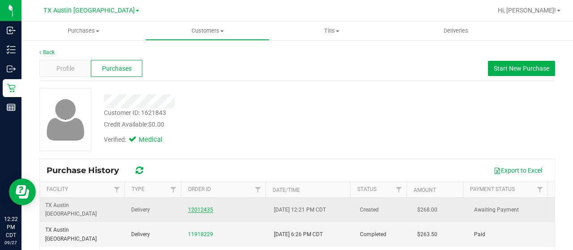
click at [197, 207] on link "12012435" at bounding box center [200, 210] width 25 height 6
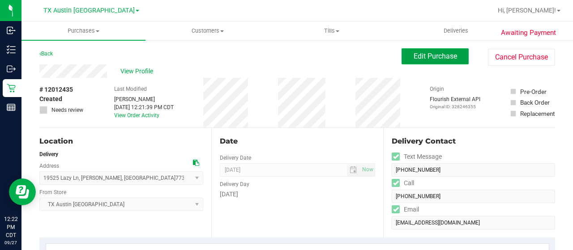
click at [437, 58] on span "Edit Purchase" at bounding box center [435, 56] width 43 height 9
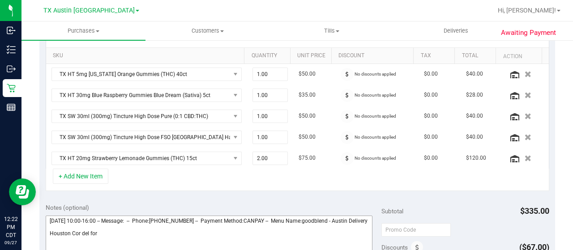
scroll to position [269, 0]
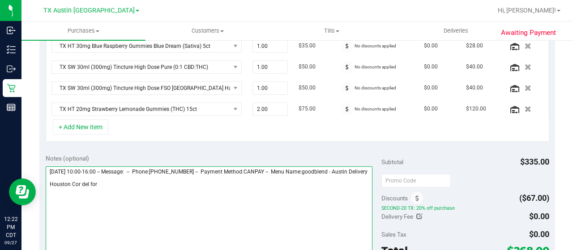
click at [106, 190] on textarea at bounding box center [209, 210] width 327 height 86
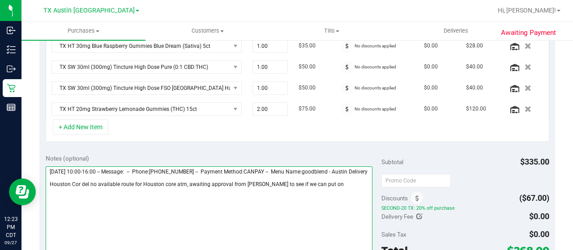
click at [319, 189] on textarea at bounding box center [209, 210] width 327 height 86
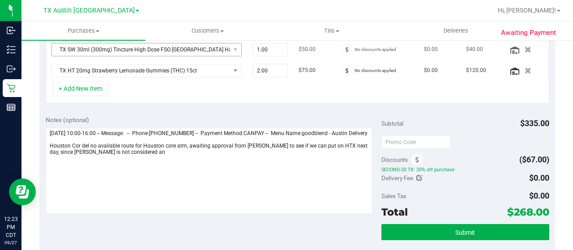
scroll to position [313, 0]
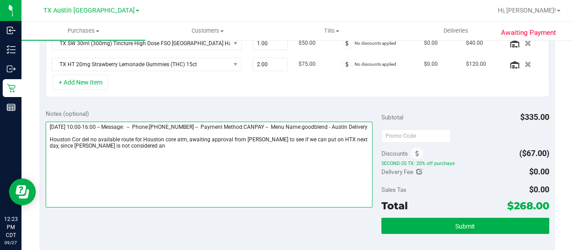
click at [148, 149] on textarea at bounding box center [209, 165] width 327 height 86
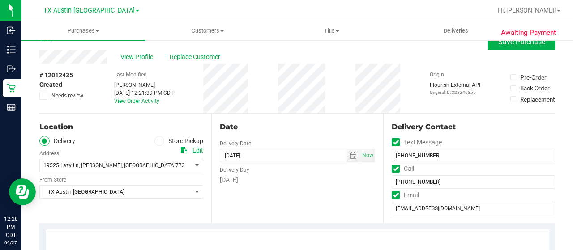
scroll to position [0, 0]
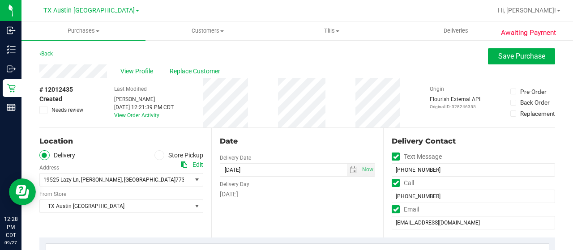
type textarea "Sunday 09/28/2025 10:00-16:00 -- Message: -- Phone:2814750569 -- Payment Method…"
click at [70, 110] on span "Needs review" at bounding box center [67, 110] width 32 height 8
click at [0, 0] on input "Needs review" at bounding box center [0, 0] width 0 height 0
click at [510, 52] on span "Save Purchase" at bounding box center [521, 56] width 47 height 9
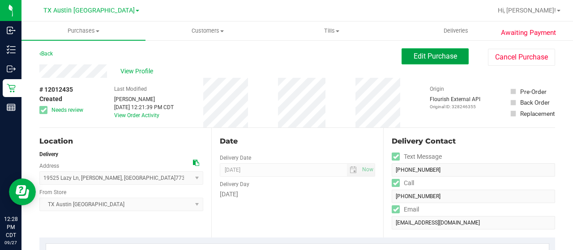
click at [424, 57] on span "Edit Purchase" at bounding box center [435, 56] width 43 height 9
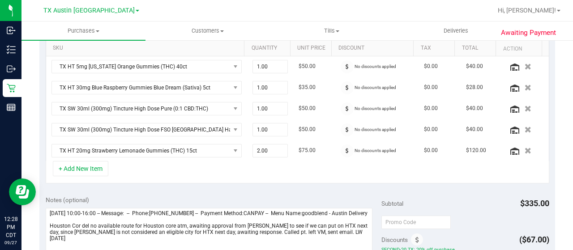
scroll to position [269, 0]
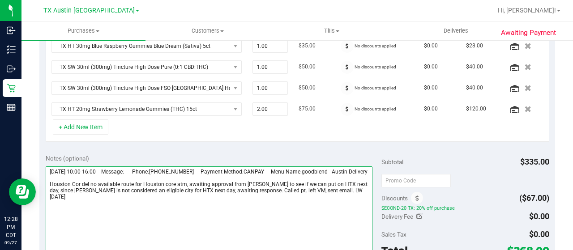
click at [48, 186] on textarea at bounding box center [209, 210] width 327 height 86
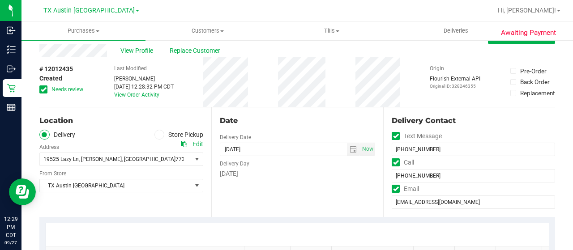
scroll to position [0, 0]
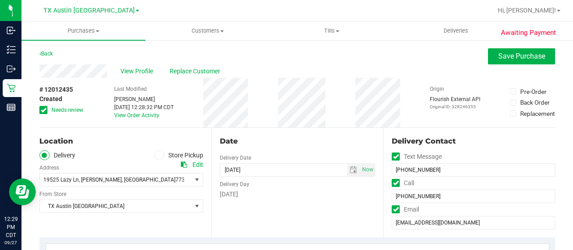
type textarea "Sunday 09/28/2025 10:00-16:00 -- Message: -- Phone:2814750569 -- Payment Method…"
click at [514, 56] on span "Save Purchase" at bounding box center [521, 56] width 47 height 9
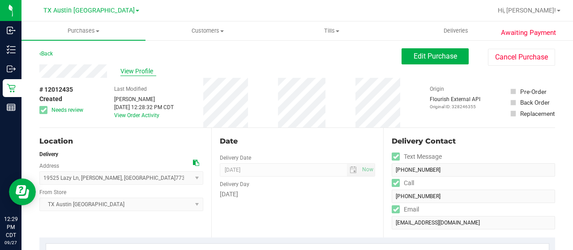
click at [132, 71] on span "View Profile" at bounding box center [138, 71] width 36 height 9
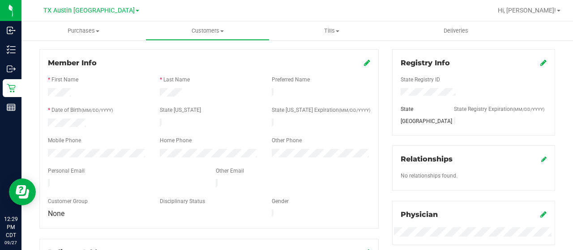
scroll to position [134, 0]
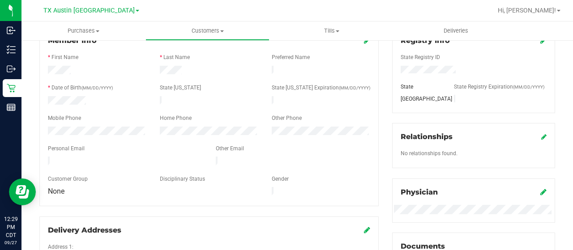
drag, startPoint x: 124, startPoint y: 160, endPoint x: 46, endPoint y: 156, distance: 78.9
click at [46, 157] on div at bounding box center [125, 162] width 168 height 11
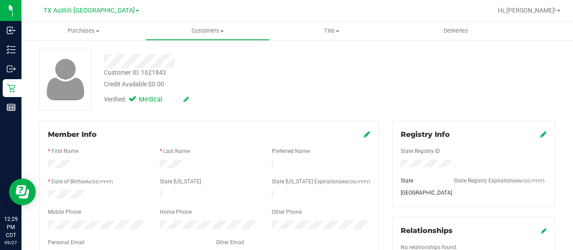
scroll to position [0, 0]
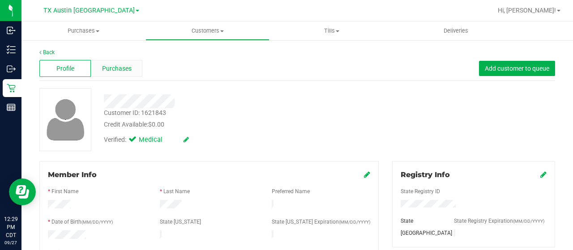
click at [118, 67] on span "Purchases" at bounding box center [117, 68] width 30 height 9
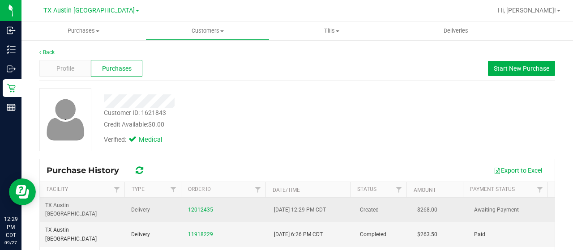
click at [201, 209] on div "12012435" at bounding box center [225, 210] width 75 height 9
click at [201, 207] on link "12012435" at bounding box center [200, 210] width 25 height 6
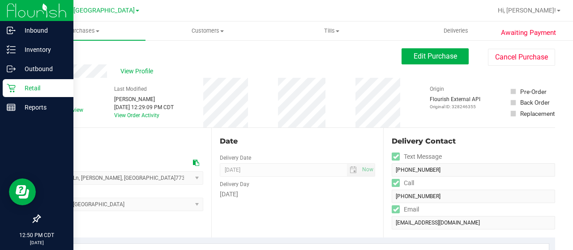
click at [15, 91] on icon at bounding box center [11, 88] width 9 height 9
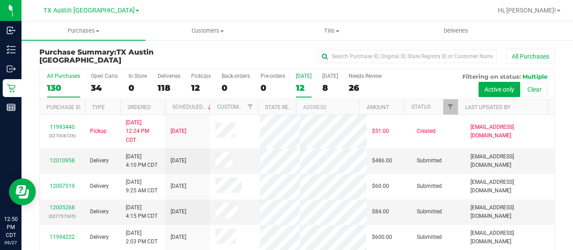
click at [300, 86] on div "12" at bounding box center [304, 88] width 16 height 10
click at [0, 0] on input "Today 12" at bounding box center [0, 0] width 0 height 0
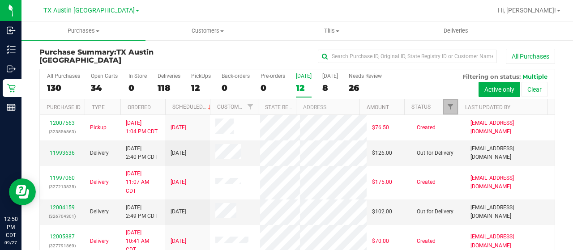
click at [449, 111] on link "Filter" at bounding box center [450, 106] width 15 height 15
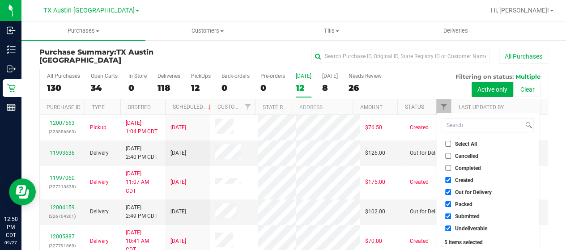
click at [467, 195] on span "Out for Delivery" at bounding box center [473, 192] width 37 height 5
click at [451, 195] on input "Out for Delivery" at bounding box center [449, 192] width 6 height 6
checkbox input "false"
drag, startPoint x: 465, startPoint y: 204, endPoint x: 461, endPoint y: 213, distance: 9.6
click at [465, 205] on span "Packed" at bounding box center [463, 204] width 17 height 5
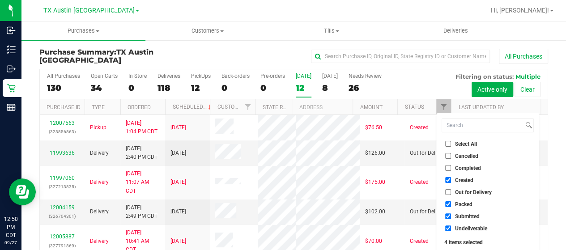
click at [451, 205] on input "Packed" at bounding box center [449, 205] width 6 height 6
checkbox input "false"
click at [461, 215] on span "Submitted" at bounding box center [467, 216] width 25 height 5
click at [451, 215] on input "Submitted" at bounding box center [449, 217] width 6 height 6
checkbox input "false"
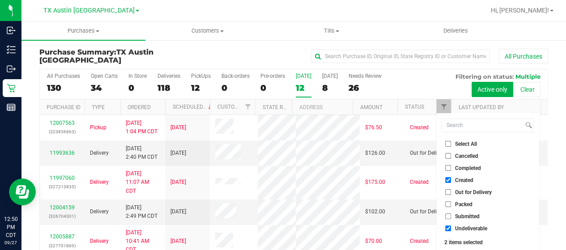
click at [459, 227] on span "Undeliverable" at bounding box center [471, 228] width 32 height 5
click at [451, 227] on input "Undeliverable" at bounding box center [449, 229] width 6 height 6
checkbox input "false"
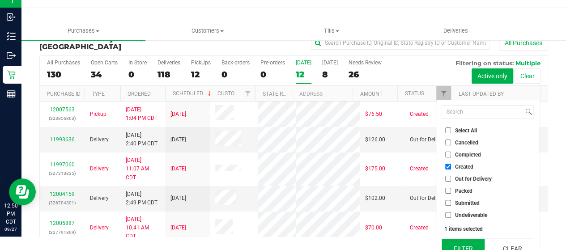
scroll to position [24, 0]
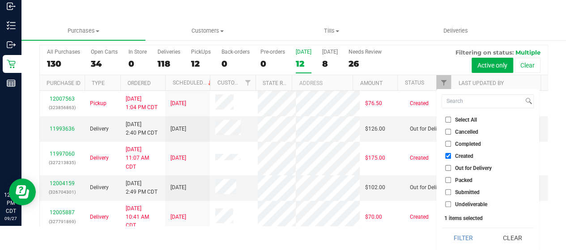
click at [460, 232] on button "Filter" at bounding box center [463, 238] width 43 height 20
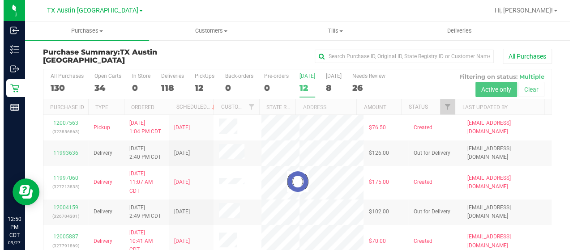
scroll to position [0, 0]
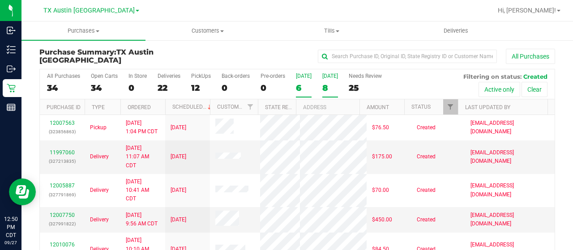
click at [324, 86] on div "8" at bounding box center [330, 88] width 16 height 10
click at [0, 0] on input "Tomorrow 8" at bounding box center [0, 0] width 0 height 0
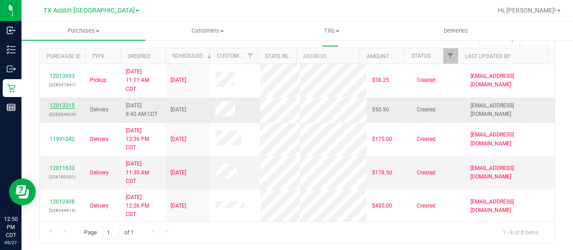
click at [64, 109] on link "12013315" at bounding box center [62, 106] width 25 height 6
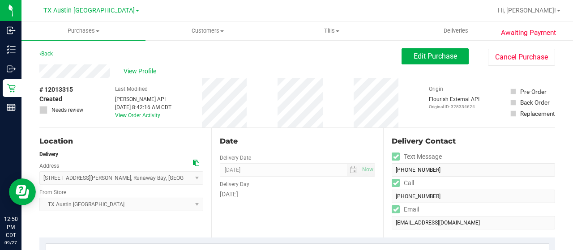
click at [80, 70] on div "View Profile" at bounding box center [220, 70] width 362 height 13
click at [194, 162] on icon at bounding box center [196, 163] width 6 height 6
click at [40, 71] on div "View Profile" at bounding box center [220, 70] width 362 height 13
click at [144, 73] on span "View Profile" at bounding box center [142, 71] width 36 height 9
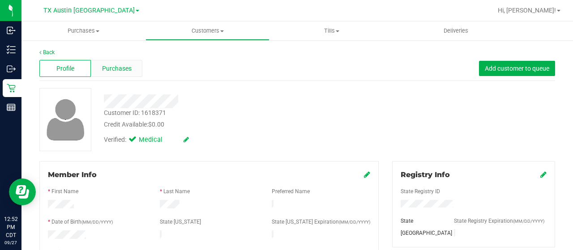
click at [131, 70] on div "Purchases" at bounding box center [116, 68] width 51 height 17
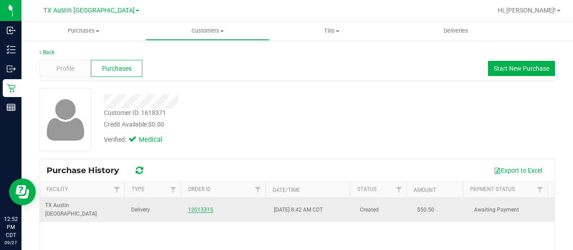
click at [193, 207] on link "12013315" at bounding box center [200, 210] width 25 height 6
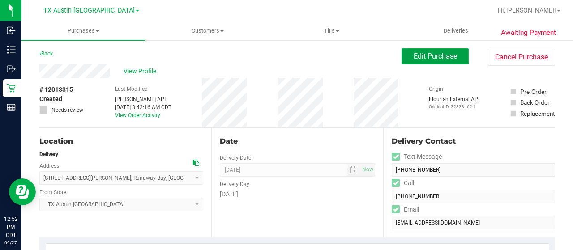
click at [428, 56] on span "Edit Purchase" at bounding box center [435, 56] width 43 height 9
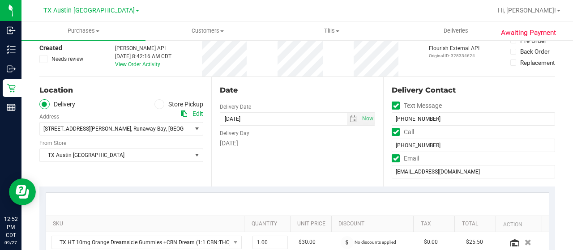
scroll to position [179, 0]
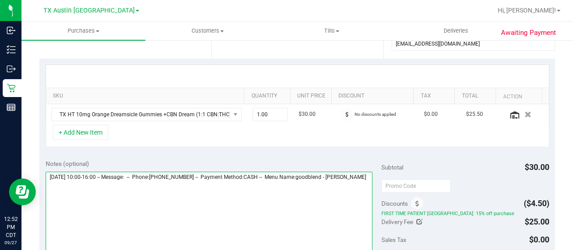
click at [93, 187] on textarea at bounding box center [209, 215] width 327 height 86
paste textarea "Fort Worth West"
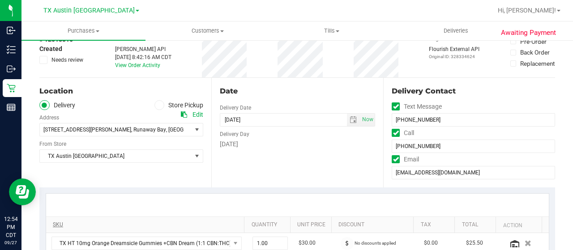
scroll to position [0, 0]
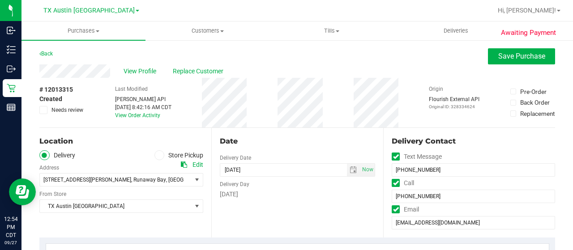
click at [53, 112] on span "Needs review" at bounding box center [67, 110] width 32 height 8
click at [0, 0] on input "Needs review" at bounding box center [0, 0] width 0 height 0
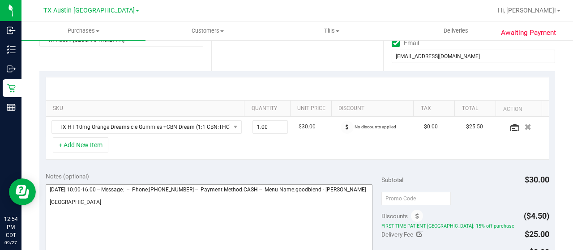
scroll to position [179, 0]
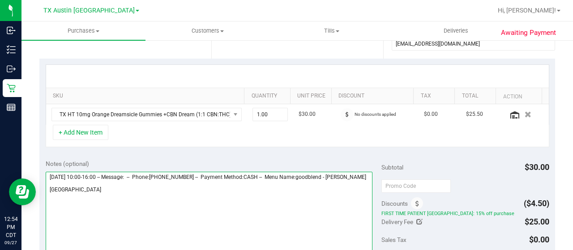
click at [130, 196] on textarea at bounding box center [209, 215] width 327 height 86
click at [125, 195] on textarea at bounding box center [209, 215] width 327 height 86
click at [270, 198] on textarea at bounding box center [209, 215] width 327 height 86
click at [96, 194] on textarea at bounding box center [209, 215] width 327 height 86
type textarea "Sunday 09/28/2025 10:00-16:00 -- Message: -- Phone:9403891962 -- Payment Method…"
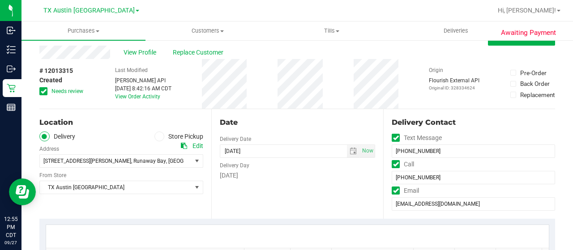
scroll to position [0, 0]
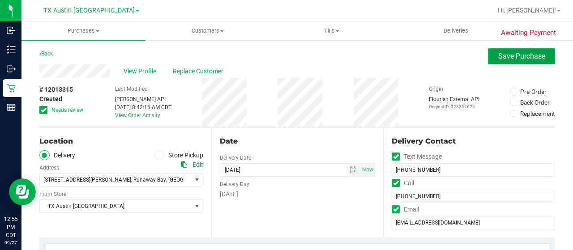
click at [500, 58] on span "Save Purchase" at bounding box center [521, 56] width 47 height 9
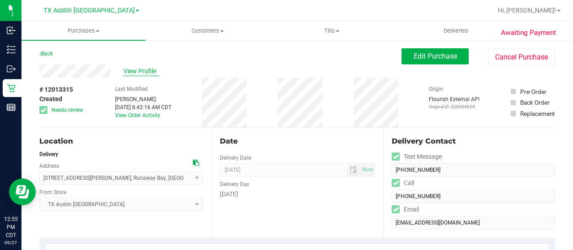
click at [132, 72] on span "View Profile" at bounding box center [142, 71] width 36 height 9
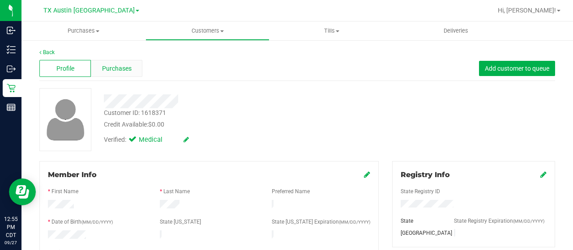
click at [111, 64] on span "Purchases" at bounding box center [117, 68] width 30 height 9
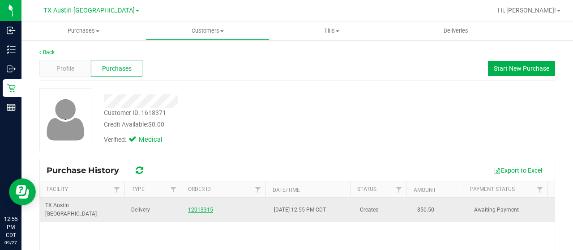
click at [193, 207] on link "12013315" at bounding box center [200, 210] width 25 height 6
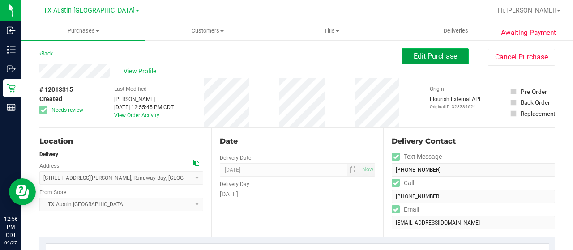
click at [432, 61] on button "Edit Purchase" at bounding box center [435, 56] width 67 height 16
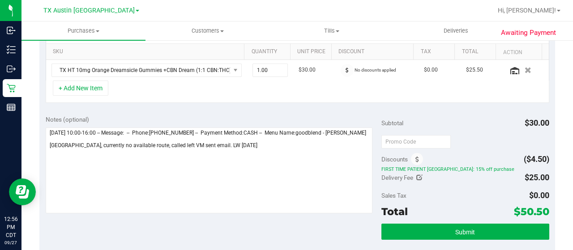
scroll to position [224, 0]
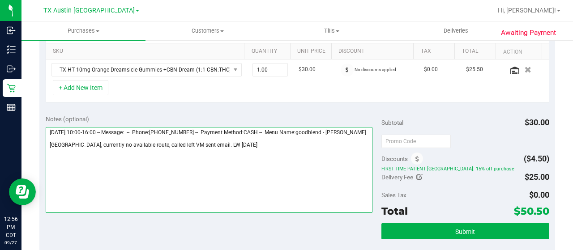
drag, startPoint x: 200, startPoint y: 149, endPoint x: 224, endPoint y: 151, distance: 23.8
click at [224, 151] on textarea at bounding box center [209, 170] width 327 height 86
click at [237, 149] on textarea at bounding box center [209, 170] width 327 height 86
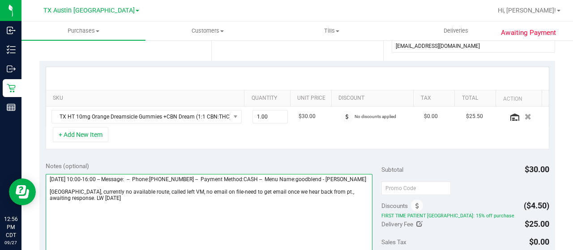
scroll to position [179, 0]
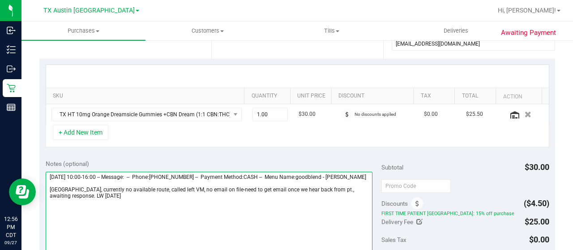
click at [355, 197] on textarea at bounding box center [209, 215] width 327 height 86
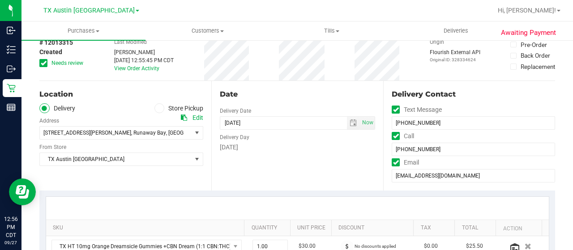
scroll to position [0, 0]
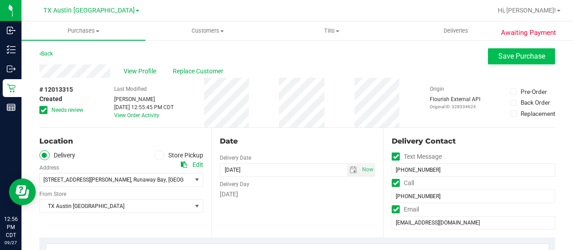
type textarea "Sunday 09/28/2025 10:00-16:00 -- Message: -- Phone:9403891962 -- Payment Method…"
click at [506, 58] on span "Save Purchase" at bounding box center [521, 56] width 47 height 9
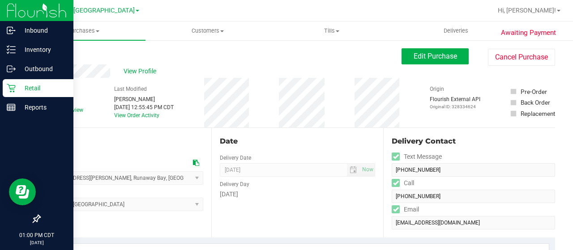
click at [15, 93] on div "Retail" at bounding box center [38, 88] width 71 height 18
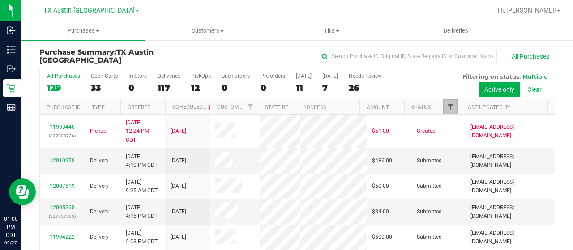
click at [447, 104] on span "Filter" at bounding box center [450, 106] width 7 height 7
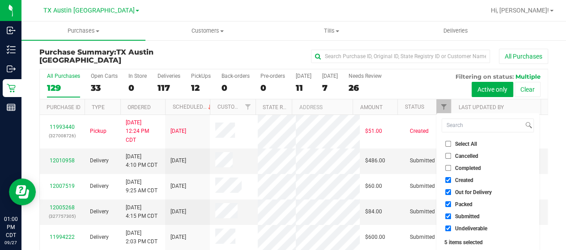
click at [470, 194] on span "Out for Delivery" at bounding box center [473, 192] width 37 height 5
click at [451, 194] on input "Out for Delivery" at bounding box center [449, 192] width 6 height 6
checkbox input "false"
drag, startPoint x: 463, startPoint y: 203, endPoint x: 463, endPoint y: 209, distance: 6.3
click at [463, 205] on span "Packed" at bounding box center [463, 204] width 17 height 5
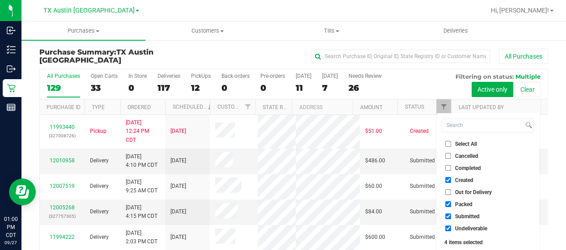
click at [451, 205] on input "Packed" at bounding box center [449, 205] width 6 height 6
checkbox input "false"
click at [461, 218] on span "Submitted" at bounding box center [467, 216] width 25 height 5
click at [451, 218] on input "Submitted" at bounding box center [449, 217] width 6 height 6
checkbox input "false"
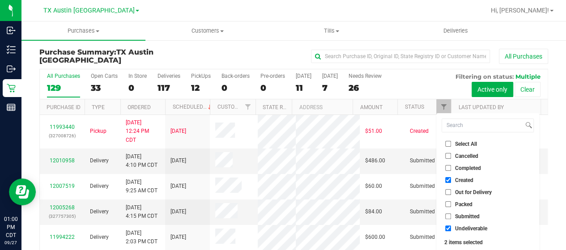
click at [461, 229] on span "Undeliverable" at bounding box center [471, 228] width 32 height 5
click at [451, 229] on input "Undeliverable" at bounding box center [449, 229] width 6 height 6
checkbox input "false"
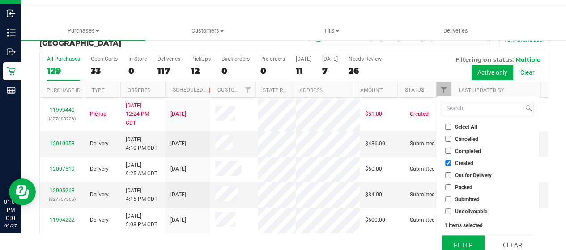
scroll to position [24, 0]
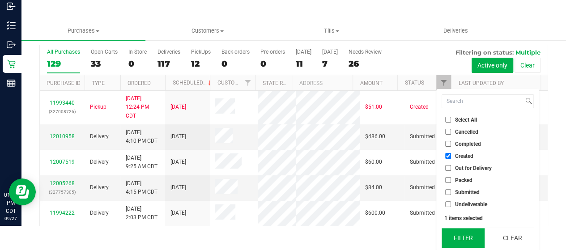
click at [458, 235] on button "Filter" at bounding box center [463, 238] width 43 height 20
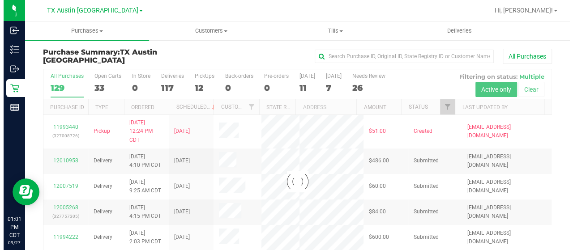
scroll to position [0, 0]
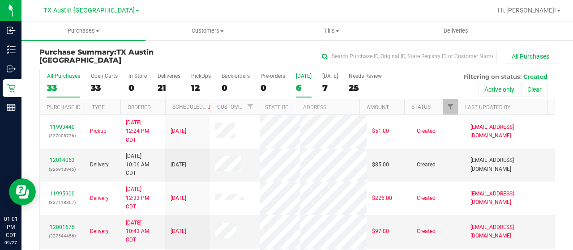
click at [301, 89] on div "6" at bounding box center [304, 88] width 16 height 10
click at [0, 0] on input "Today 6" at bounding box center [0, 0] width 0 height 0
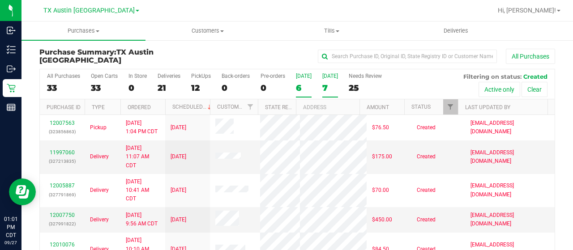
click at [328, 86] on div "7" at bounding box center [330, 88] width 16 height 10
click at [0, 0] on input "Tomorrow 7" at bounding box center [0, 0] width 0 height 0
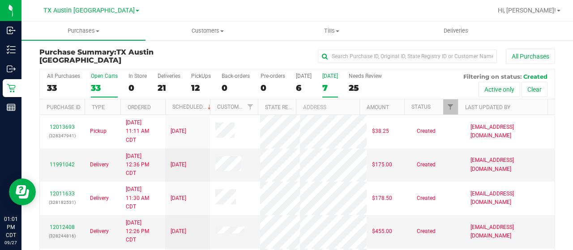
click at [99, 89] on div "33" at bounding box center [104, 88] width 27 height 10
click at [0, 0] on input "Open Carts 33" at bounding box center [0, 0] width 0 height 0
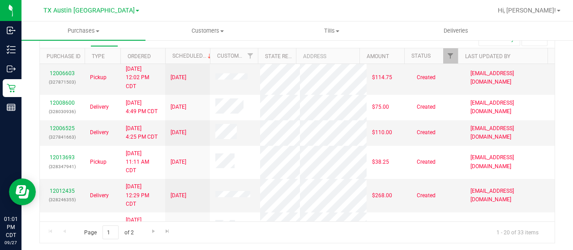
scroll to position [247, 0]
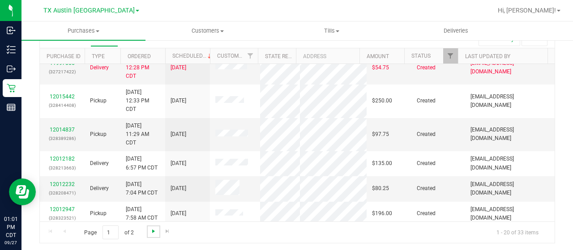
click at [153, 228] on span "Go to the next page" at bounding box center [153, 231] width 7 height 7
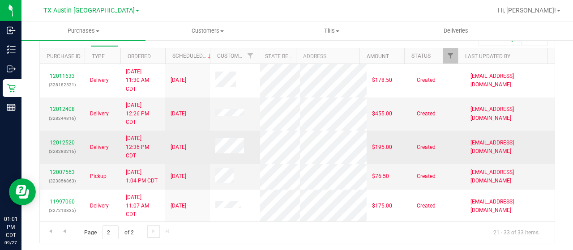
scroll to position [0, 0]
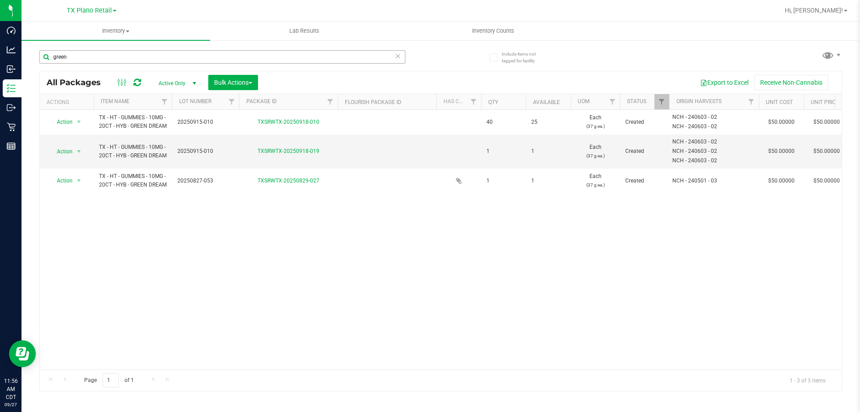
drag, startPoint x: 132, startPoint y: 57, endPoint x: 45, endPoint y: 56, distance: 86.9
click at [45, 56] on input "green" at bounding box center [222, 56] width 366 height 13
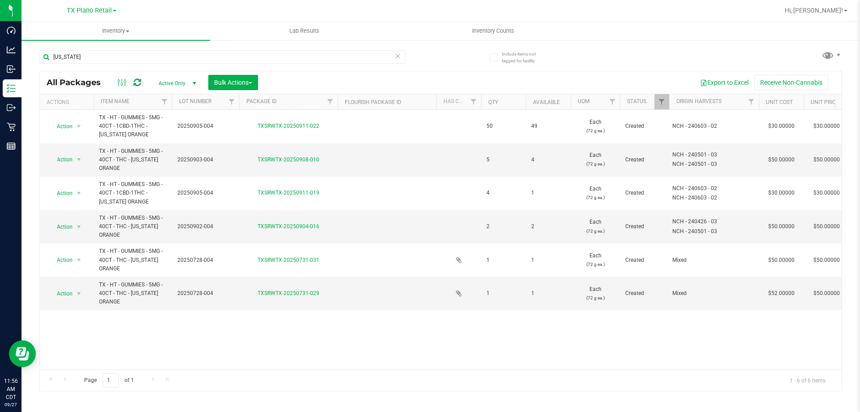
type input "[US_STATE]"
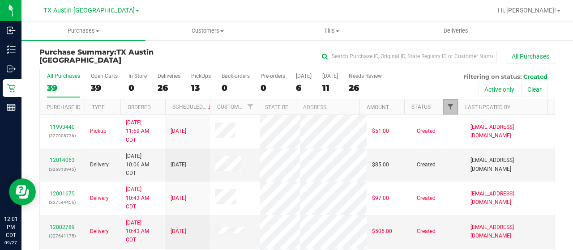
click at [447, 103] on span "Filter" at bounding box center [450, 106] width 7 height 7
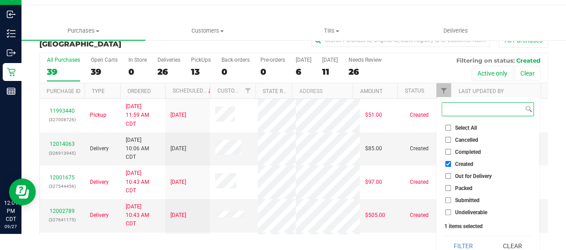
scroll to position [24, 0]
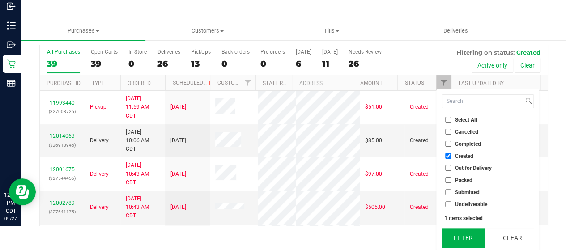
click at [461, 240] on button "Filter" at bounding box center [463, 238] width 43 height 20
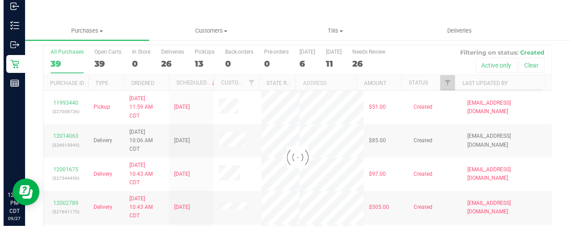
scroll to position [0, 0]
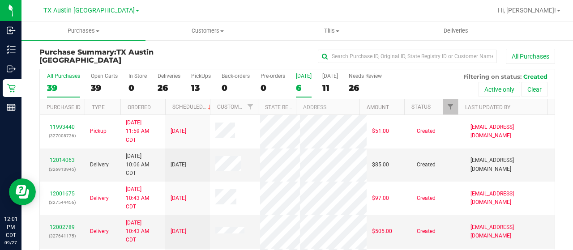
click at [301, 85] on div "6" at bounding box center [304, 88] width 16 height 10
click at [0, 0] on input "[DATE] 6" at bounding box center [0, 0] width 0 height 0
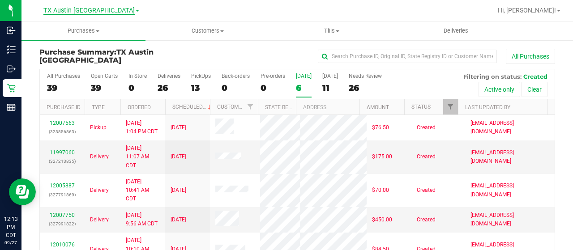
click at [106, 13] on span "TX Austin [GEOGRAPHIC_DATA]" at bounding box center [88, 11] width 91 height 8
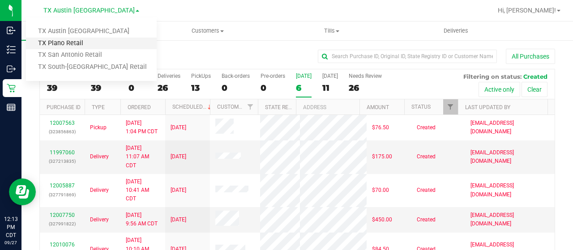
click at [106, 43] on link "TX Plano Retail" at bounding box center [91, 44] width 131 height 12
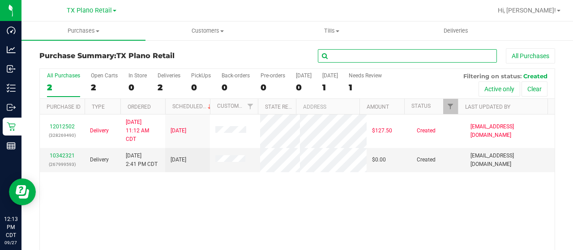
click at [364, 55] on input "text" at bounding box center [407, 55] width 179 height 13
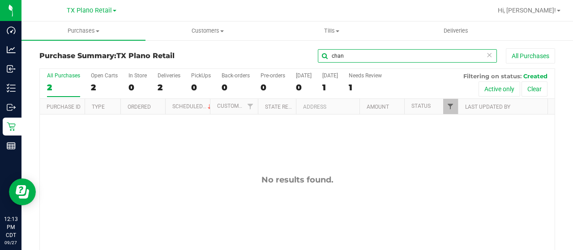
type input "chan"
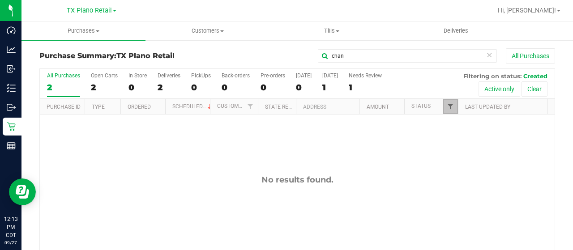
click at [447, 109] on span "Filter" at bounding box center [450, 106] width 7 height 7
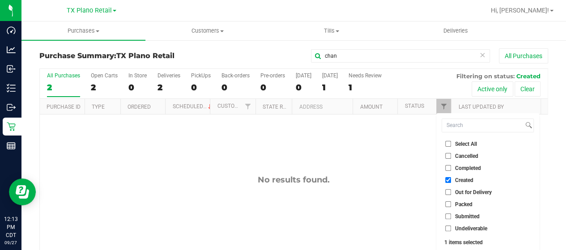
click at [463, 192] on span "Out for Delivery" at bounding box center [473, 192] width 37 height 5
click at [451, 192] on input "Out for Delivery" at bounding box center [449, 192] width 6 height 6
checkbox input "true"
click at [462, 204] on span "Packed" at bounding box center [463, 204] width 17 height 5
click at [451, 204] on input "Packed" at bounding box center [449, 205] width 6 height 6
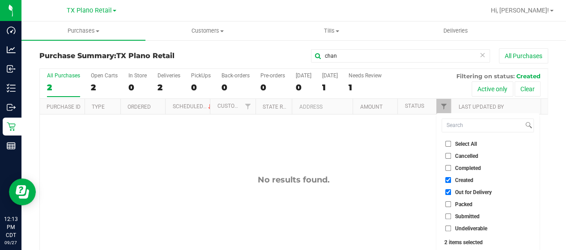
checkbox input "true"
click at [461, 216] on span "Submitted" at bounding box center [467, 216] width 25 height 5
click at [451, 216] on input "Submitted" at bounding box center [449, 217] width 6 height 6
checkbox input "true"
click at [461, 228] on span "Undeliverable" at bounding box center [471, 228] width 32 height 5
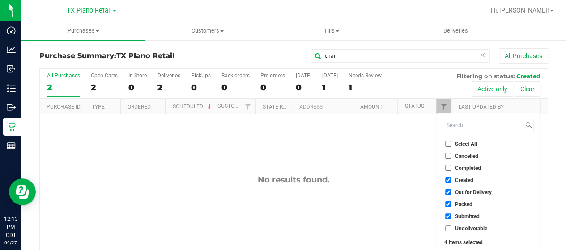
click at [451, 228] on input "Undeliverable" at bounding box center [449, 229] width 6 height 6
checkbox input "true"
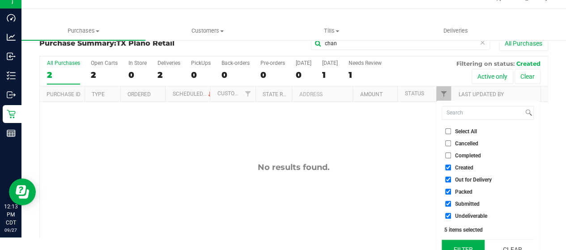
scroll to position [24, 0]
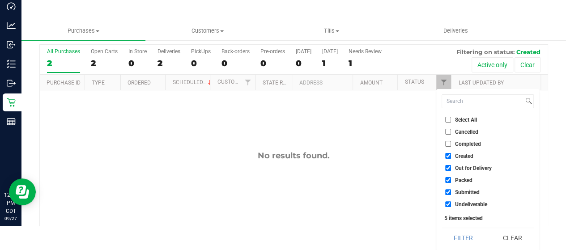
drag, startPoint x: 461, startPoint y: 232, endPoint x: 443, endPoint y: 217, distance: 22.9
click at [460, 232] on button "Filter" at bounding box center [463, 238] width 43 height 20
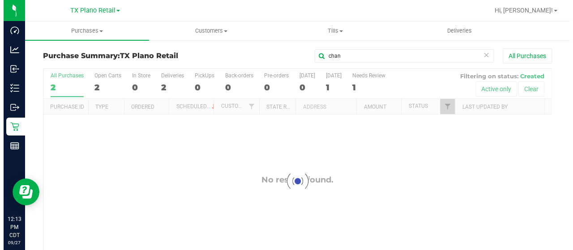
scroll to position [0, 0]
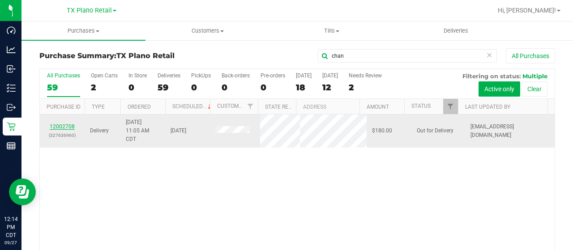
click at [54, 125] on link "12002708" at bounding box center [62, 127] width 25 height 6
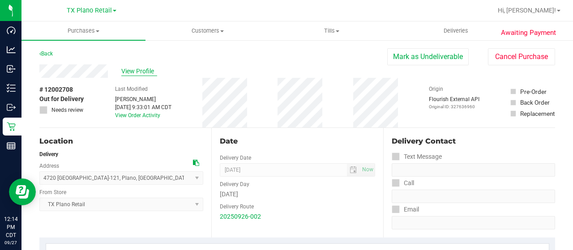
click at [150, 72] on span "View Profile" at bounding box center [139, 71] width 36 height 9
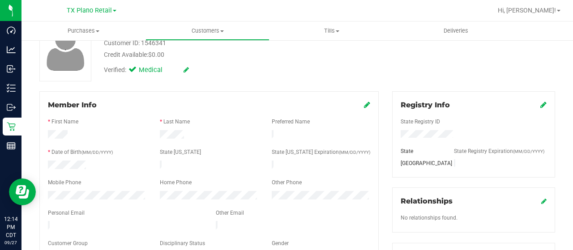
scroll to position [134, 0]
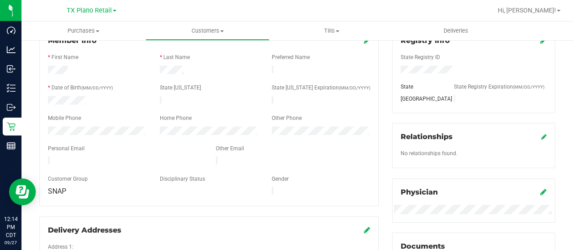
drag, startPoint x: 115, startPoint y: 158, endPoint x: 47, endPoint y: 158, distance: 68.5
click at [47, 158] on div at bounding box center [125, 162] width 168 height 11
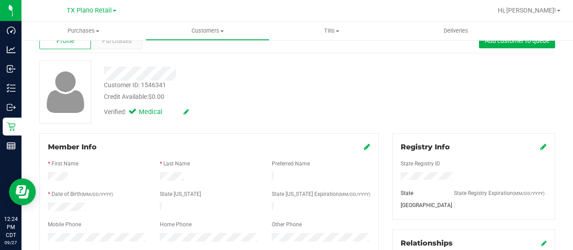
scroll to position [0, 0]
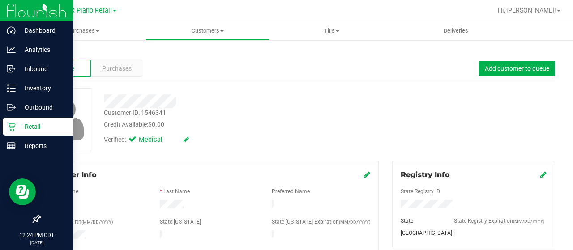
click at [14, 128] on icon at bounding box center [11, 126] width 9 height 9
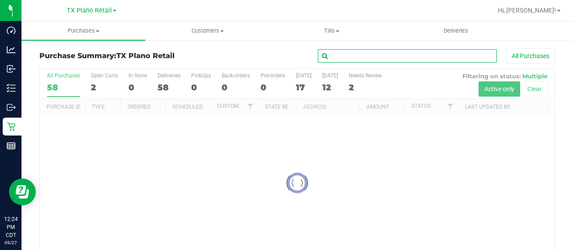
click at [401, 58] on input "text" at bounding box center [407, 55] width 179 height 13
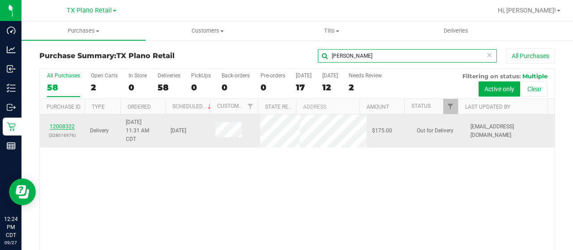
type input "[PERSON_NAME]"
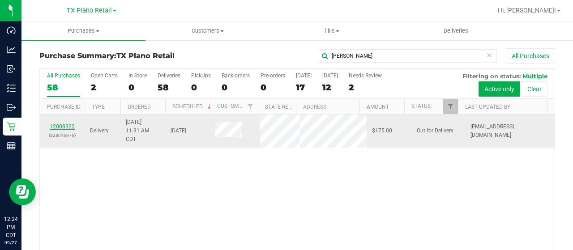
click at [71, 124] on link "12008322" at bounding box center [62, 127] width 25 height 6
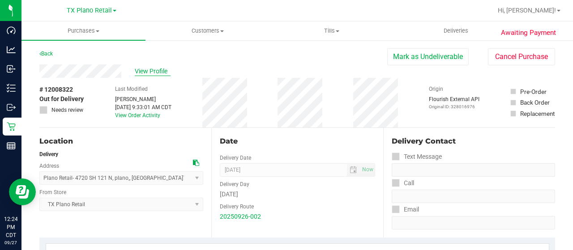
click at [150, 69] on span "View Profile" at bounding box center [153, 71] width 36 height 9
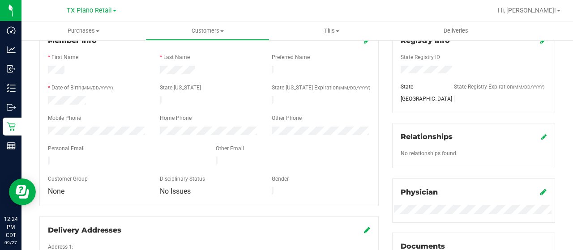
scroll to position [179, 0]
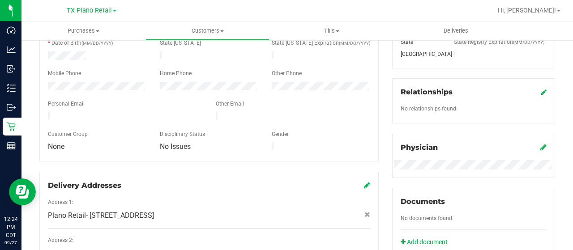
drag, startPoint x: 148, startPoint y: 115, endPoint x: 47, endPoint y: 112, distance: 101.3
click at [47, 112] on div at bounding box center [125, 117] width 168 height 11
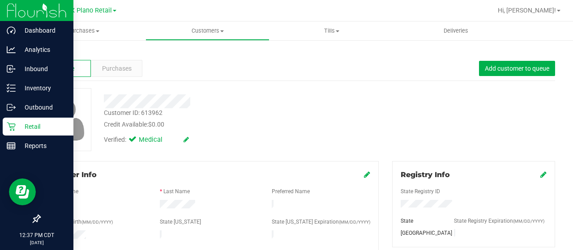
drag, startPoint x: 13, startPoint y: 128, endPoint x: 22, endPoint y: 127, distance: 9.0
click at [13, 128] on icon at bounding box center [11, 127] width 9 height 9
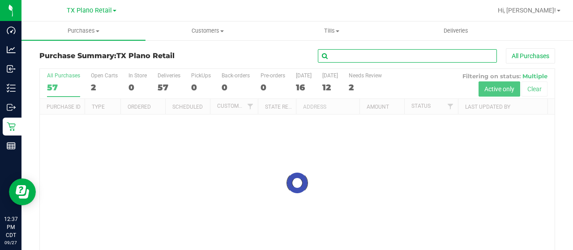
click at [361, 55] on input "text" at bounding box center [407, 55] width 179 height 13
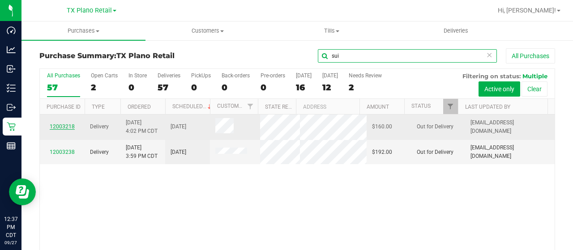
type input "sui"
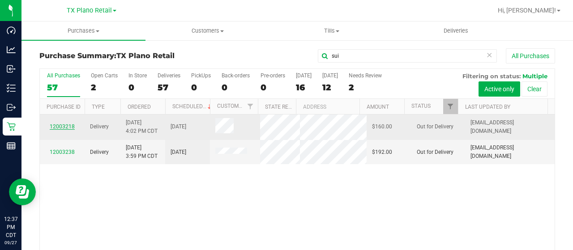
click at [64, 130] on link "12003218" at bounding box center [62, 127] width 25 height 6
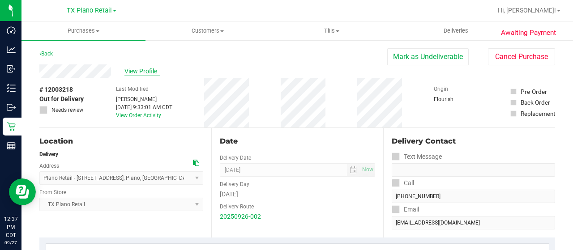
click at [141, 71] on span "View Profile" at bounding box center [142, 71] width 36 height 9
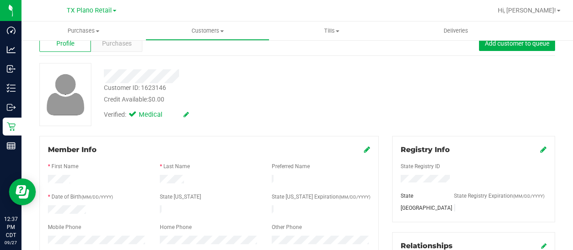
scroll to position [90, 0]
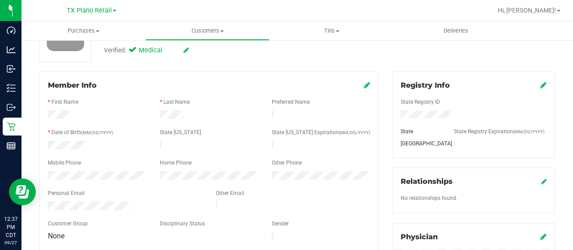
click at [47, 202] on div at bounding box center [125, 207] width 168 height 11
click at [217, 34] on span "Customers" at bounding box center [207, 31] width 123 height 8
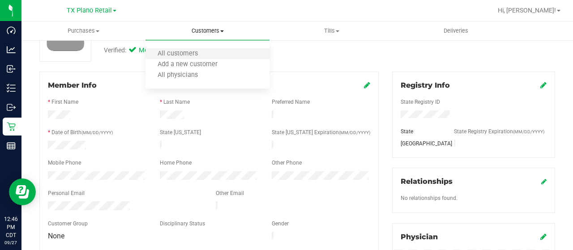
click at [213, 53] on li "All customers" at bounding box center [208, 54] width 124 height 11
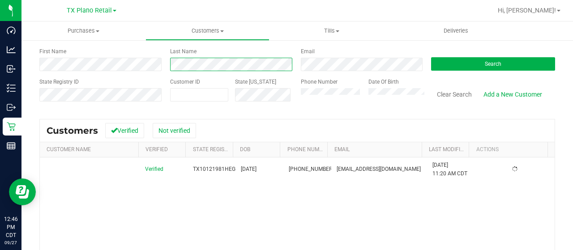
scroll to position [45, 0]
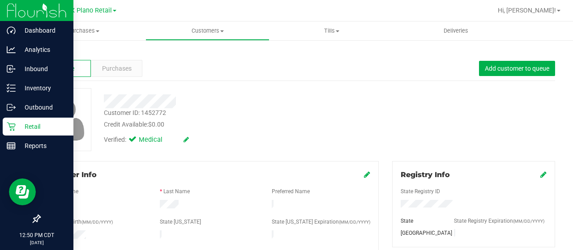
drag, startPoint x: 16, startPoint y: 131, endPoint x: 44, endPoint y: 3, distance: 130.7
click at [16, 131] on p "Retail" at bounding box center [43, 126] width 54 height 11
click at [15, 126] on icon at bounding box center [11, 127] width 9 height 9
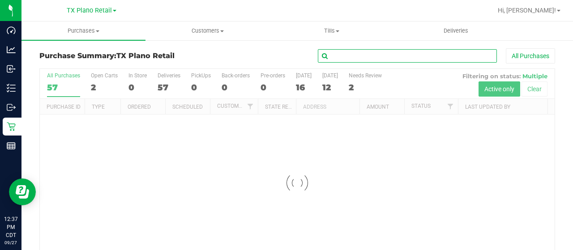
click at [352, 54] on input "text" at bounding box center [407, 55] width 179 height 13
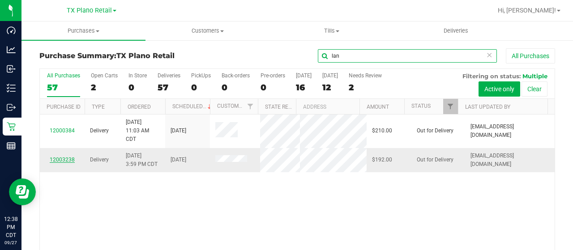
type input "lan"
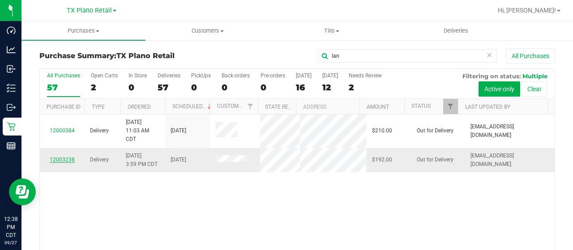
click at [65, 159] on link "12003238" at bounding box center [62, 160] width 25 height 6
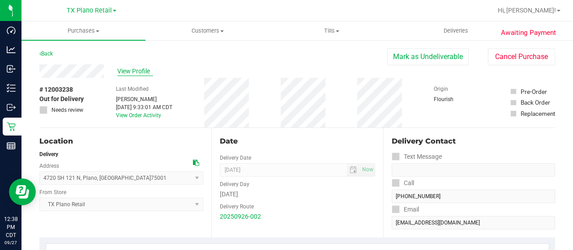
click at [140, 74] on span "View Profile" at bounding box center [135, 71] width 36 height 9
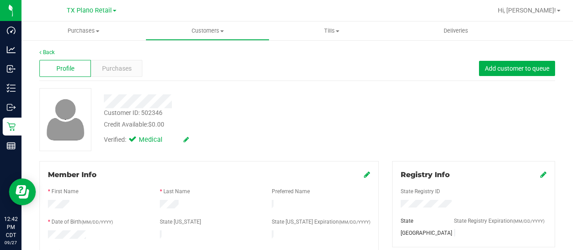
click at [173, 99] on div at bounding box center [229, 101] width 265 height 14
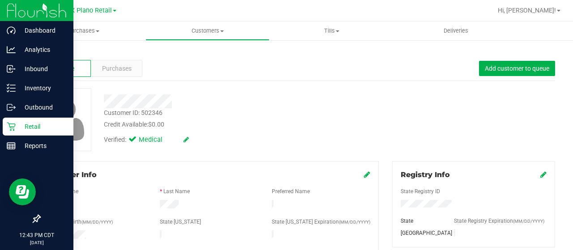
click at [13, 129] on icon at bounding box center [11, 126] width 9 height 9
